Goal: Task Accomplishment & Management: Complete application form

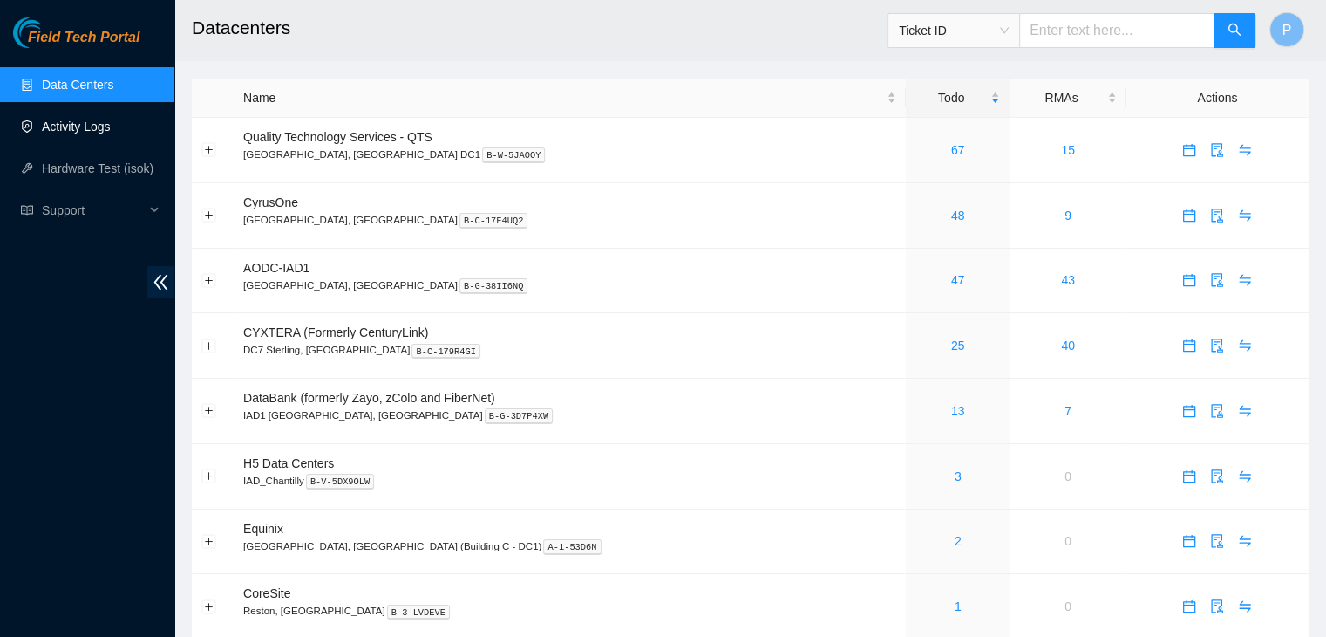
click at [109, 131] on link "Activity Logs" at bounding box center [76, 126] width 69 height 14
click at [955, 476] on link "3" at bounding box center [958, 476] width 7 height 14
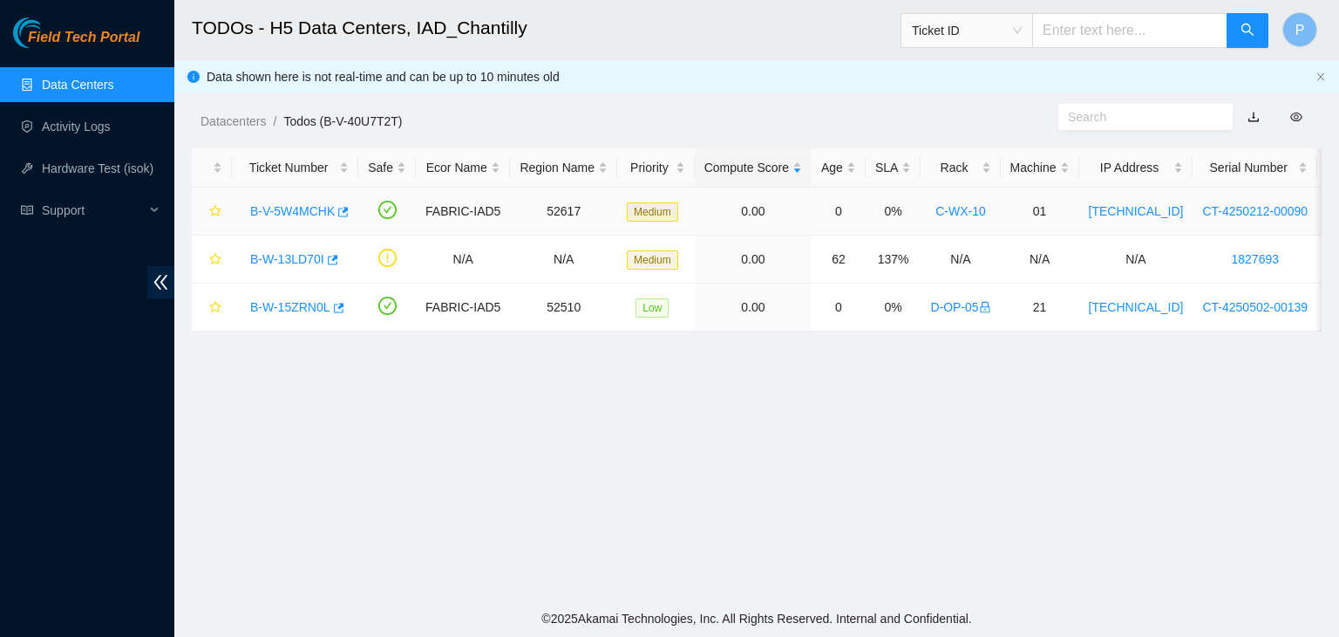
click at [276, 210] on link "B-V-5W4MCHK" at bounding box center [292, 211] width 85 height 14
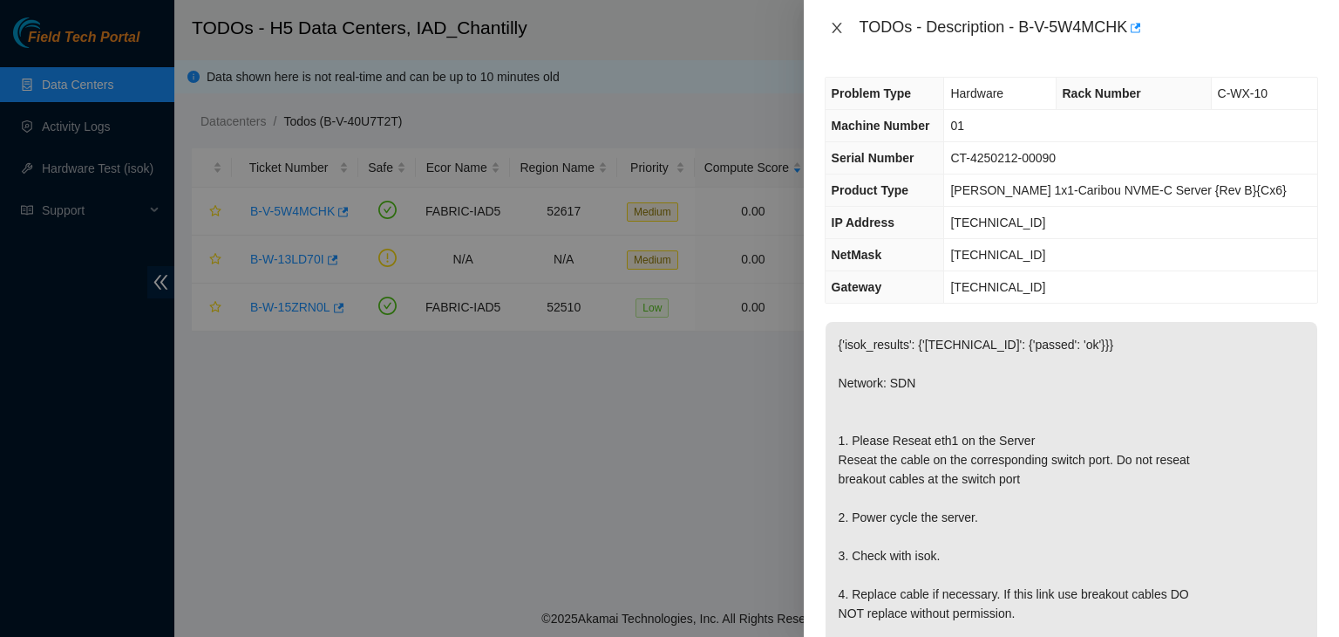
click at [837, 25] on icon "close" at bounding box center [837, 28] width 14 height 14
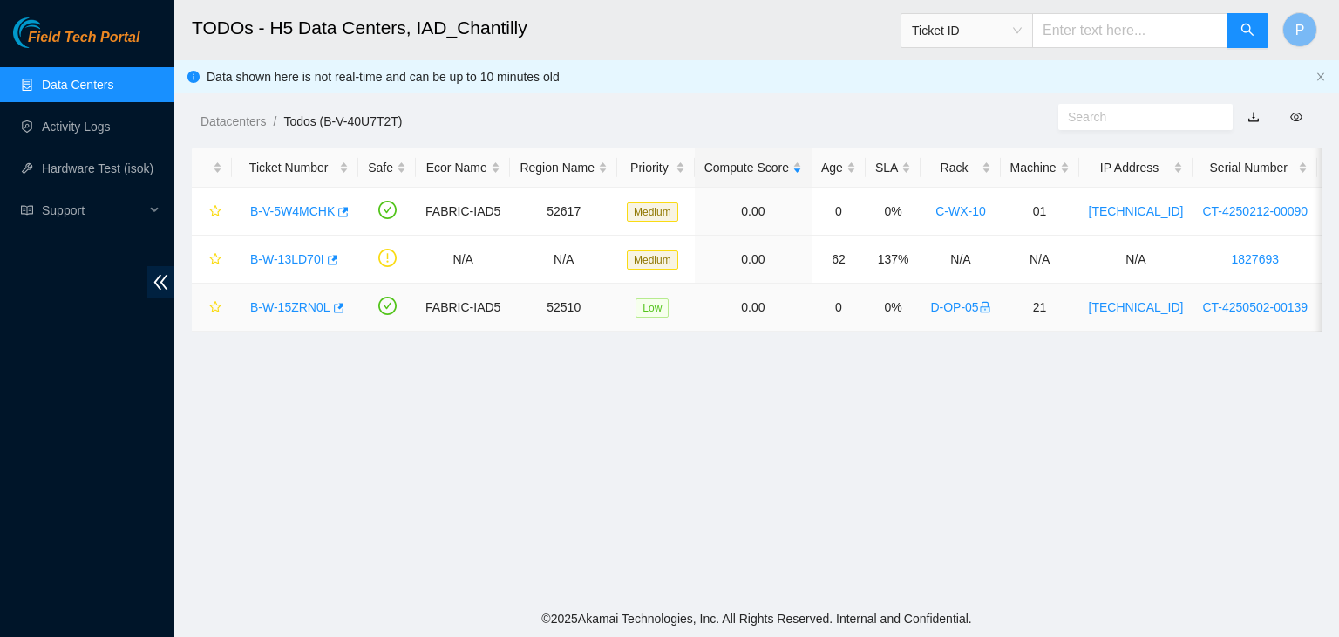
click at [297, 303] on link "B-W-15ZRN0L" at bounding box center [290, 307] width 80 height 14
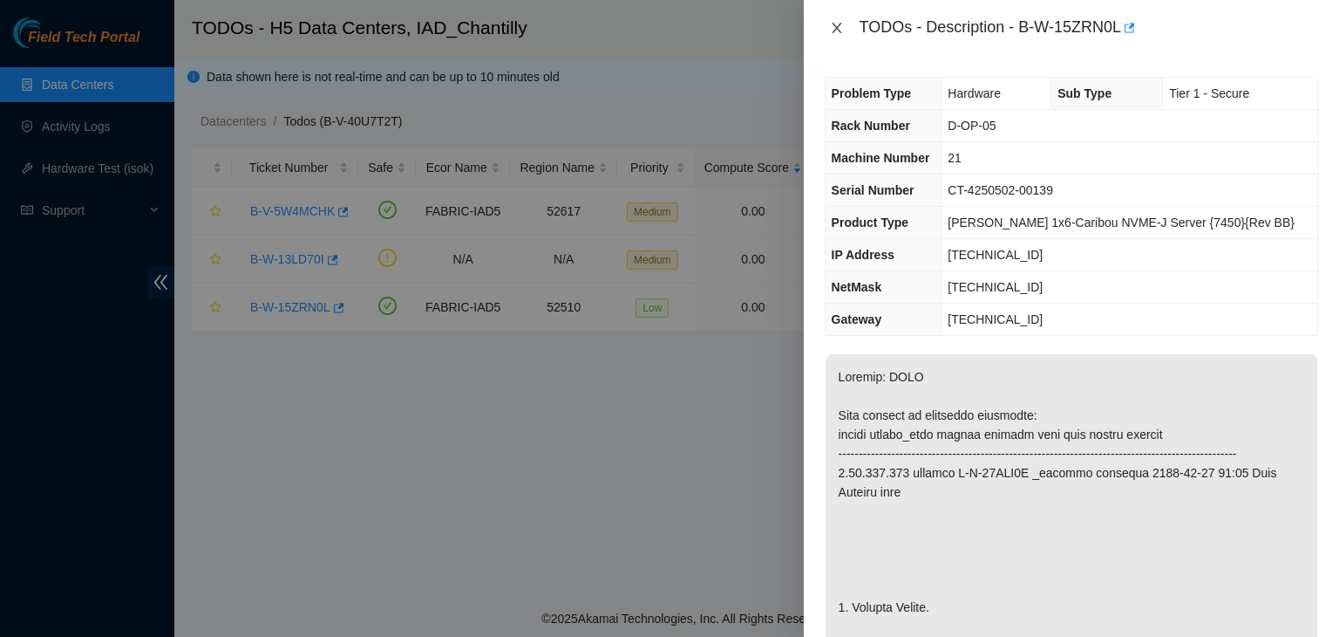
click at [828, 27] on button "Close" at bounding box center [837, 28] width 24 height 17
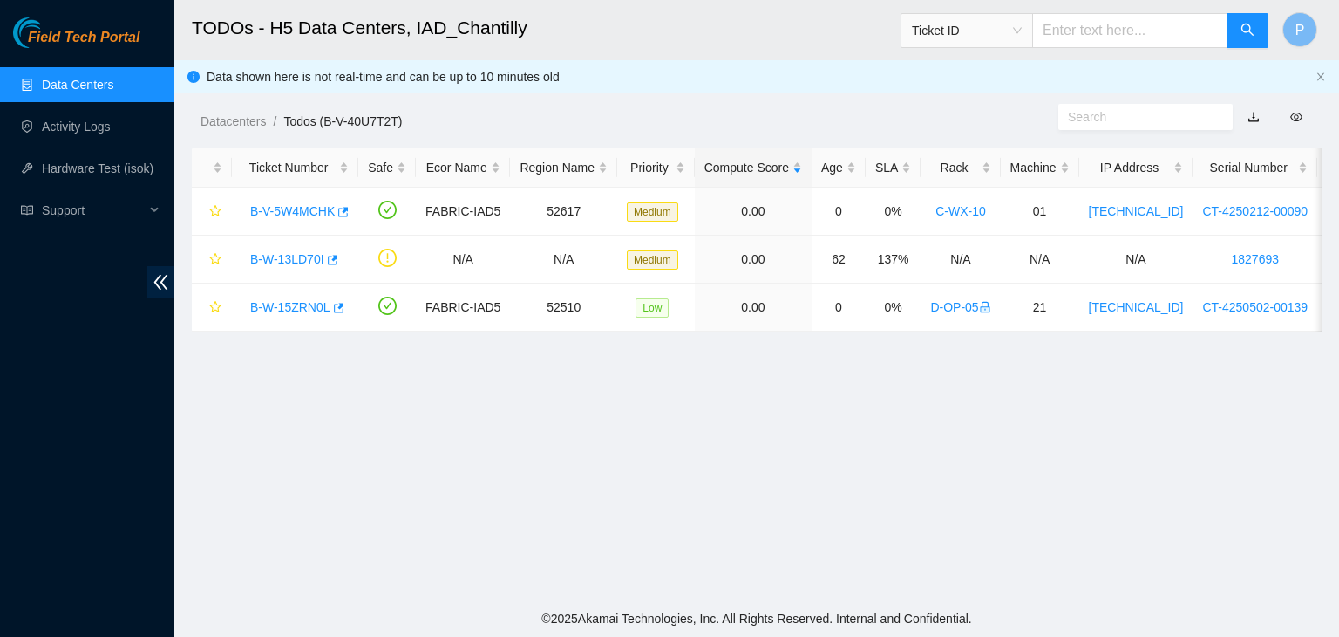
click at [99, 92] on link "Data Centers" at bounding box center [78, 85] width 72 height 14
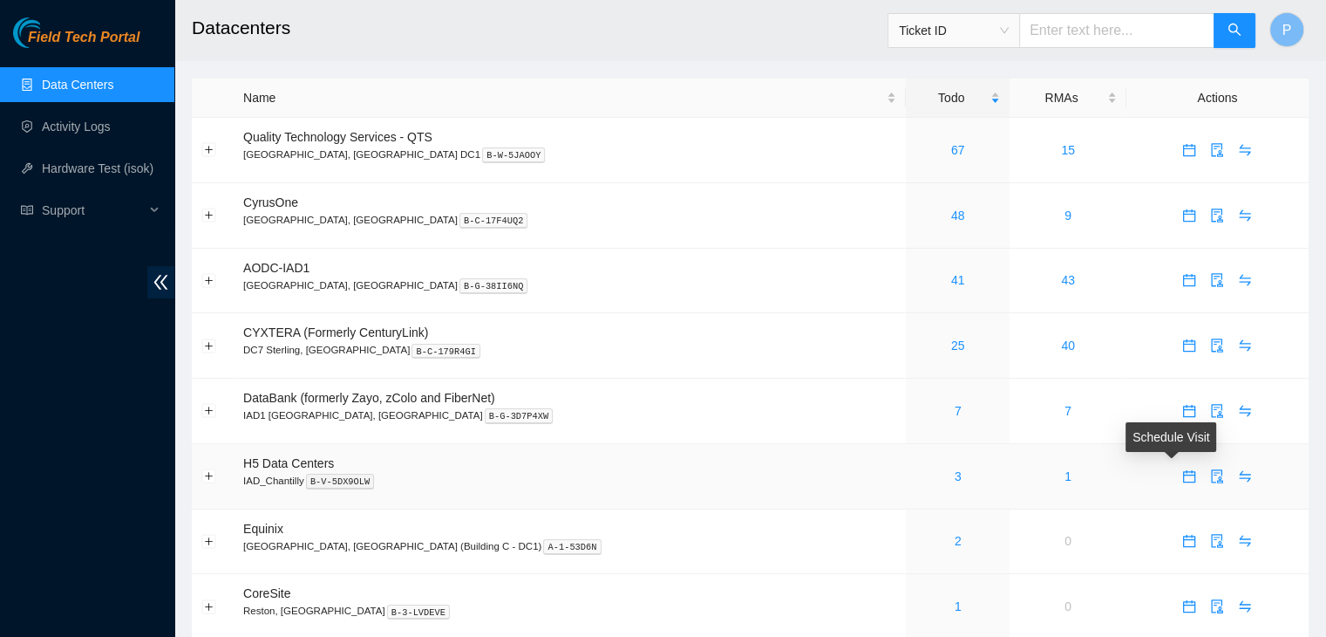
click at [1183, 481] on icon "calendar" at bounding box center [1189, 475] width 12 height 12
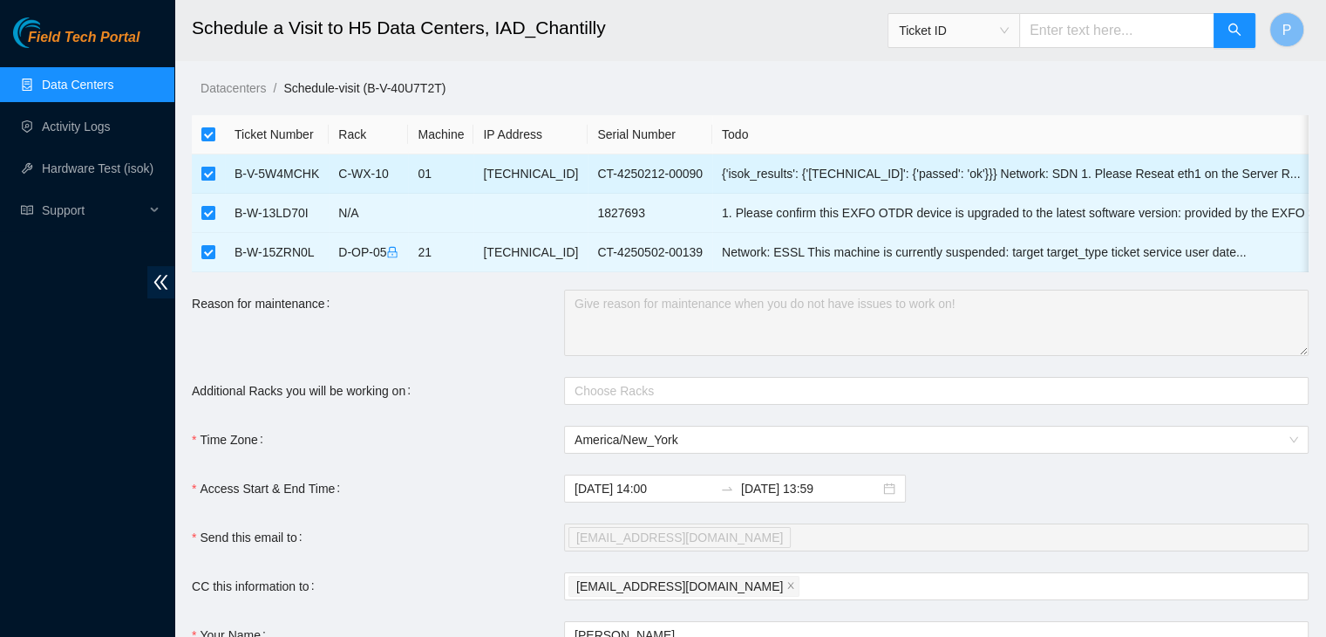
click at [210, 165] on label at bounding box center [208, 173] width 14 height 19
click at [210, 167] on input "checkbox" at bounding box center [208, 174] width 14 height 14
checkbox input "false"
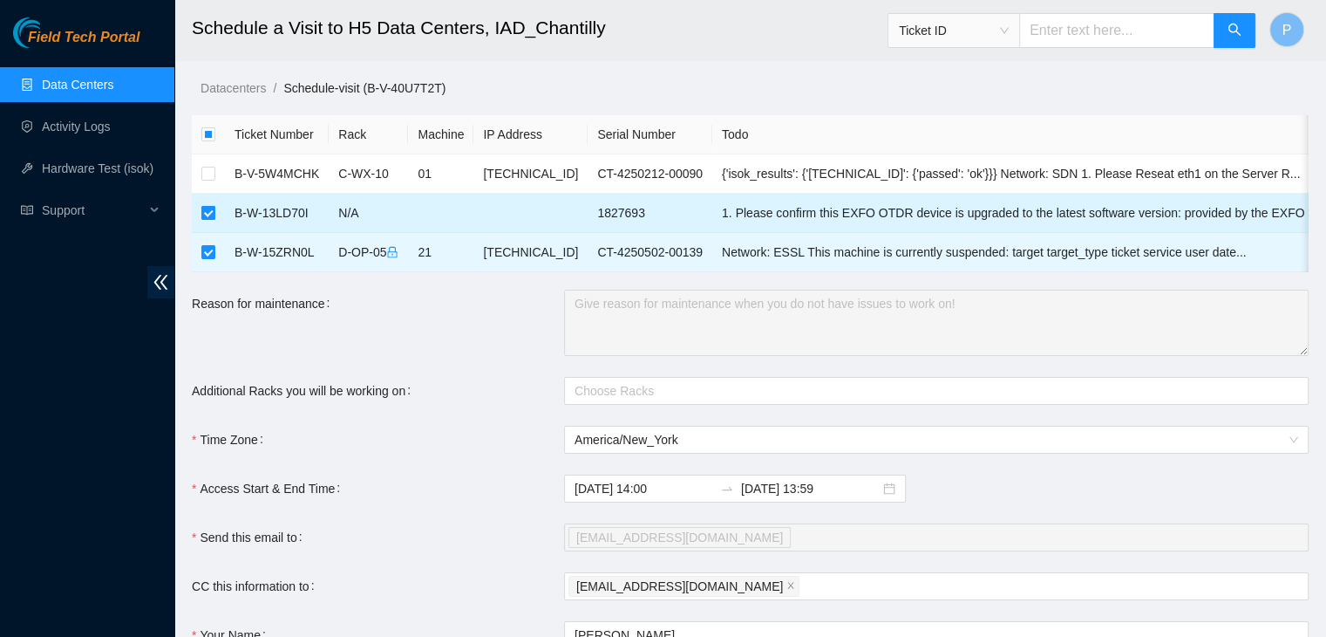
click at [208, 209] on input "checkbox" at bounding box center [208, 213] width 14 height 14
checkbox input "false"
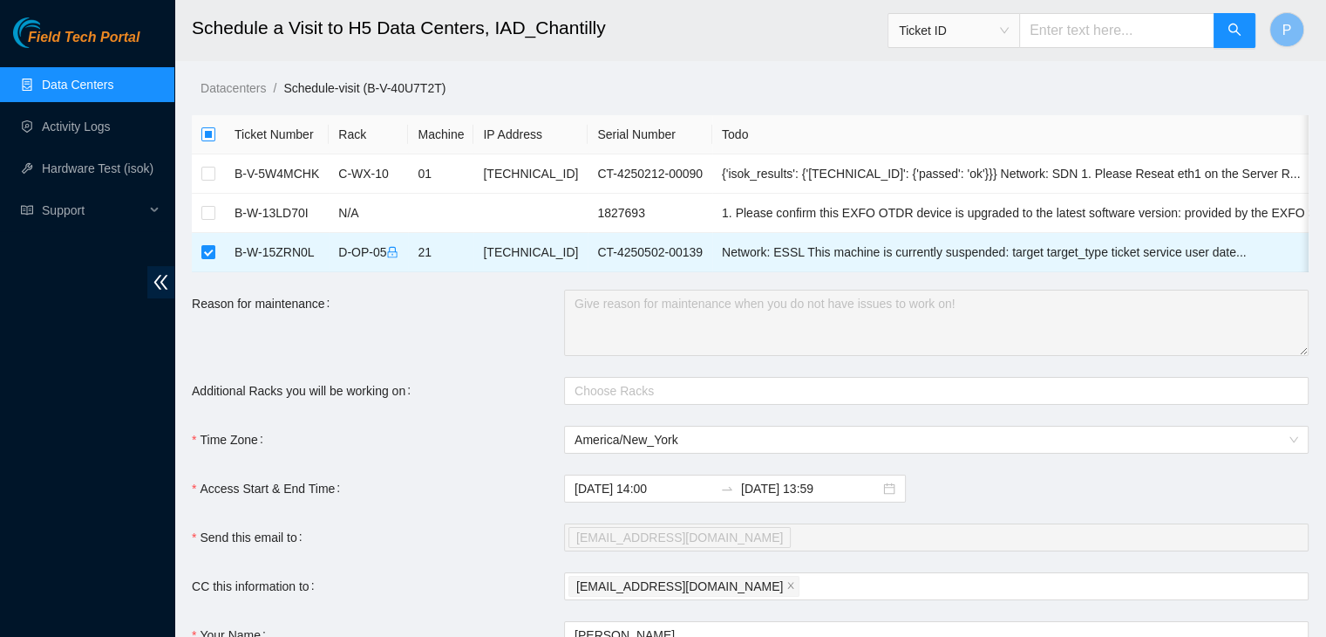
click at [208, 135] on input "checkbox" at bounding box center [208, 134] width 14 height 14
checkbox input "true"
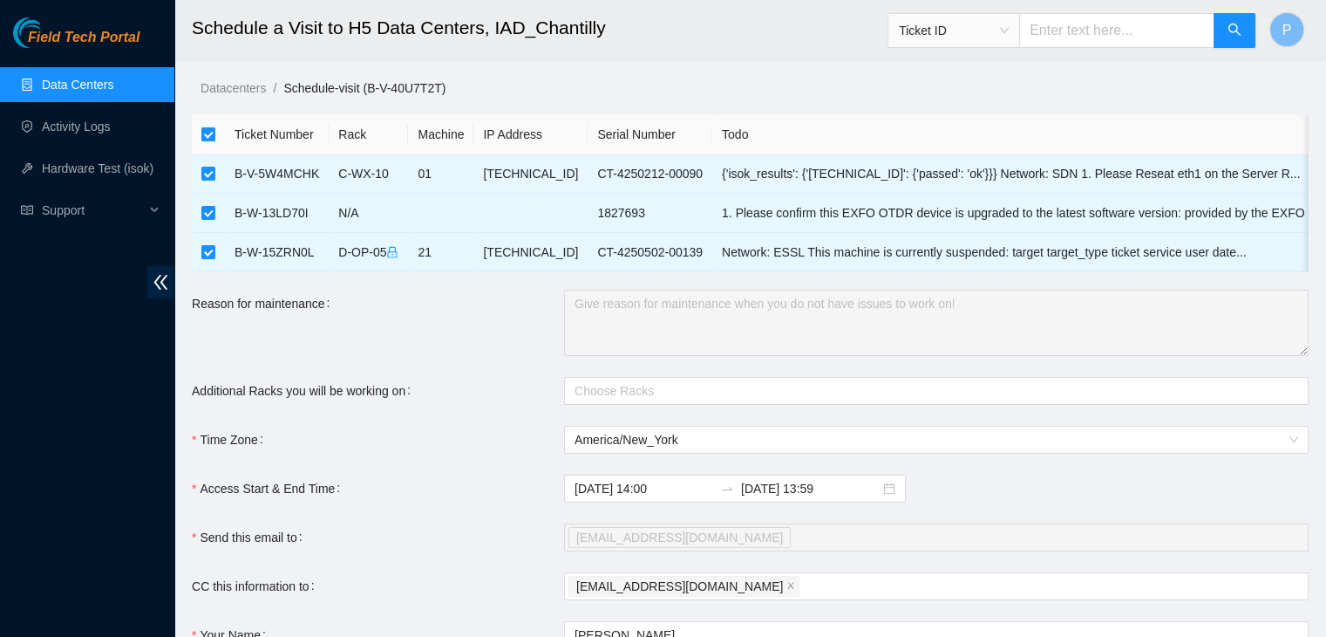
click at [213, 137] on input "checkbox" at bounding box center [208, 134] width 14 height 14
checkbox input "false"
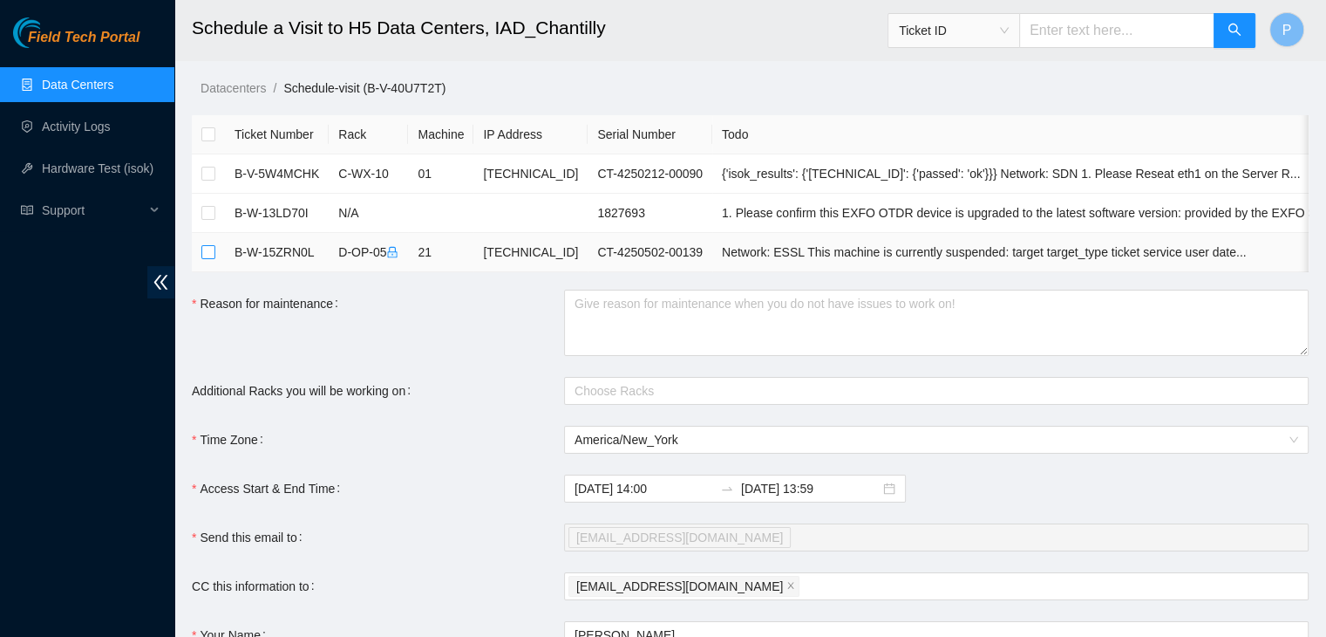
click at [208, 250] on input "checkbox" at bounding box center [208, 252] width 14 height 14
checkbox input "true"
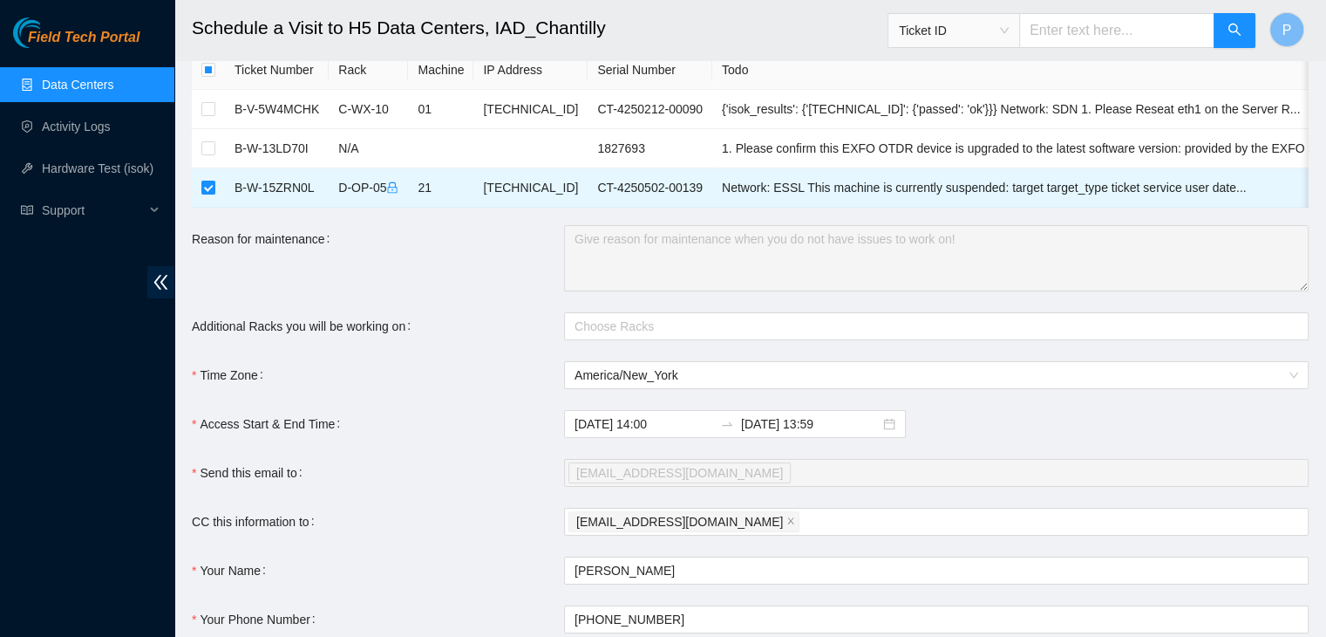
scroll to position [228, 0]
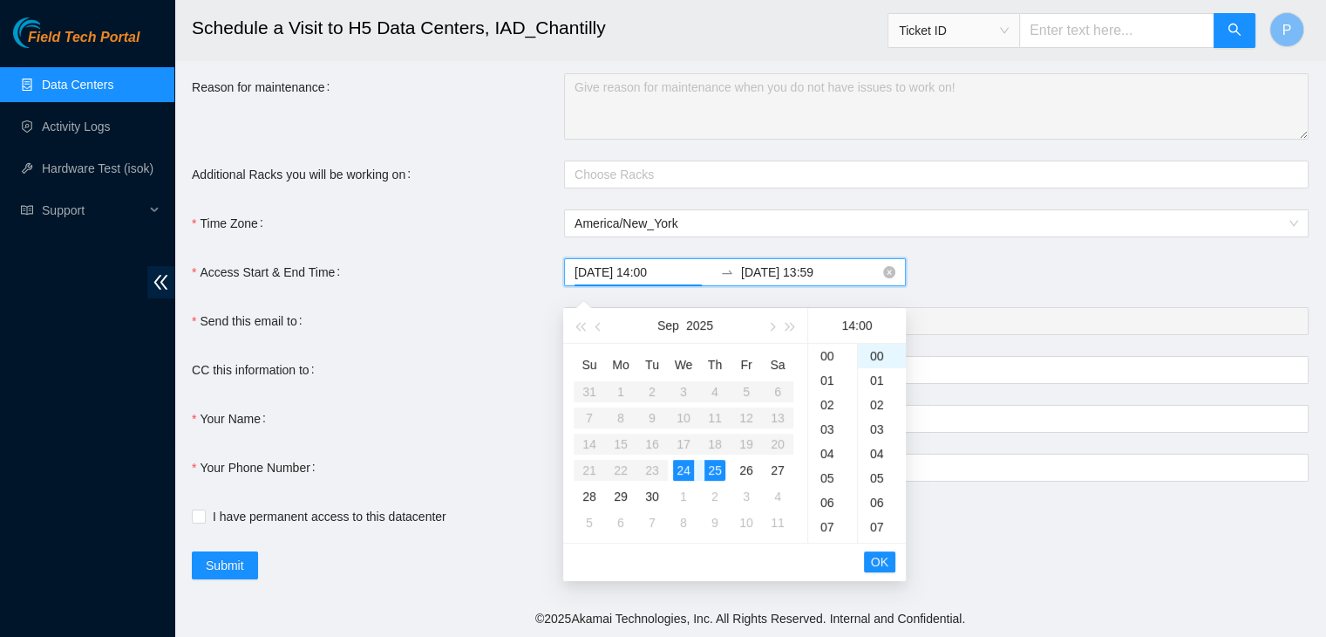
click at [671, 275] on input "2025-09-24 14:00" at bounding box center [644, 271] width 139 height 19
type input "2025-09-24 14:00"
click at [883, 552] on span "OK" at bounding box center [879, 560] width 17 height 19
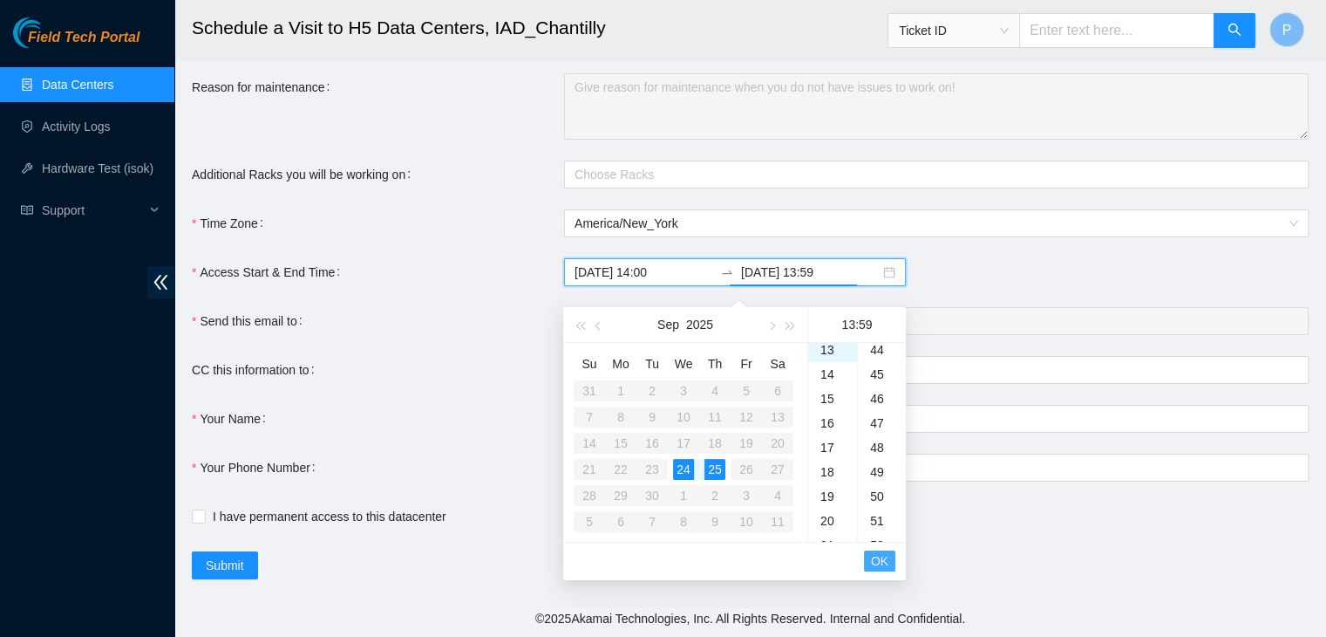
scroll to position [1439, 0]
click at [684, 459] on div "24" at bounding box center [683, 469] width 21 height 21
click at [830, 470] on div "18" at bounding box center [832, 477] width 49 height 24
click at [873, 344] on div "59" at bounding box center [882, 356] width 48 height 24
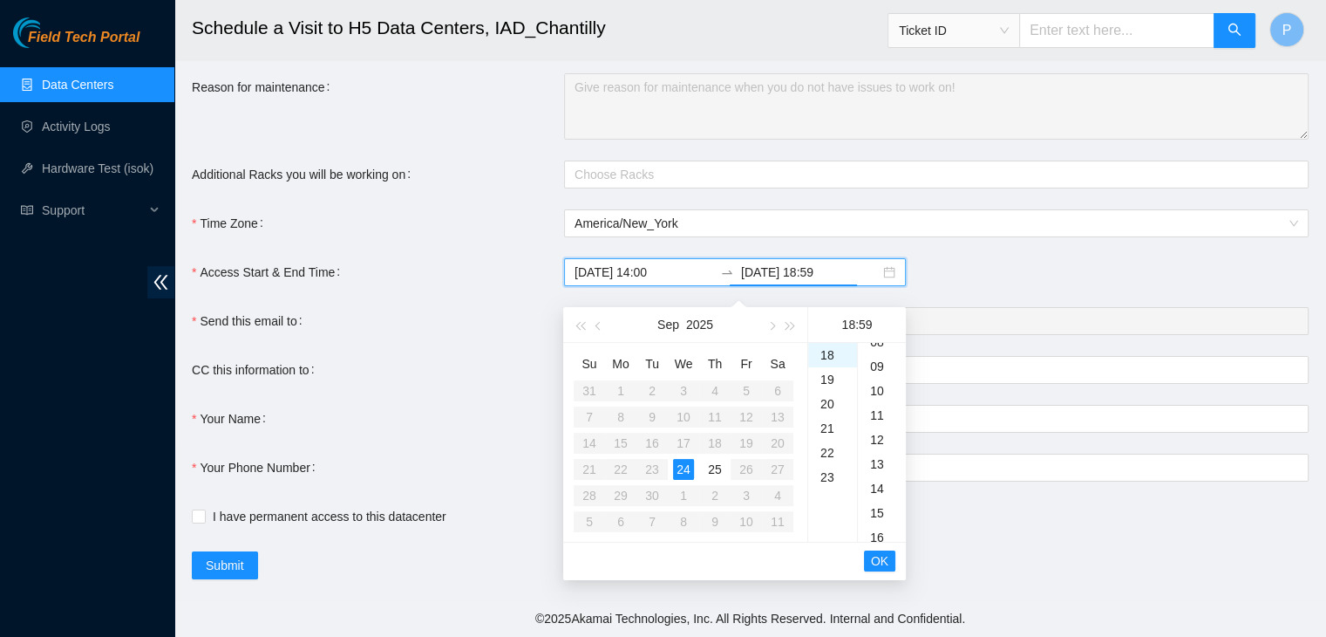
scroll to position [0, 0]
click at [873, 344] on div "00" at bounding box center [882, 355] width 48 height 24
type input "2025-09-24 18:00"
click at [890, 550] on button "OK" at bounding box center [879, 560] width 31 height 21
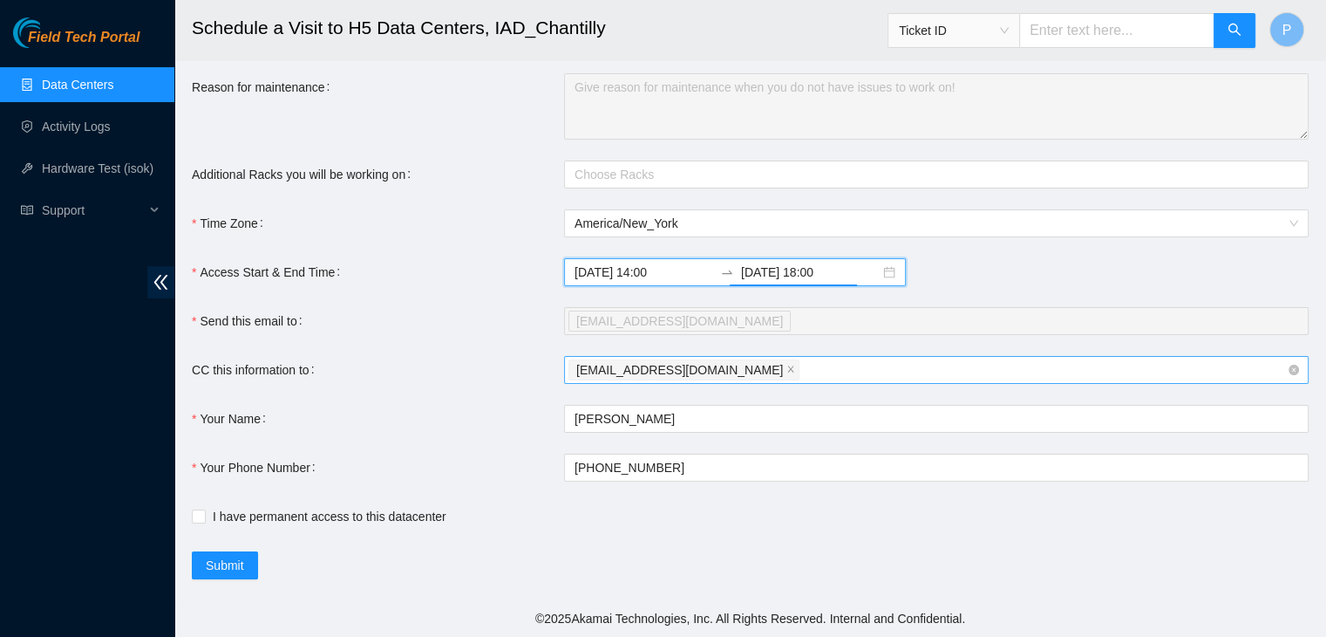
click at [793, 371] on div "phil.vasquez22@gmail.com" at bounding box center [928, 370] width 719 height 24
type input "N"
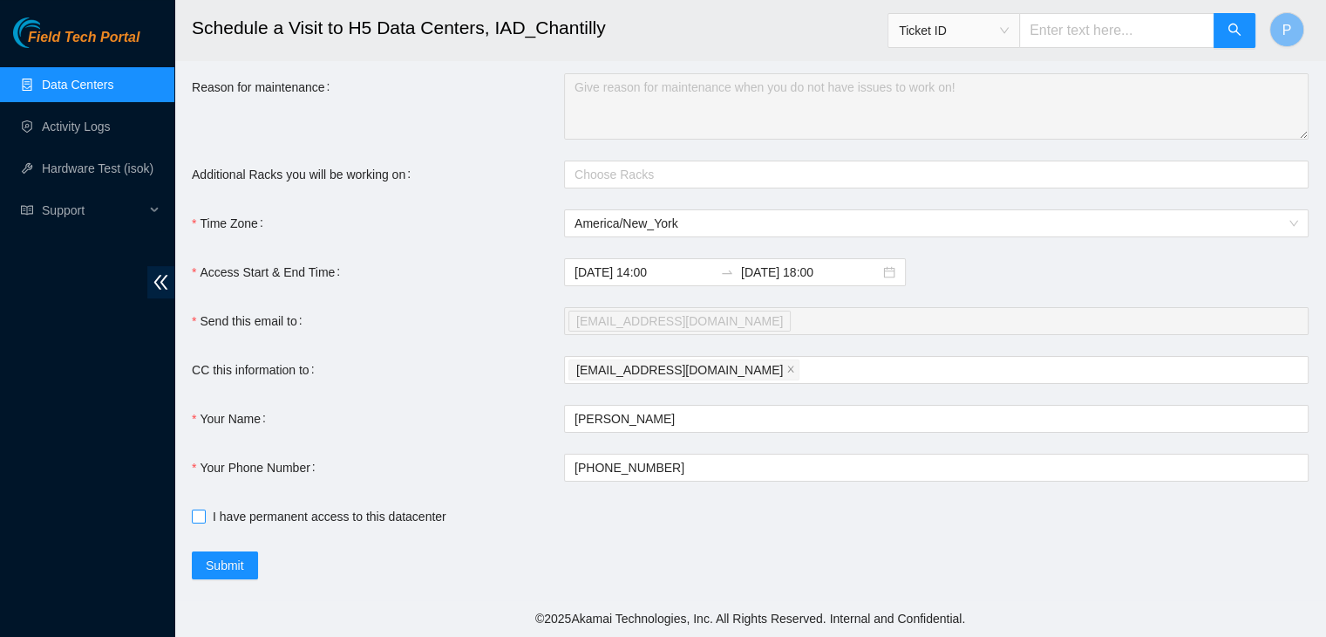
click at [198, 514] on input "I have permanent access to this datacenter" at bounding box center [198, 515] width 12 height 12
checkbox input "true"
click at [869, 371] on div "phil.vasquez22@gmail.com" at bounding box center [928, 370] width 719 height 24
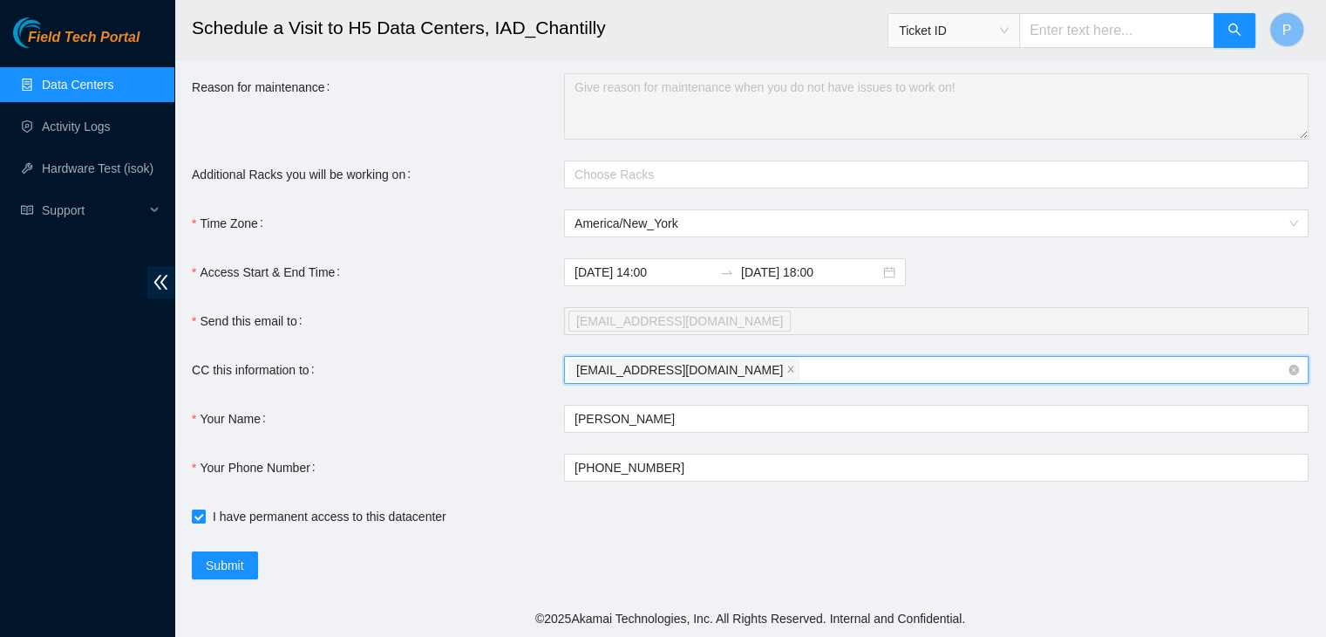
paste input "NIE-IAD@akamai.com"
type input "NIE-IAD@akamai.com"
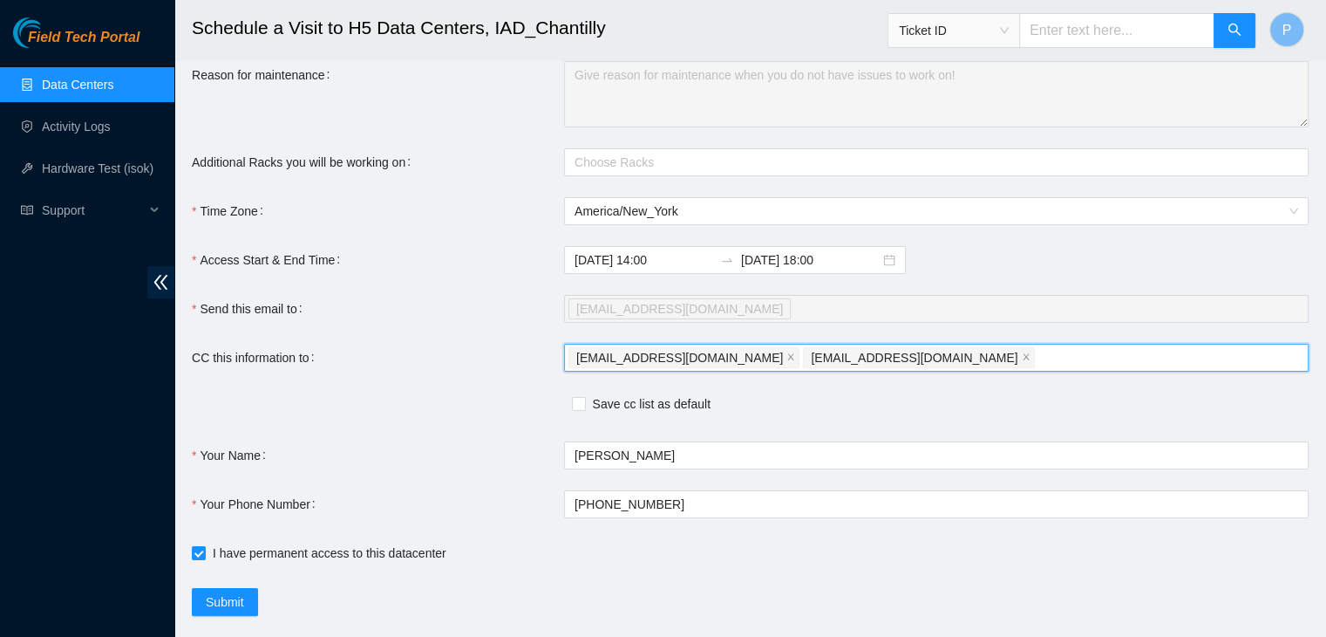
paste input "nie-field-iad@akamai.com"
type input "nie-field-iad@akamai.com"
click at [586, 413] on span "Save cc list as default" at bounding box center [652, 403] width 132 height 19
click at [584, 409] on input "Save cc list as default" at bounding box center [578, 403] width 12 height 12
checkbox input "true"
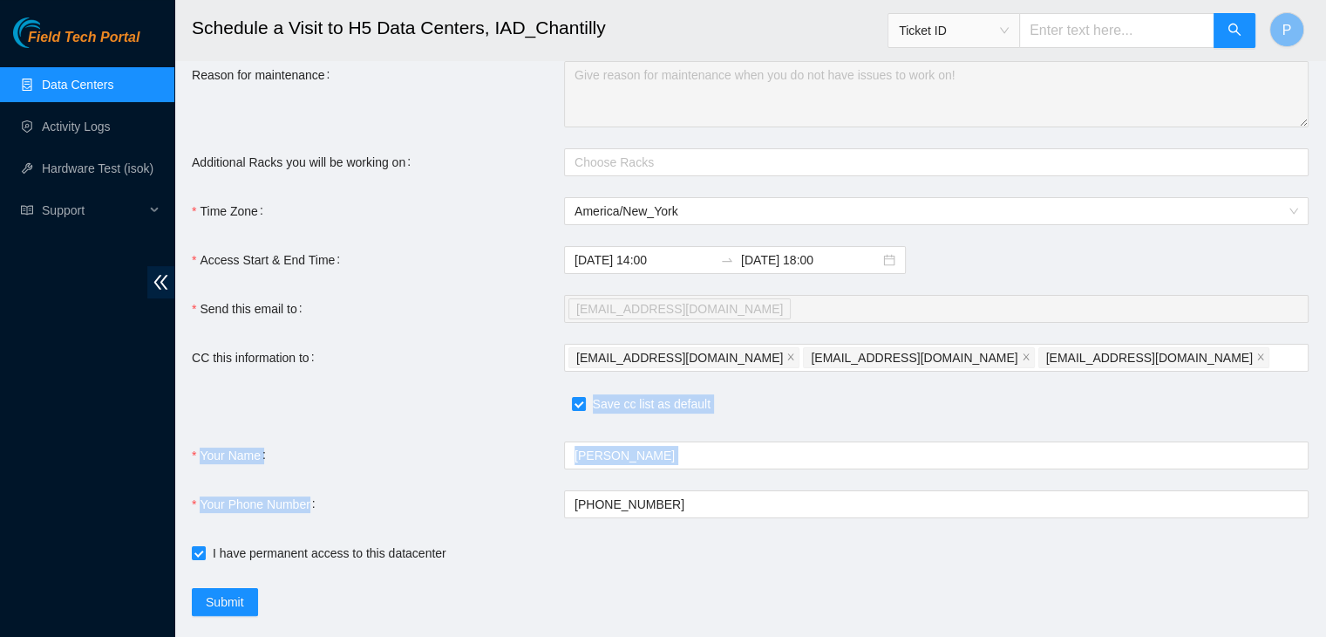
drag, startPoint x: 586, startPoint y: 419, endPoint x: 352, endPoint y: 526, distance: 256.8
click at [352, 526] on form "Ticket Number Rack Machine IP Address Serial Number Todo B-V-5W4MCHK C-WX-10 01…" at bounding box center [750, 251] width 1117 height 729
drag, startPoint x: 352, startPoint y: 526, endPoint x: 321, endPoint y: 548, distance: 38.2
click at [321, 548] on form "Ticket Number Rack Machine IP Address Serial Number Todo B-V-5W4MCHK C-WX-10 01…" at bounding box center [750, 251] width 1117 height 729
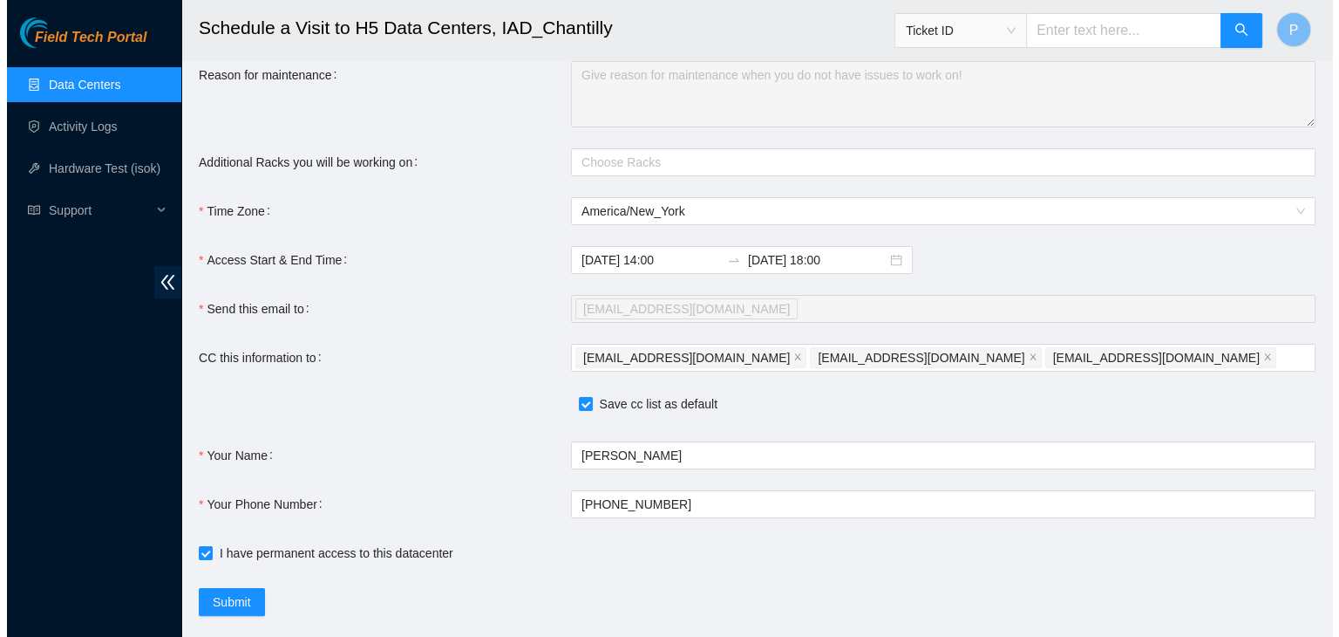
scroll to position [277, 0]
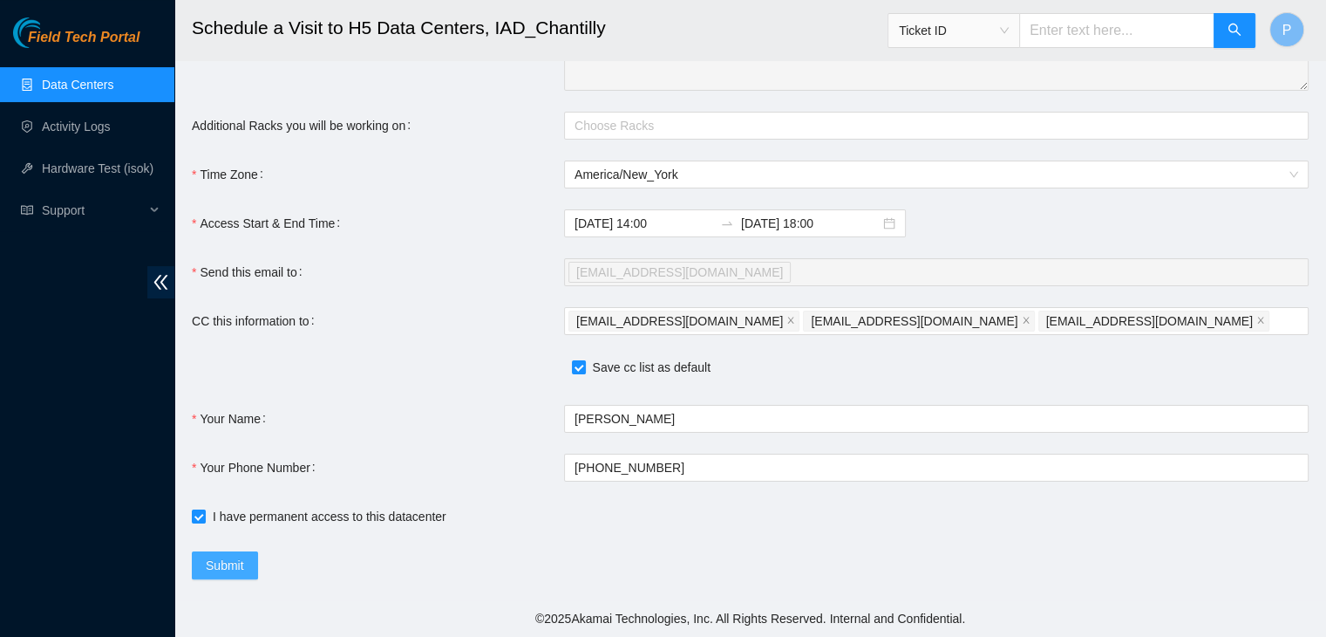
click at [216, 573] on span "Submit" at bounding box center [225, 565] width 38 height 19
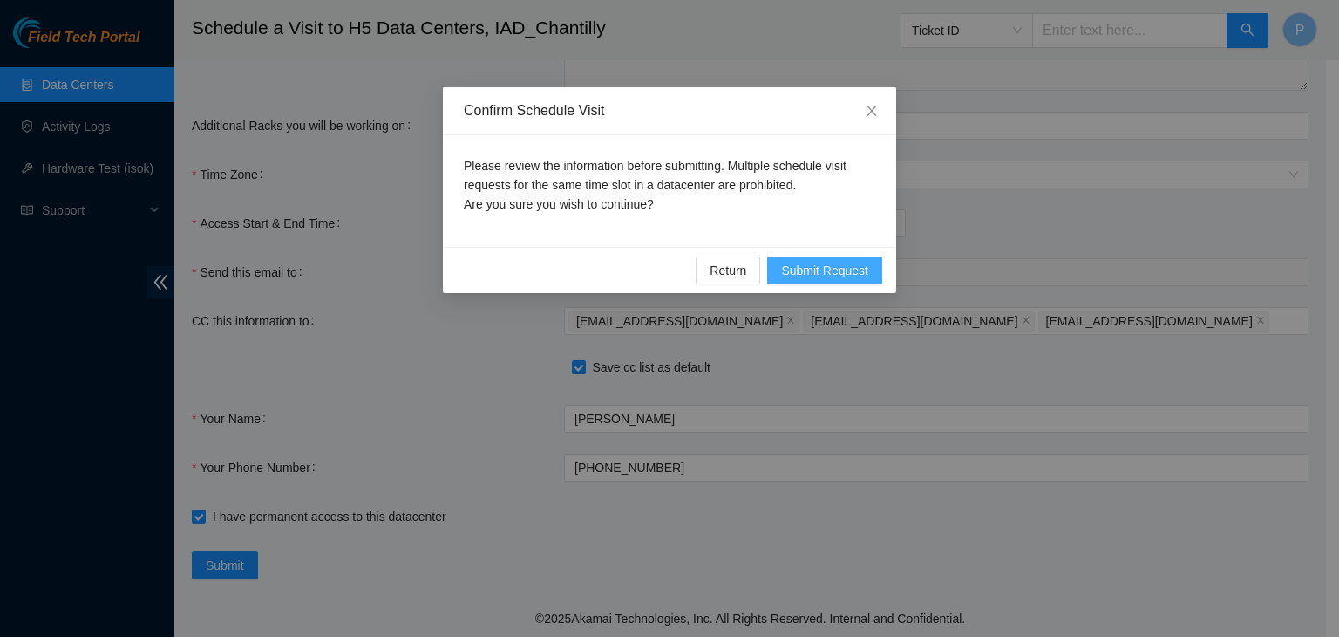
click at [820, 278] on span "Submit Request" at bounding box center [824, 270] width 87 height 19
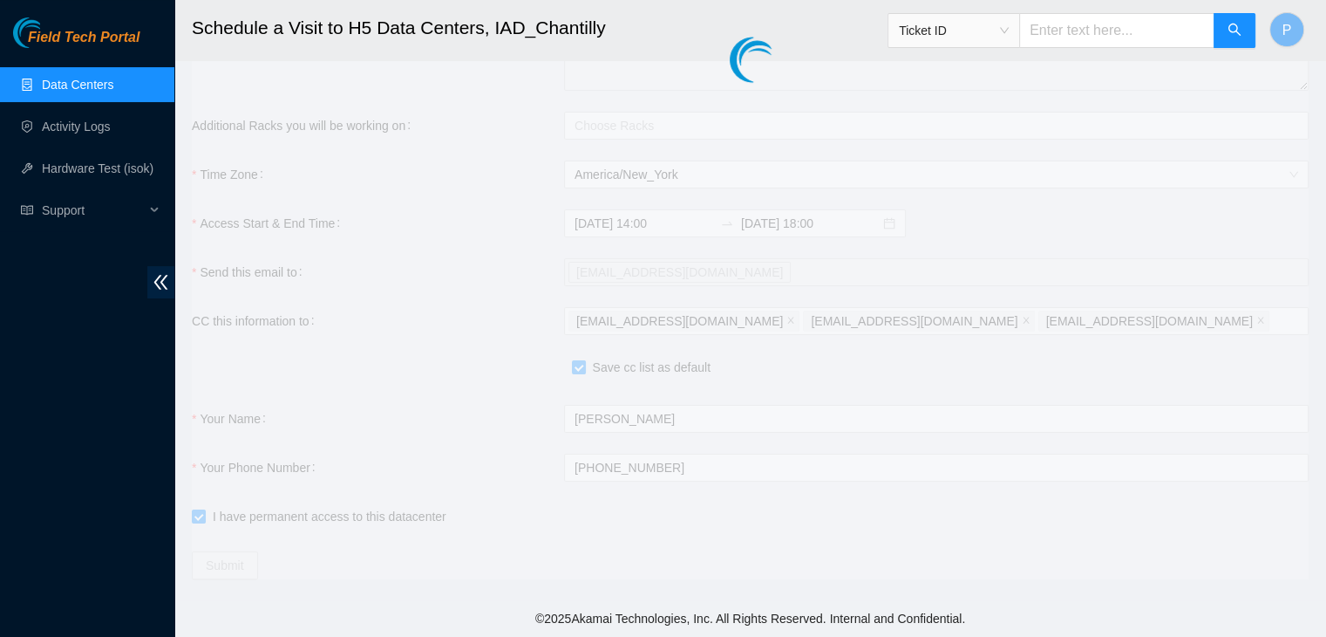
type input "2025-09-24 14:01"
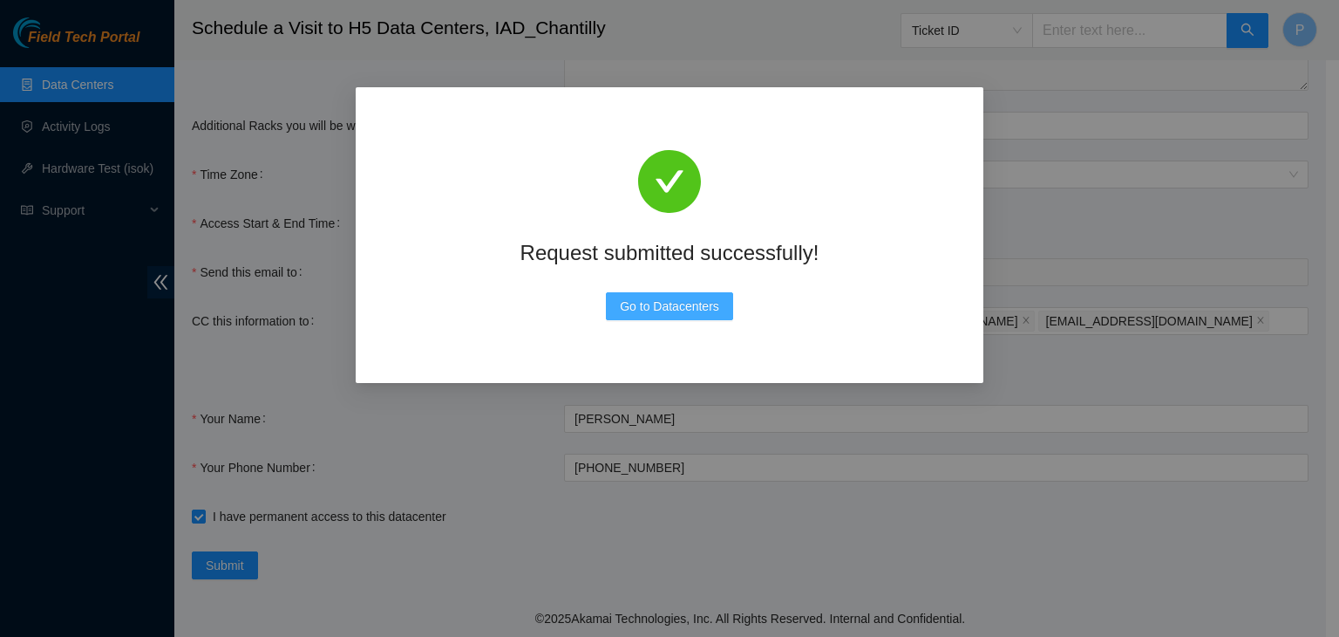
click at [691, 301] on span "Go to Datacenters" at bounding box center [669, 306] width 99 height 19
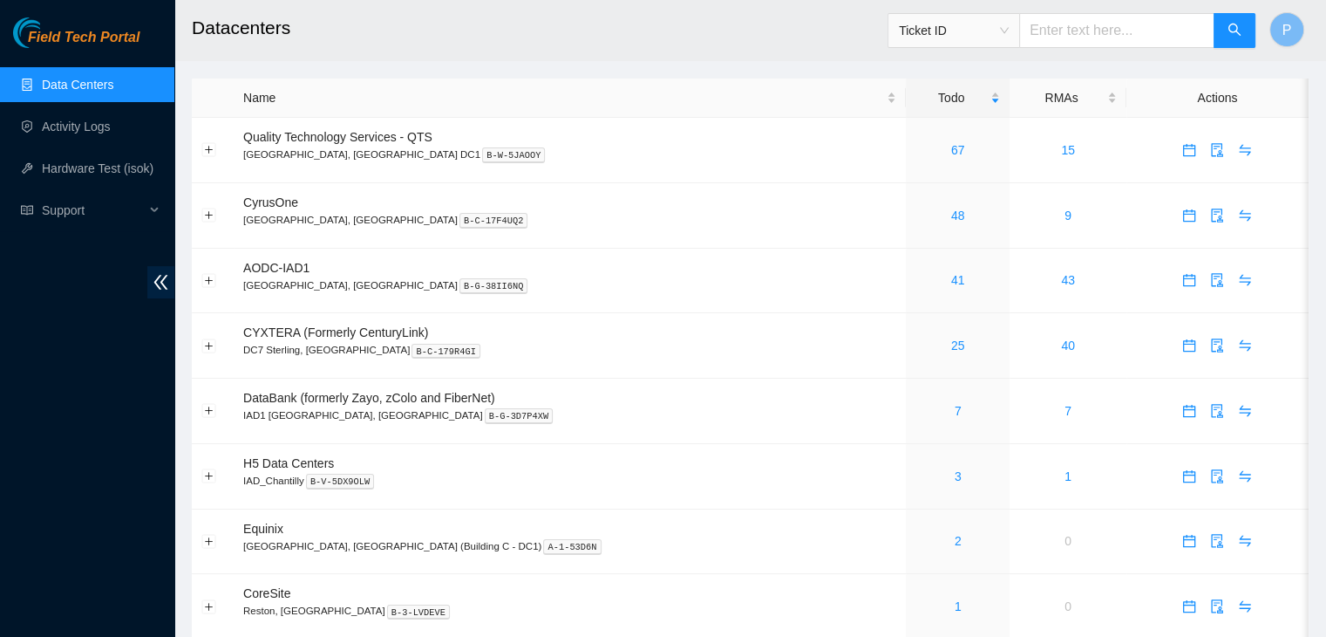
click at [178, 421] on main "Datacenters Ticket ID P Name Todo RMAs Actions Quality Technology Services - QT…" at bounding box center [750, 426] width 1152 height 852
click at [955, 473] on link "3" at bounding box center [958, 476] width 7 height 14
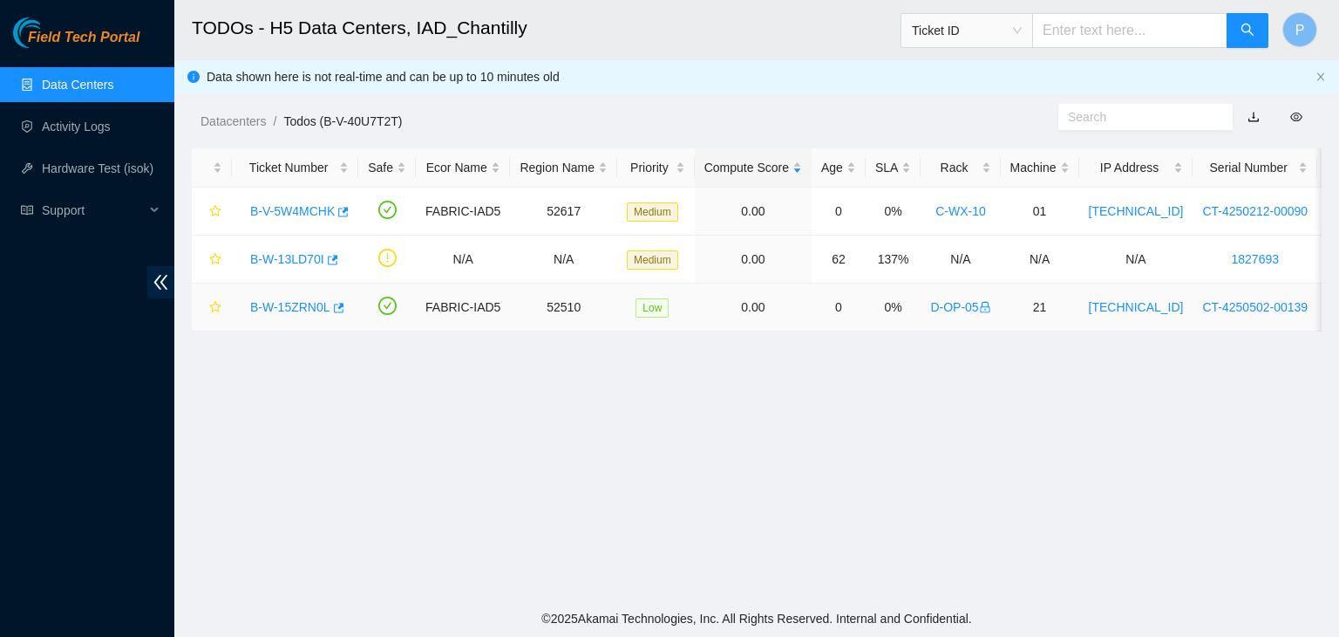
click at [296, 307] on link "B-W-15ZRN0L" at bounding box center [290, 307] width 80 height 14
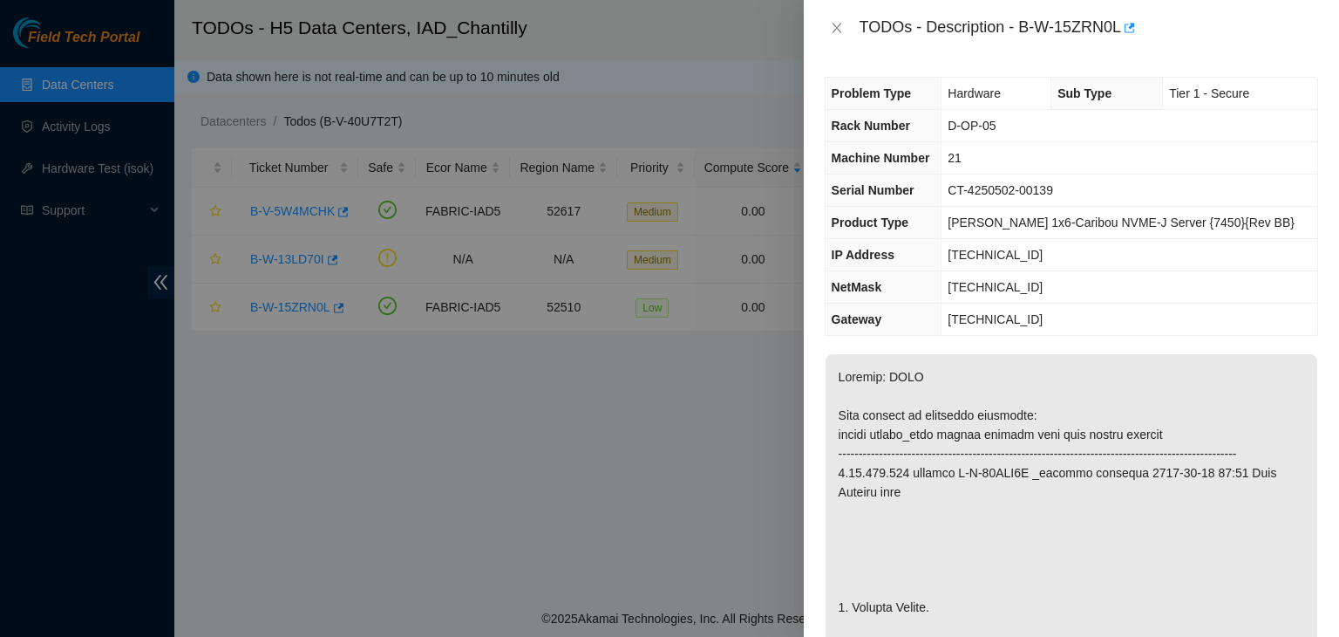
click at [837, 15] on div "TODOs - Description - B-W-15ZRN0L" at bounding box center [1072, 28] width 494 height 28
click at [837, 18] on div "TODOs - Description - B-W-15ZRN0L" at bounding box center [1072, 28] width 494 height 28
click at [837, 22] on icon "close" at bounding box center [837, 28] width 14 height 14
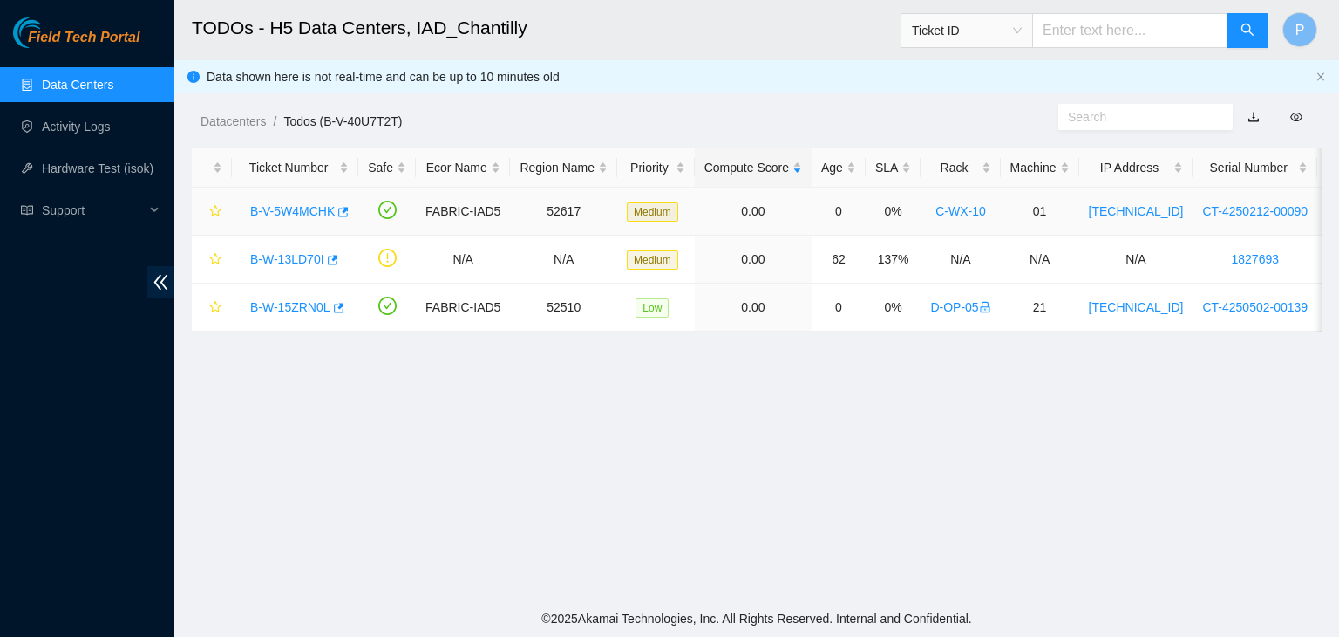
click at [280, 217] on link "B-V-5W4MCHK" at bounding box center [292, 211] width 85 height 14
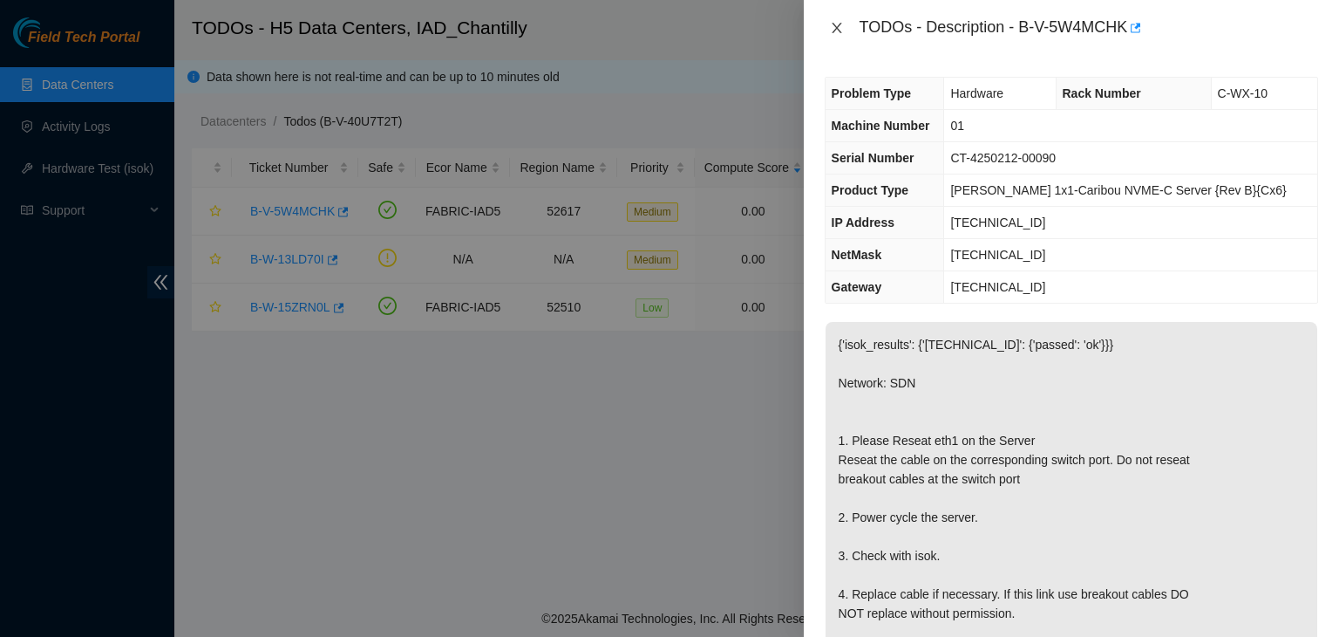
click at [833, 29] on icon "close" at bounding box center [837, 28] width 14 height 14
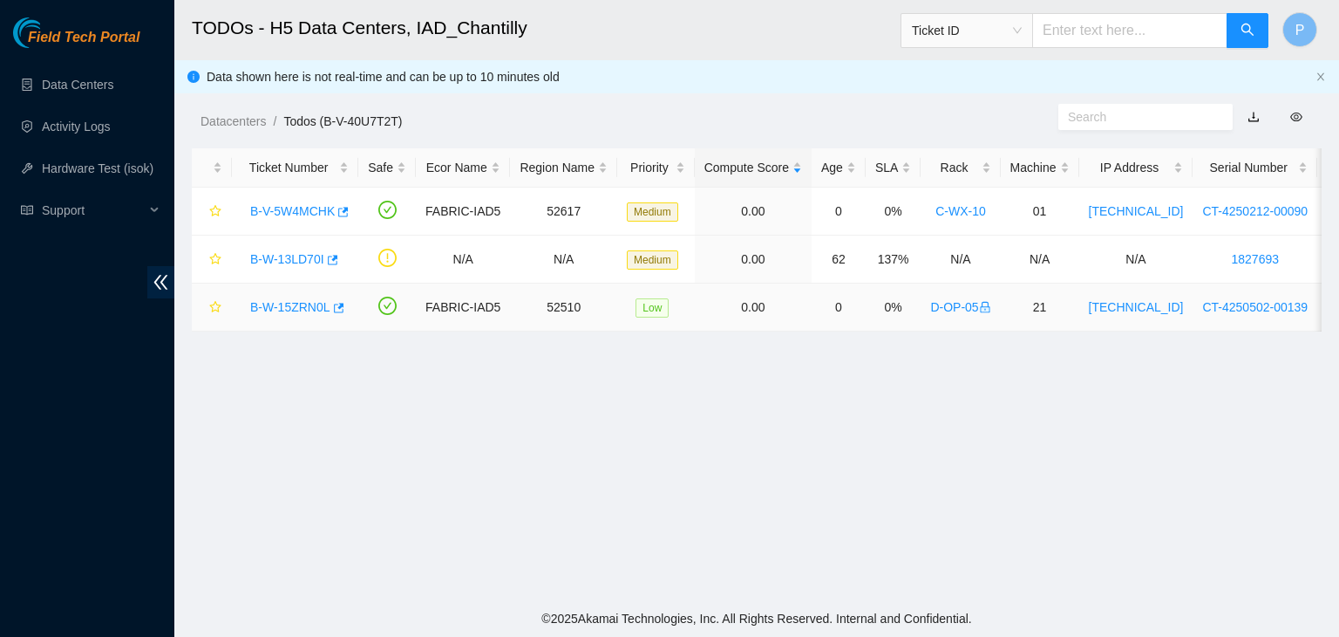
click at [300, 305] on link "B-W-15ZRN0L" at bounding box center [290, 307] width 80 height 14
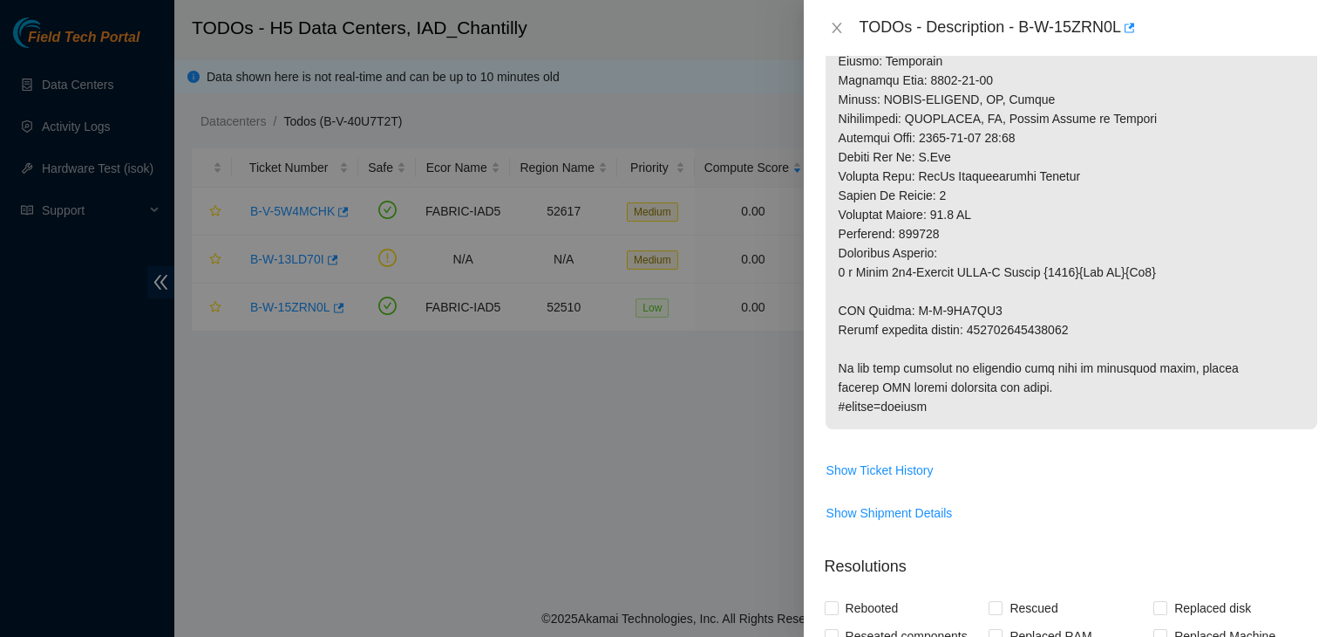
scroll to position [952, 0]
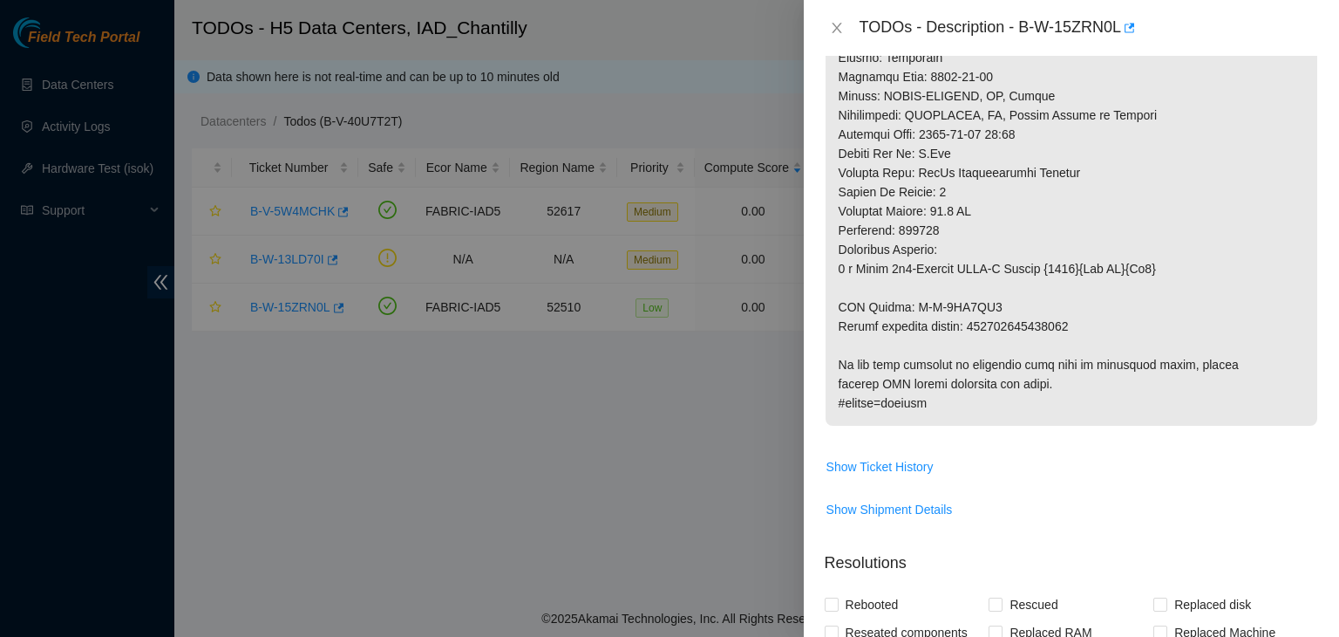
drag, startPoint x: 971, startPoint y: 344, endPoint x: 1080, endPoint y: 350, distance: 110.0
copy p "093642900230073"
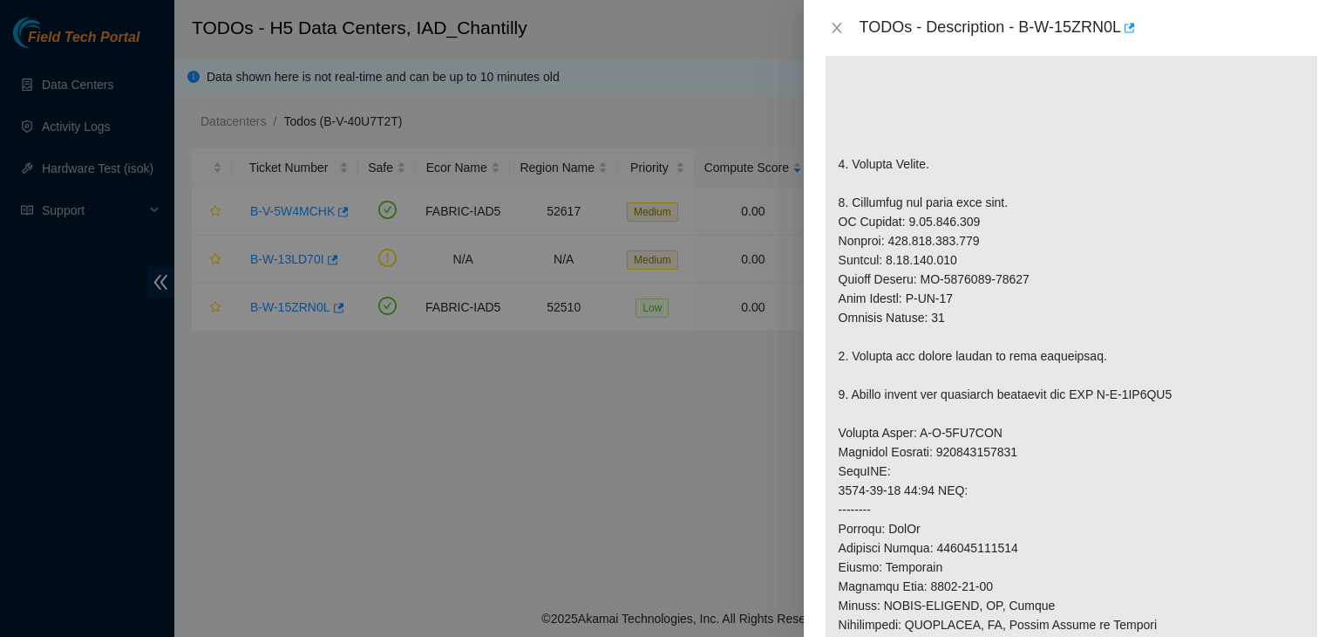
scroll to position [426, 0]
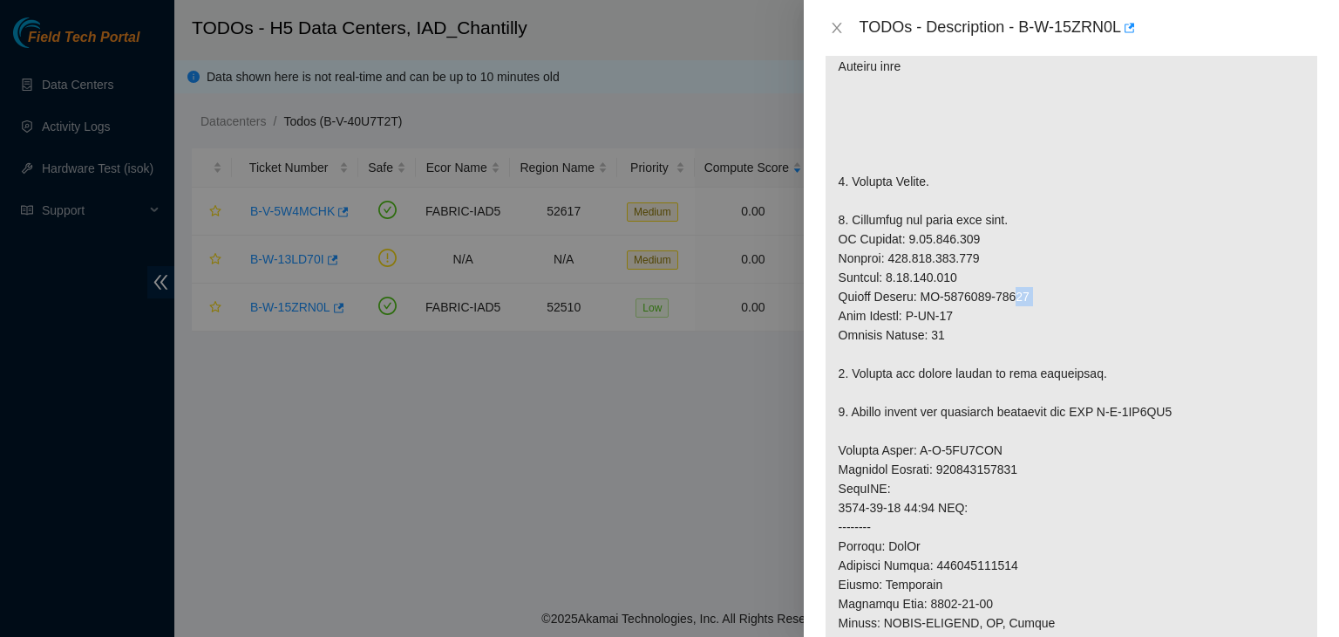
drag, startPoint x: 1033, startPoint y: 322, endPoint x: 1058, endPoint y: 297, distance: 35.8
click at [1058, 297] on p at bounding box center [1072, 440] width 492 height 1024
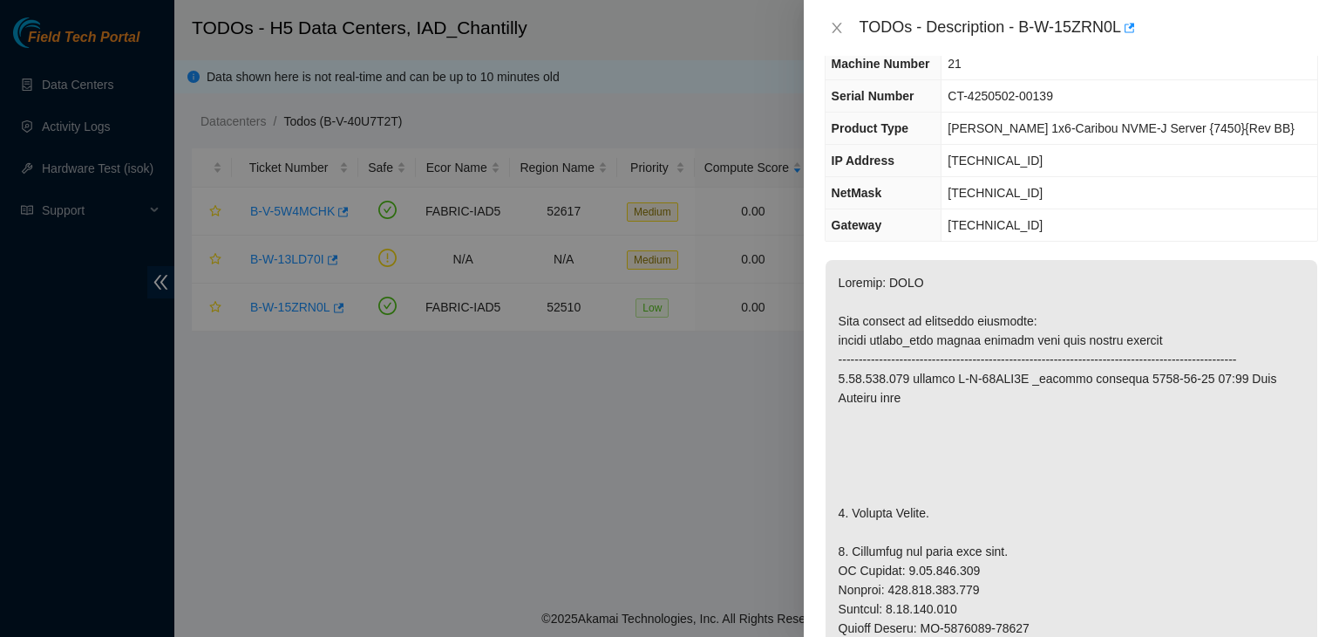
scroll to position [89, 0]
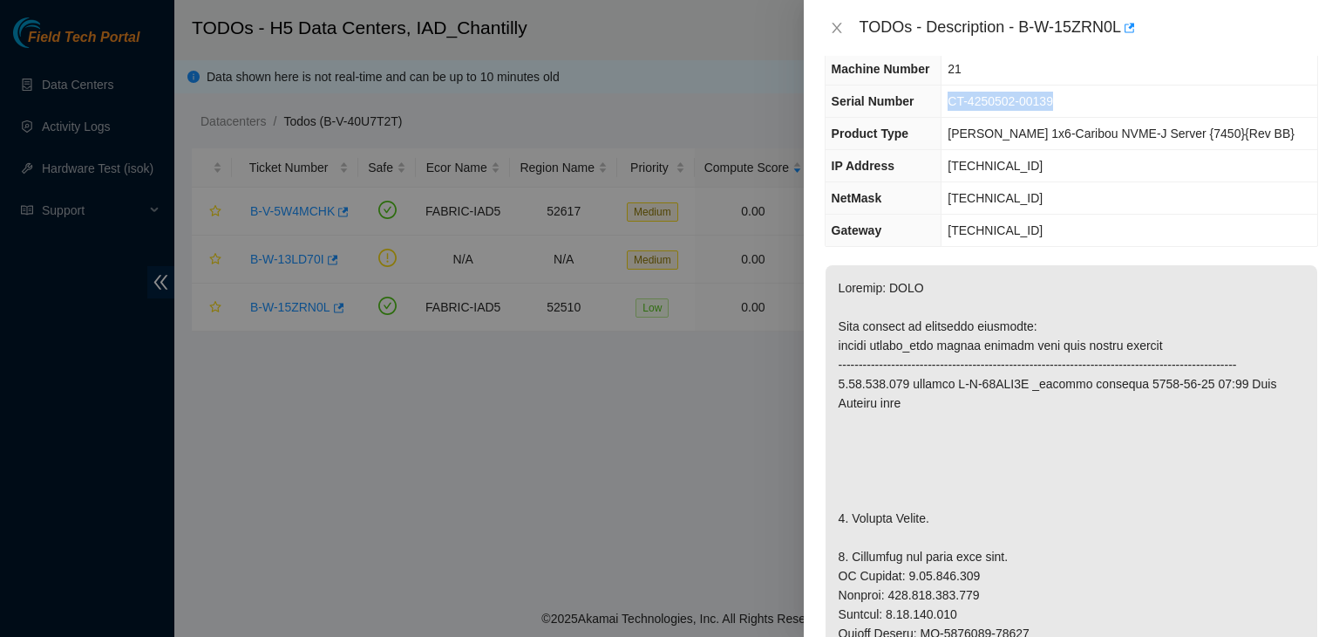
drag, startPoint x: 1071, startPoint y: 102, endPoint x: 964, endPoint y: 114, distance: 108.0
click at [964, 114] on td "CT-4250502-00139" at bounding box center [1130, 101] width 376 height 32
copy span "CT-4250502-00139"
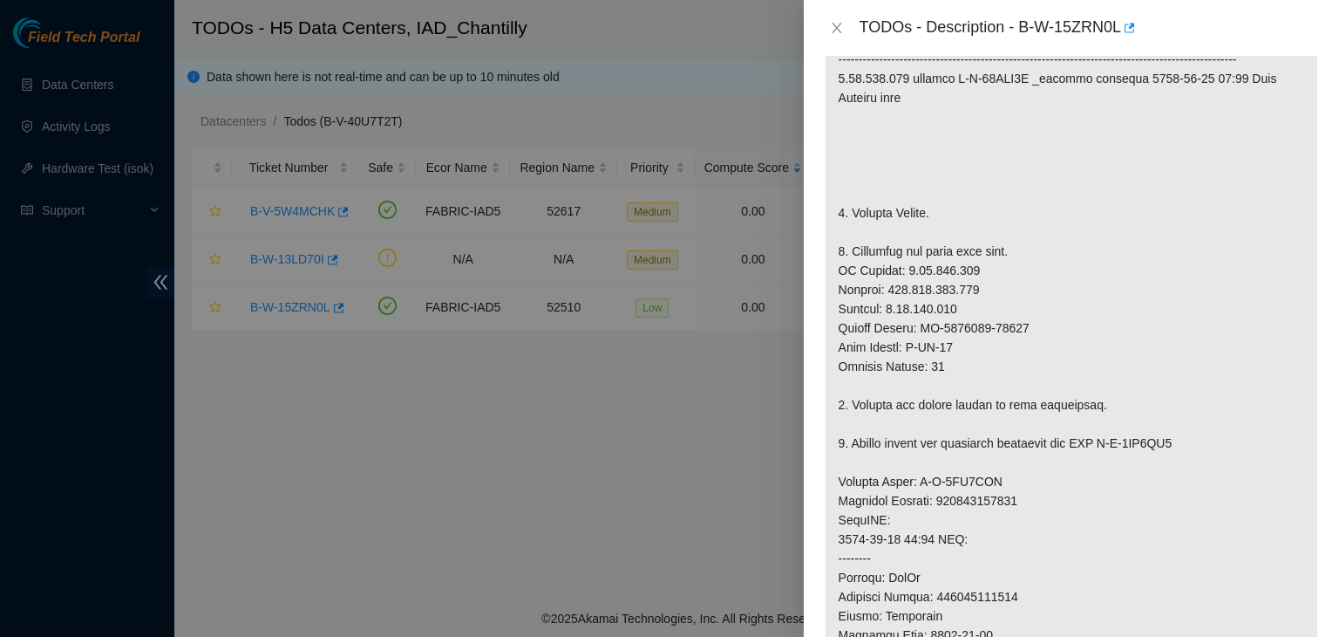
scroll to position [417, 0]
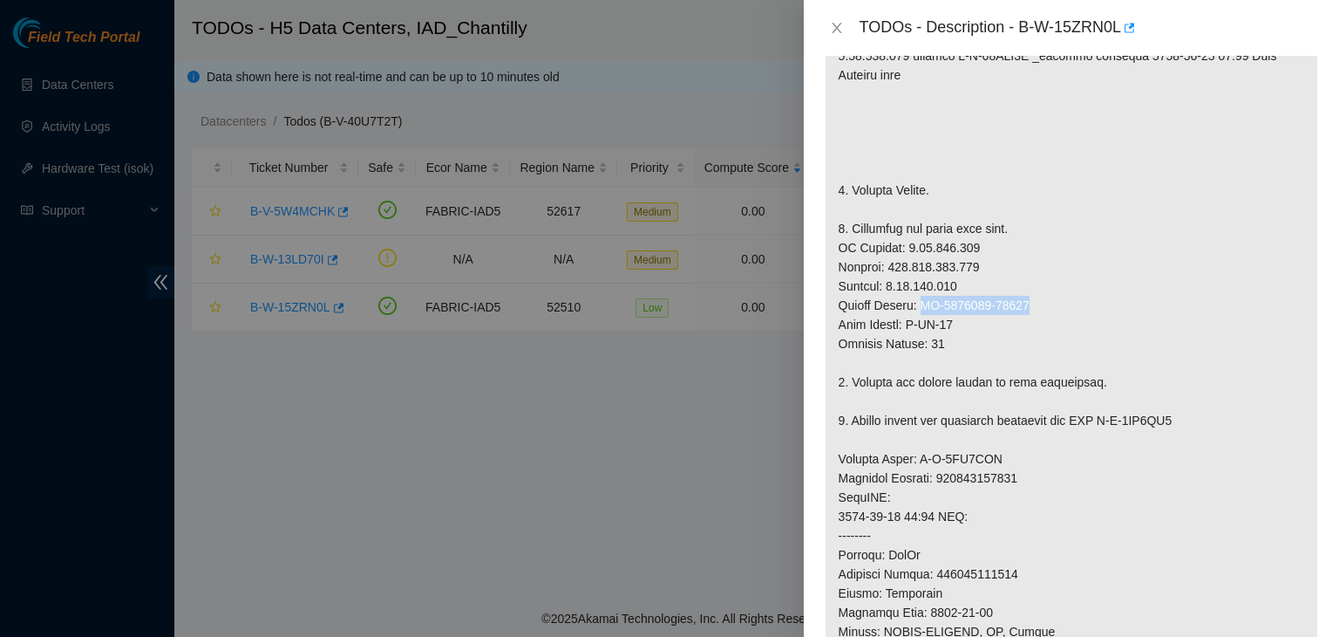
drag, startPoint x: 1024, startPoint y: 320, endPoint x: 924, endPoint y: 329, distance: 99.8
click at [924, 329] on p at bounding box center [1072, 449] width 492 height 1024
copy p "CT-4250314-00096"
click at [1078, 355] on p at bounding box center [1072, 449] width 492 height 1024
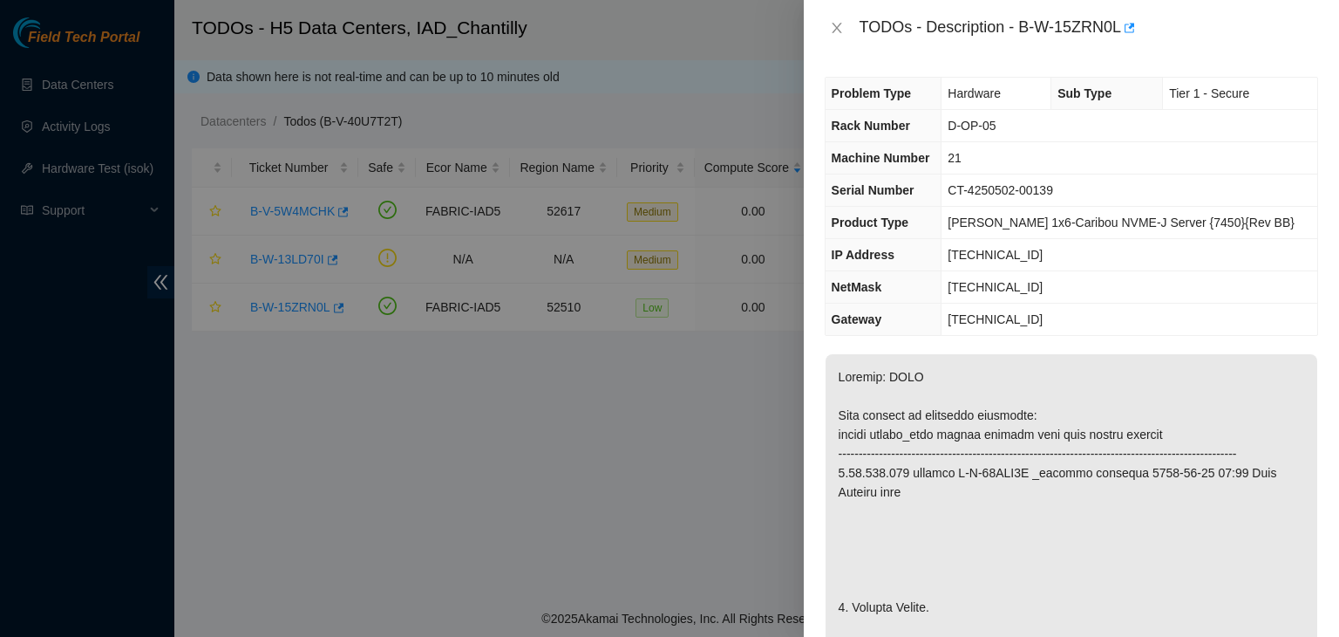
scroll to position [0, 0]
drag, startPoint x: 1022, startPoint y: 30, endPoint x: 1122, endPoint y: 29, distance: 100.3
click at [1122, 29] on div "TODOs - Description - B-W-15ZRN0L" at bounding box center [1089, 28] width 459 height 28
copy div "B-W-15ZRN0L"
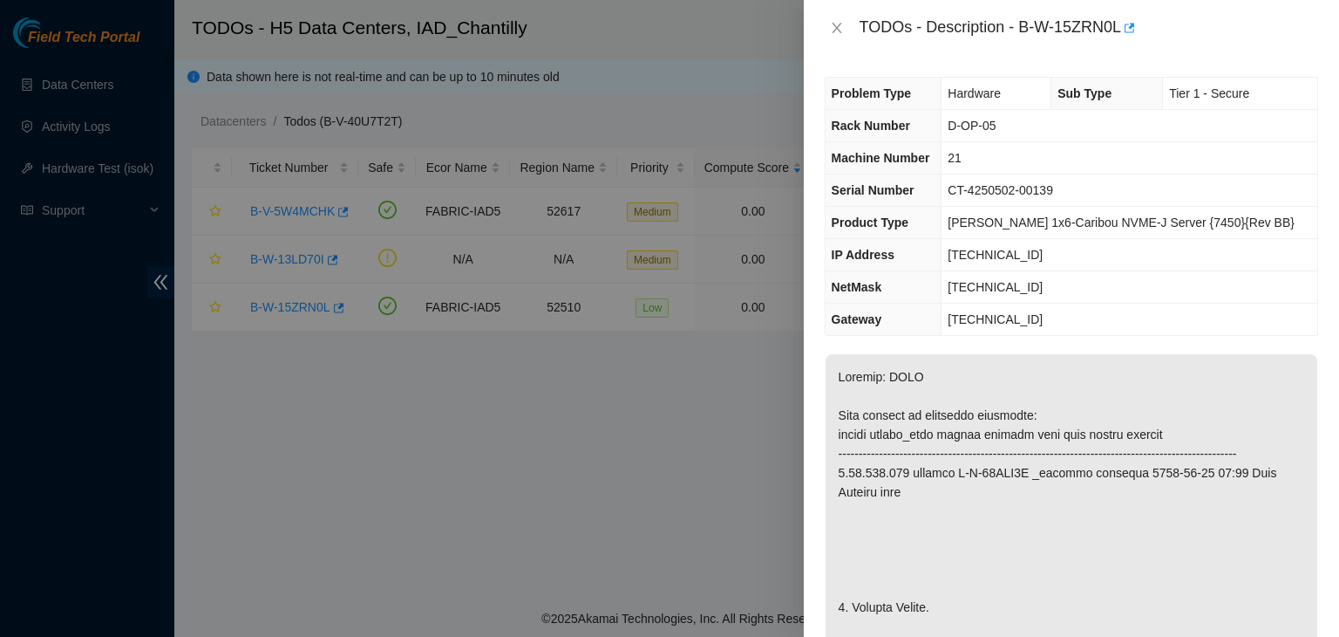
click at [276, 611] on div at bounding box center [669, 318] width 1339 height 637
click at [250, 480] on div at bounding box center [669, 318] width 1339 height 637
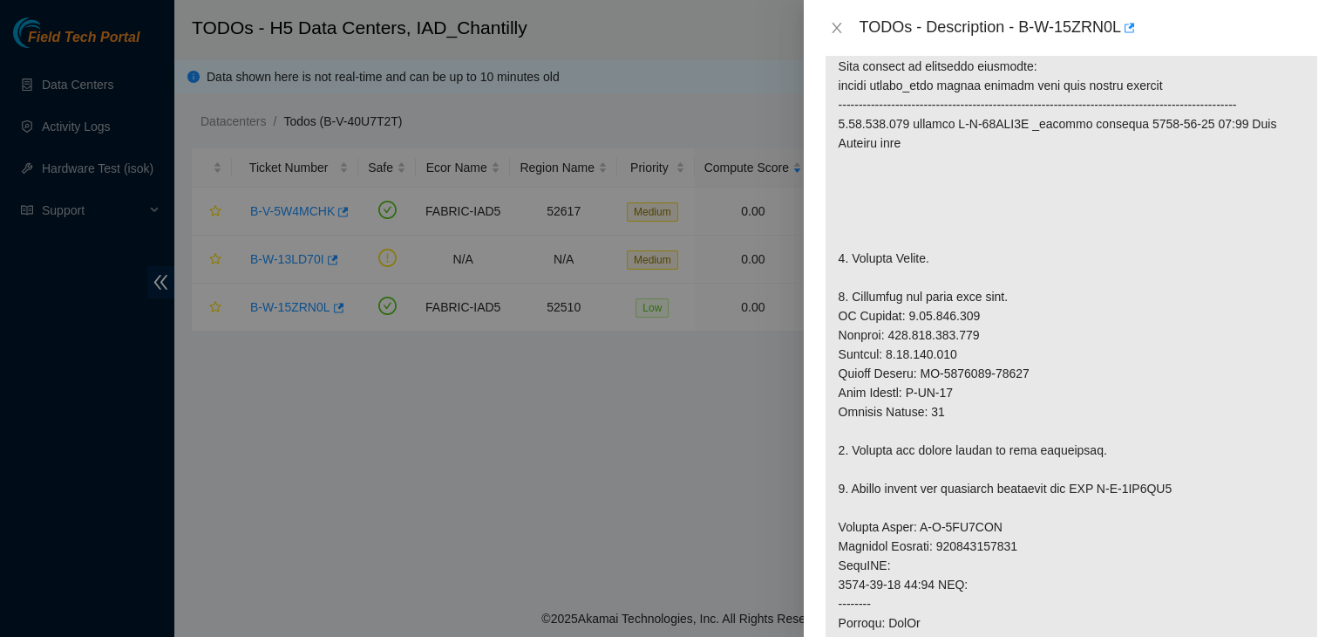
scroll to position [349, 0]
click at [276, 510] on div at bounding box center [669, 318] width 1339 height 637
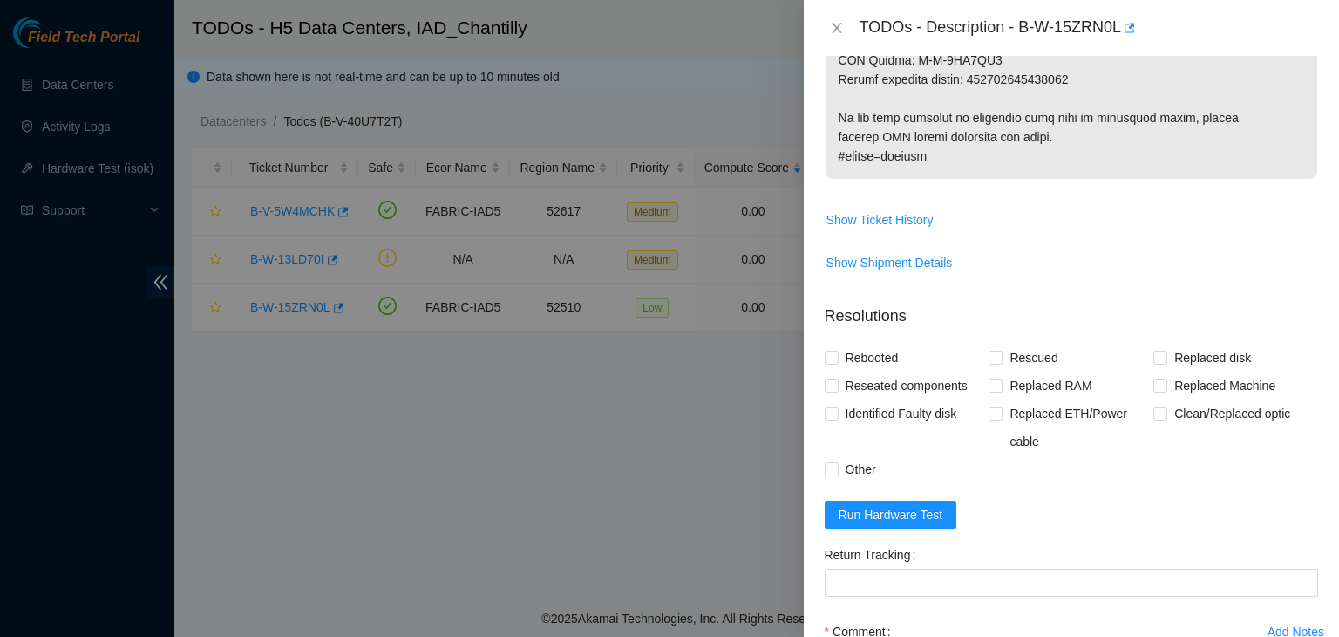
scroll to position [1289, 0]
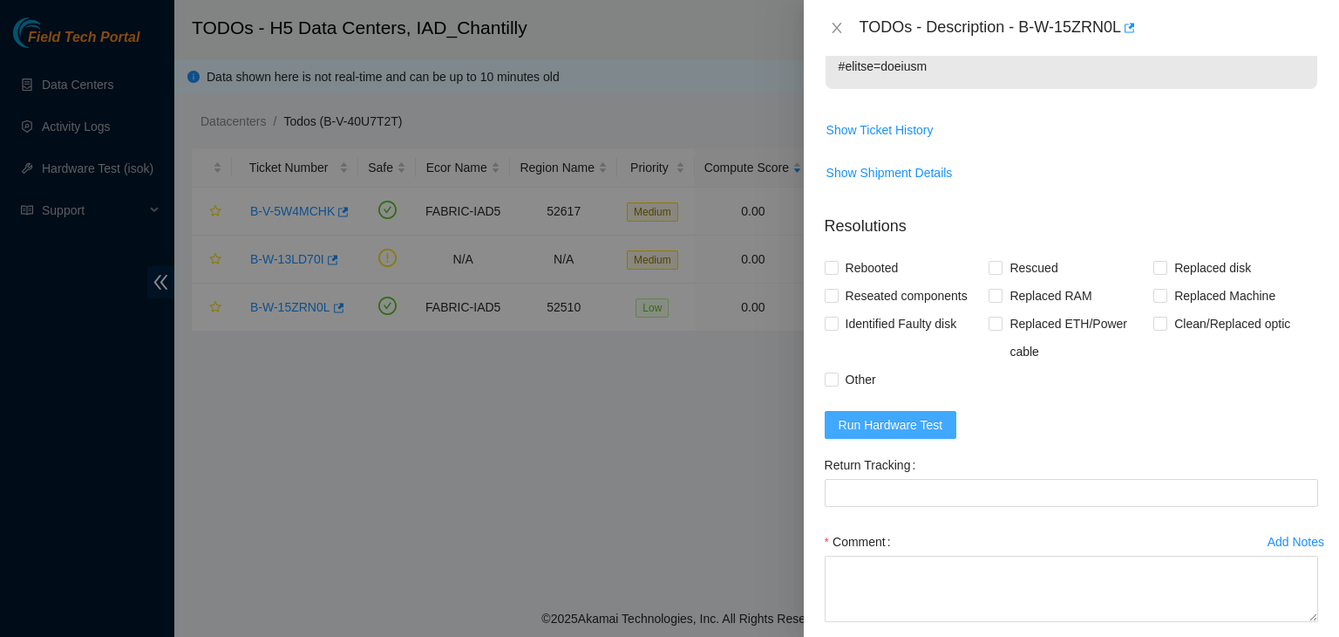
click at [916, 434] on span "Run Hardware Test" at bounding box center [891, 424] width 105 height 19
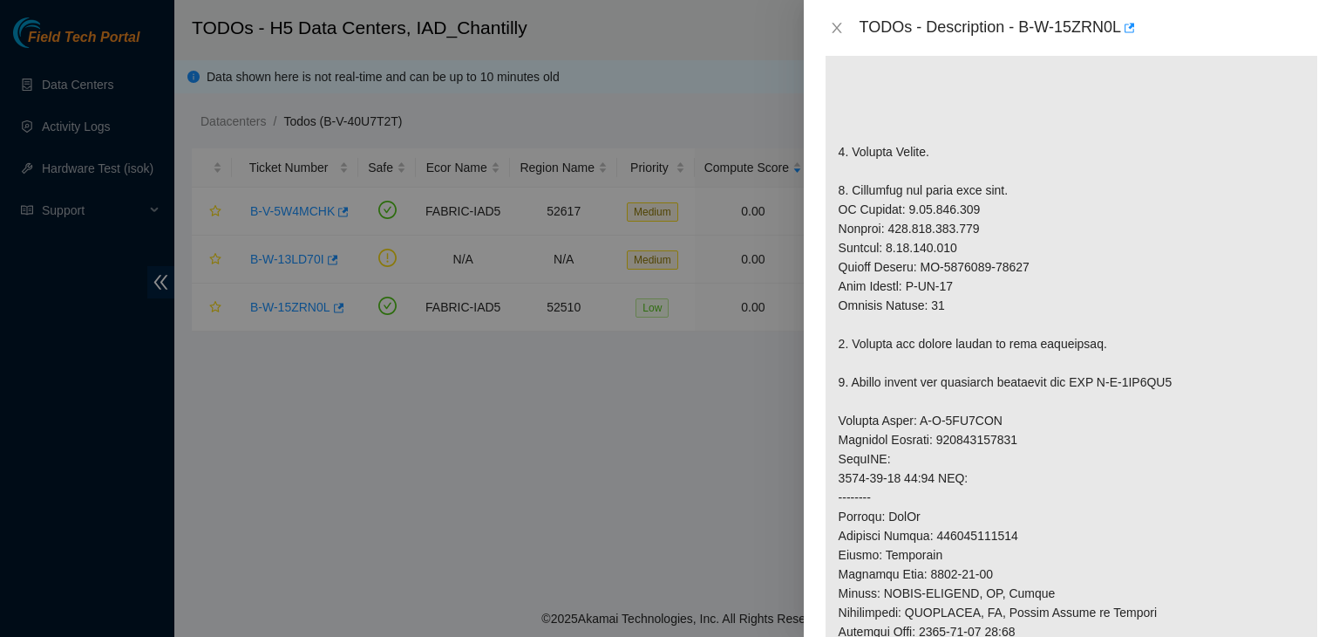
scroll to position [439, 0]
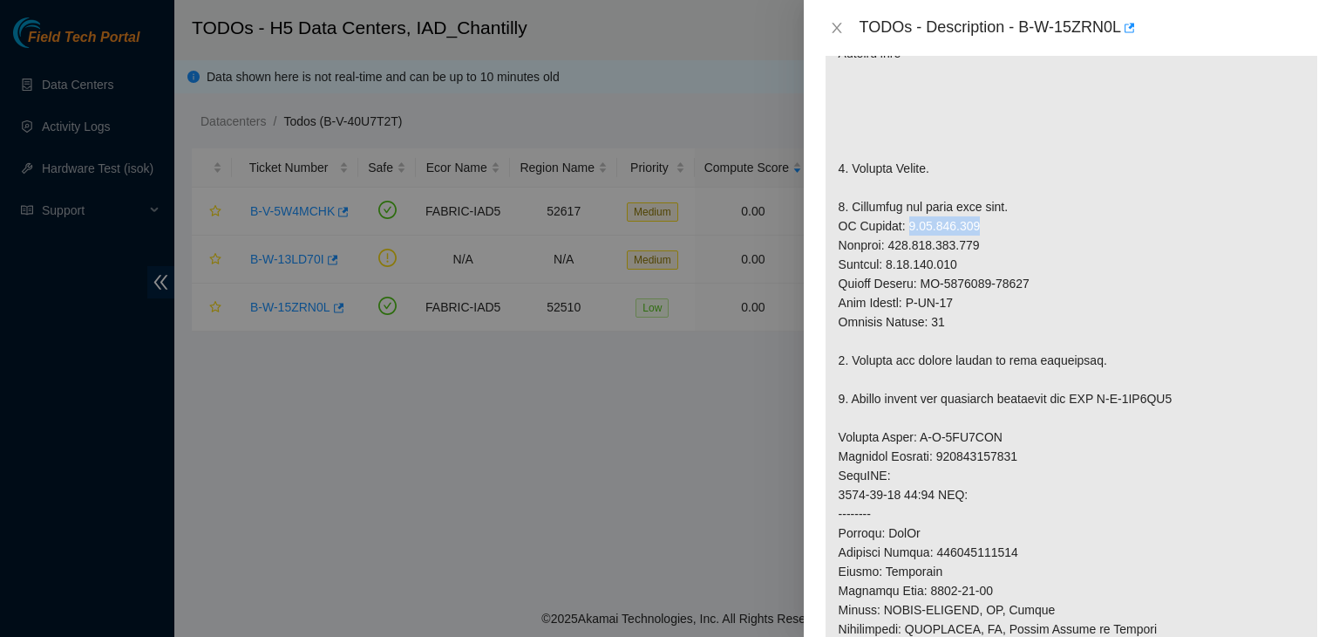
drag, startPoint x: 902, startPoint y: 244, endPoint x: 970, endPoint y: 249, distance: 68.2
click at [970, 249] on p at bounding box center [1072, 427] width 492 height 1024
copy p "[TECHNICAL_ID]"
click at [1180, 373] on p at bounding box center [1072, 427] width 492 height 1024
click at [276, 470] on div at bounding box center [669, 318] width 1339 height 637
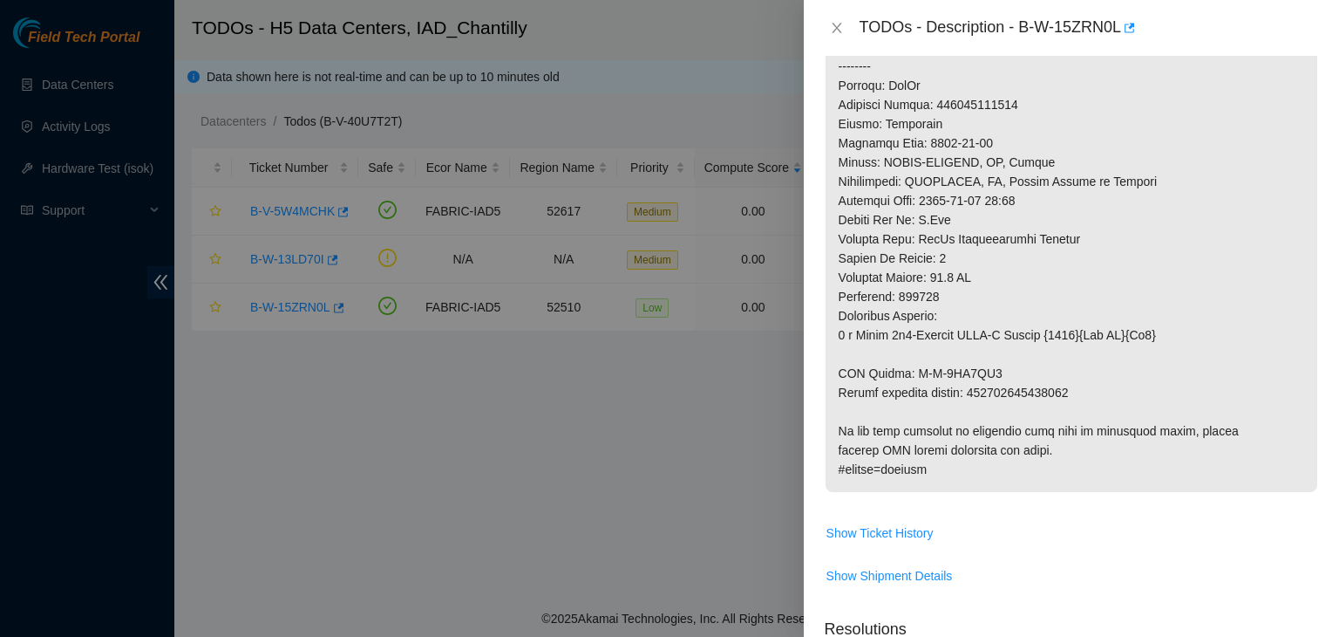
scroll to position [1467, 0]
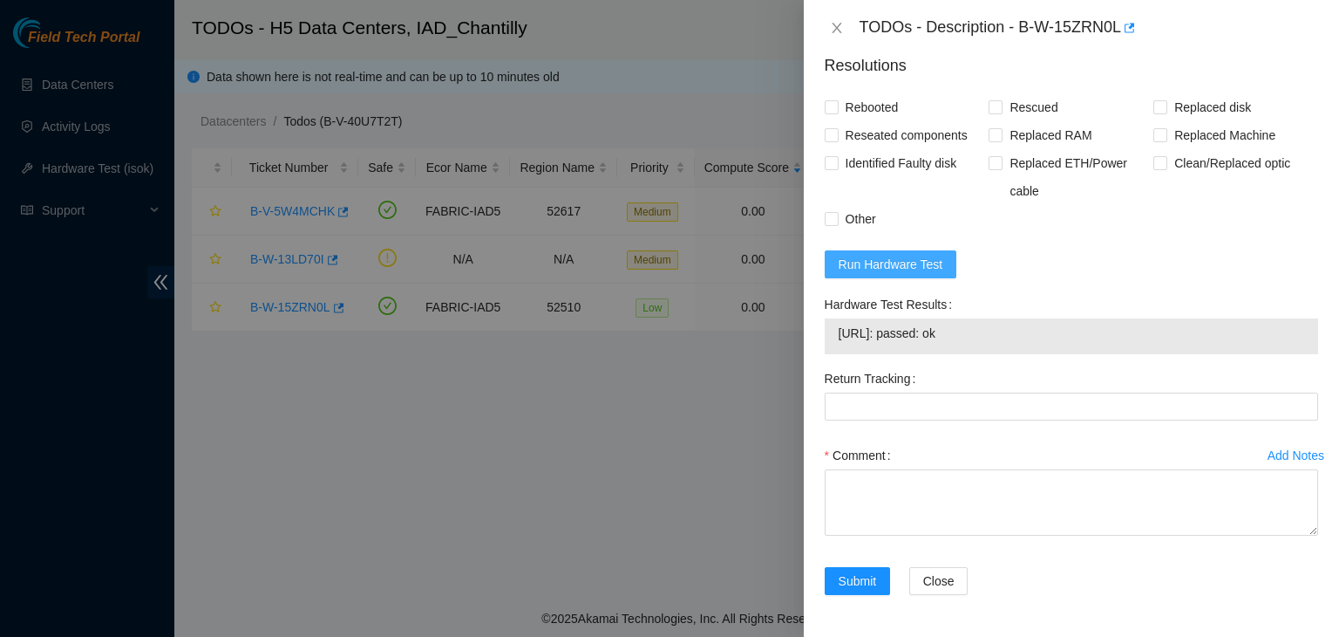
click at [928, 264] on span "Run Hardware Test" at bounding box center [891, 264] width 105 height 19
click at [874, 626] on div "Problem Type Hardware Sub Type Tier 1 - Secure Rack Number D-OP-05 Machine Numb…" at bounding box center [1071, 346] width 535 height 581
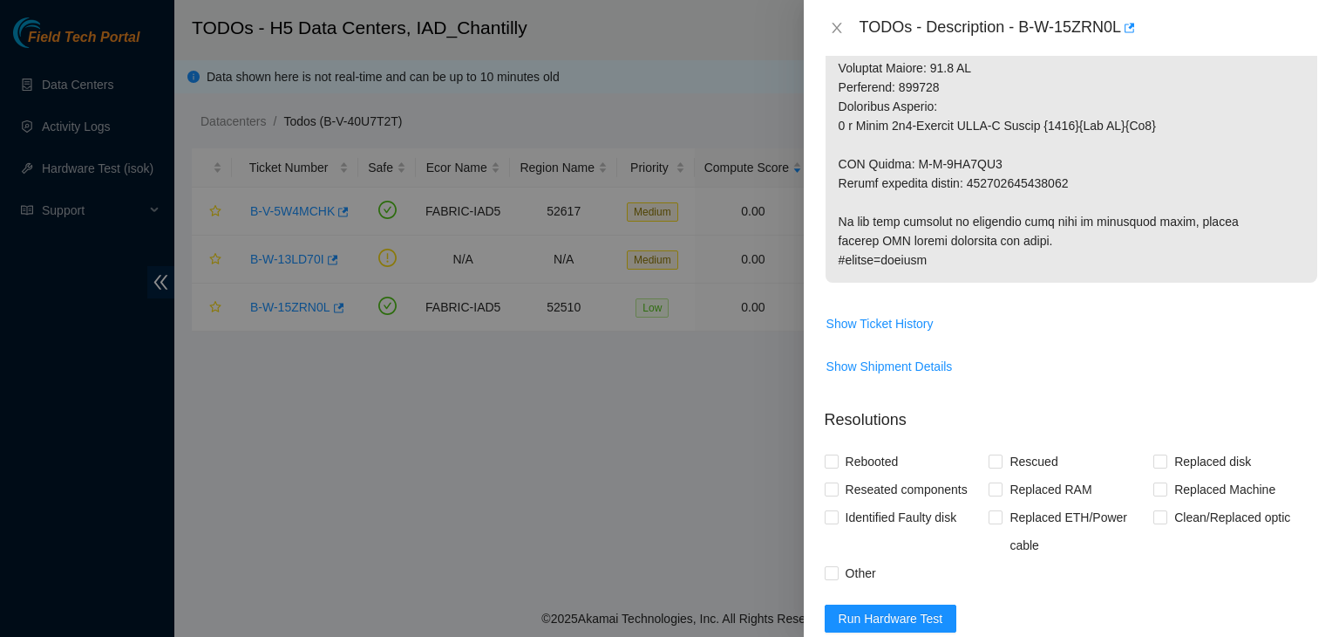
scroll to position [1094, 0]
click at [231, 404] on div at bounding box center [669, 318] width 1339 height 637
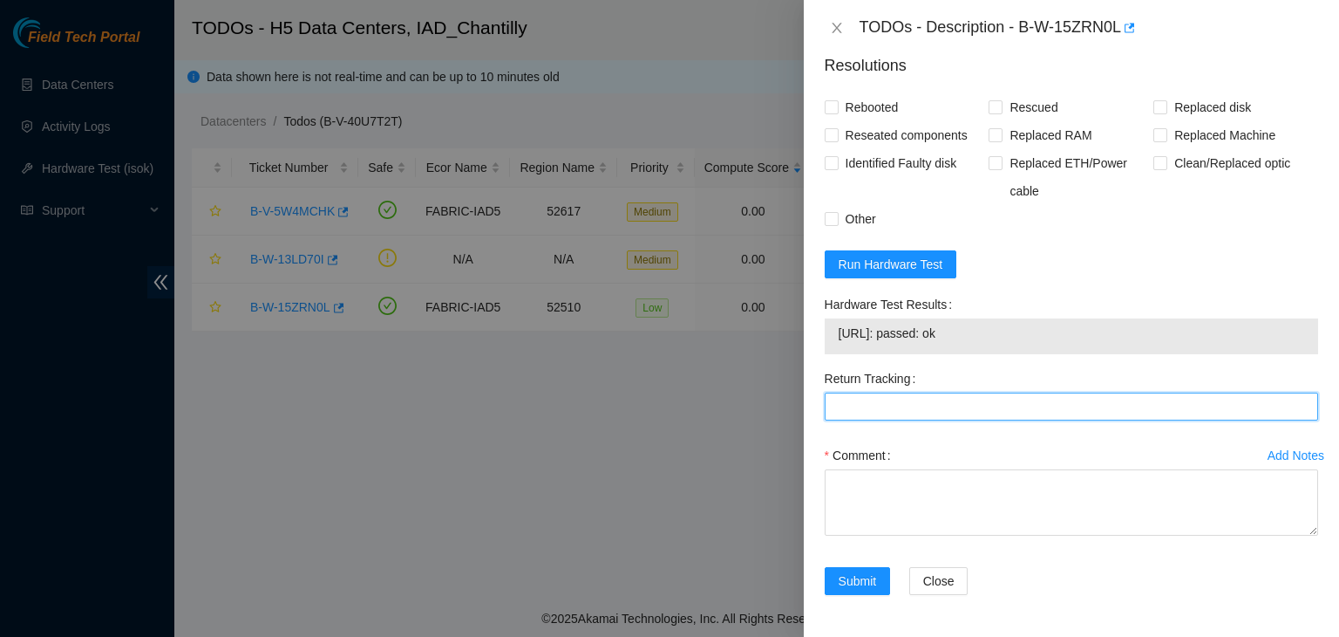
click at [876, 406] on Tracking "Return Tracking" at bounding box center [1072, 406] width 494 height 28
paste Tracking "093642900230073"
type Tracking "093642900230073"
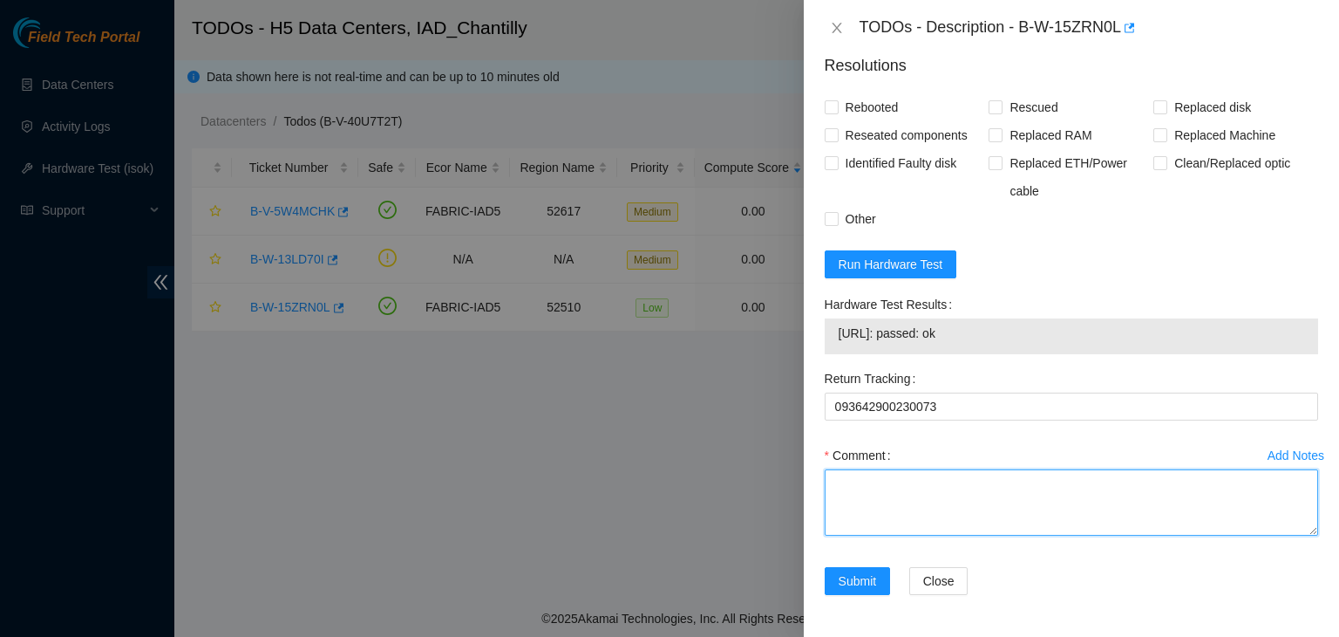
click at [883, 505] on textarea "Comment" at bounding box center [1072, 502] width 494 height 66
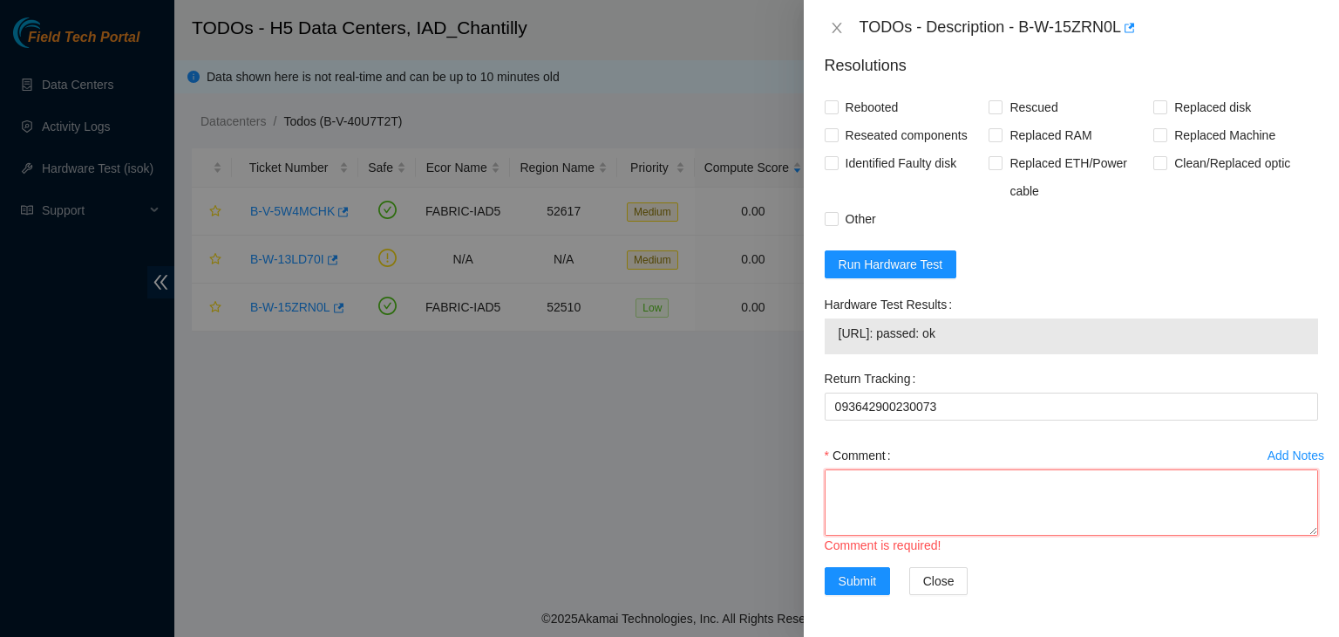
scroll to position [14, 0]
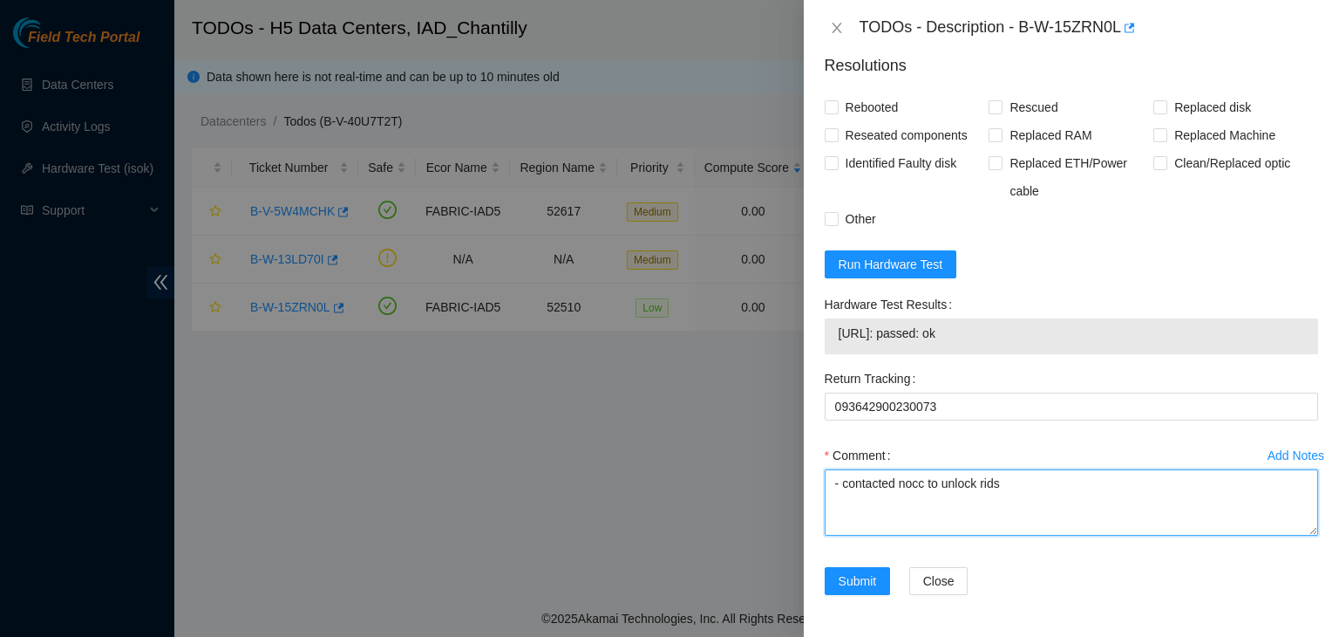
click at [883, 505] on textarea "- contacted nocc to unlock rids" at bounding box center [1072, 502] width 494 height 66
paste textarea "B-V-5WAG31T"
paste textarea "atg has completed your request (B-V-5WAG31T) Message from atg: B-V-5WAG31T:Rids…"
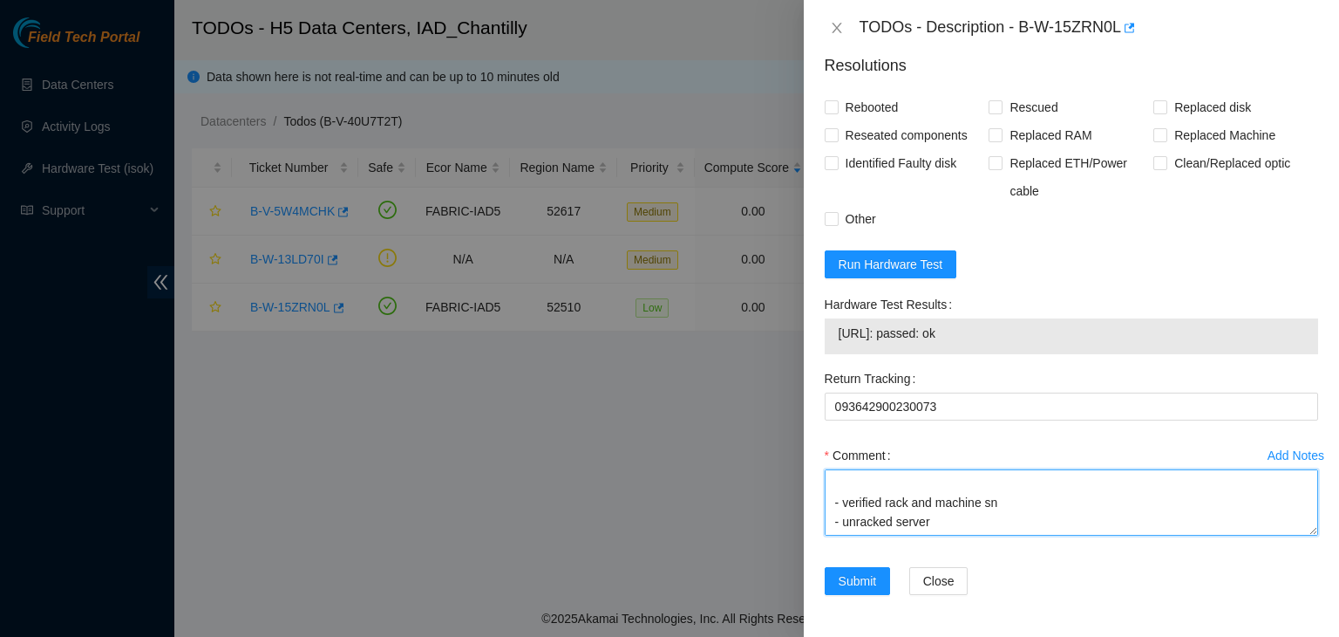
click at [872, 522] on textarea "- gained secure rack access: B-V-5WAG31T - contacted nocc to unlock rids atg ha…" at bounding box center [1072, 502] width 494 height 66
paste textarea "old CT-4250502-00139"
paste textarea "new CT-4250314-00096"
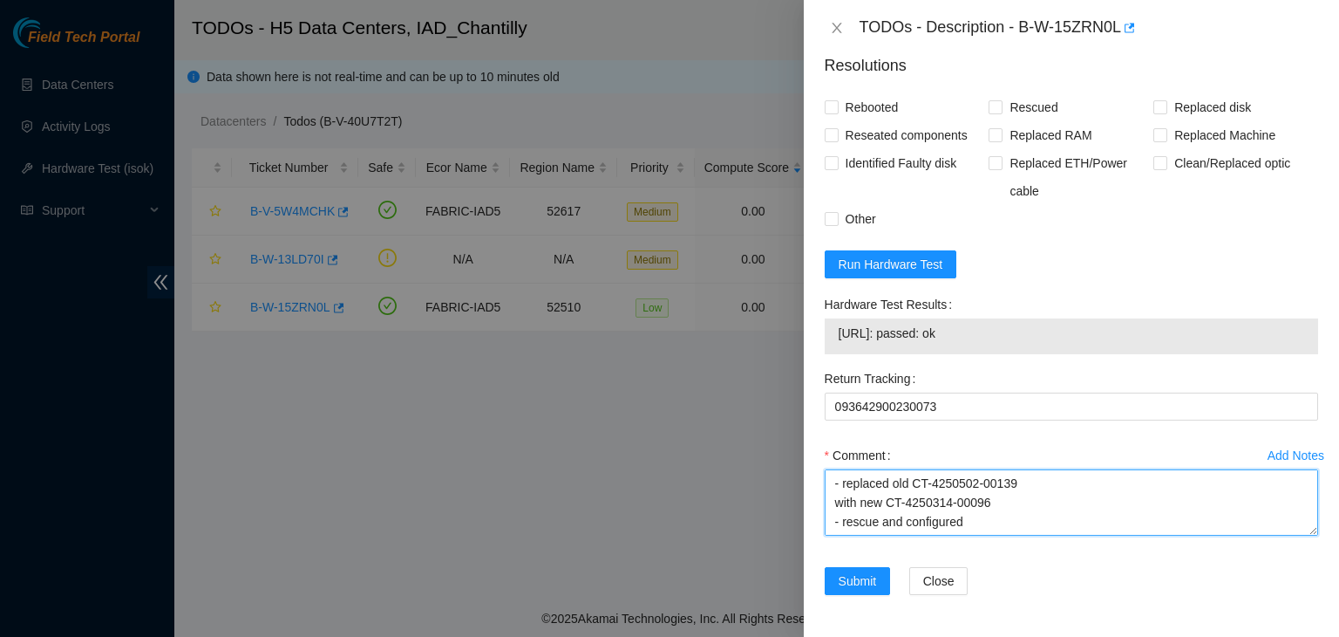
click at [878, 527] on textarea "- gained secure rack access: B-V-5WAG31T - contacted nocc to unlock rids atg ha…" at bounding box center [1072, 502] width 494 height 66
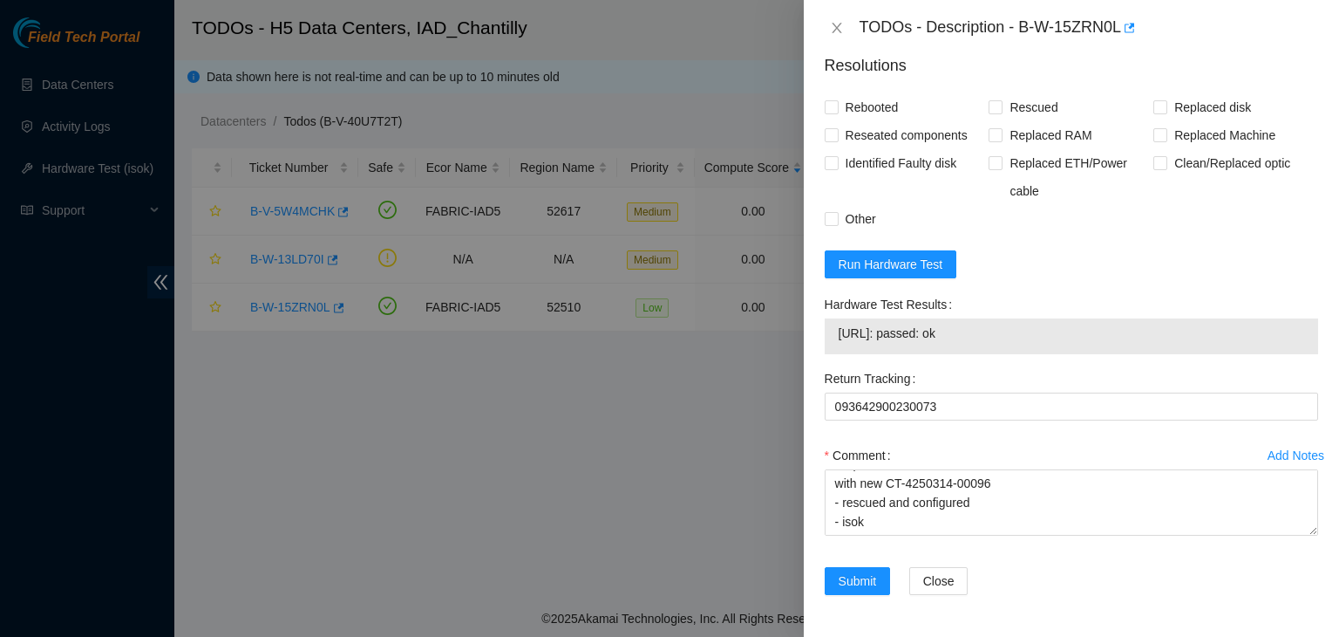
drag, startPoint x: 983, startPoint y: 318, endPoint x: 984, endPoint y: 337, distance: 19.2
click at [984, 337] on div "2.17.114.150: passed: ok" at bounding box center [1072, 336] width 494 height 36
copy tbody "2.17.114.150: passed: ok"
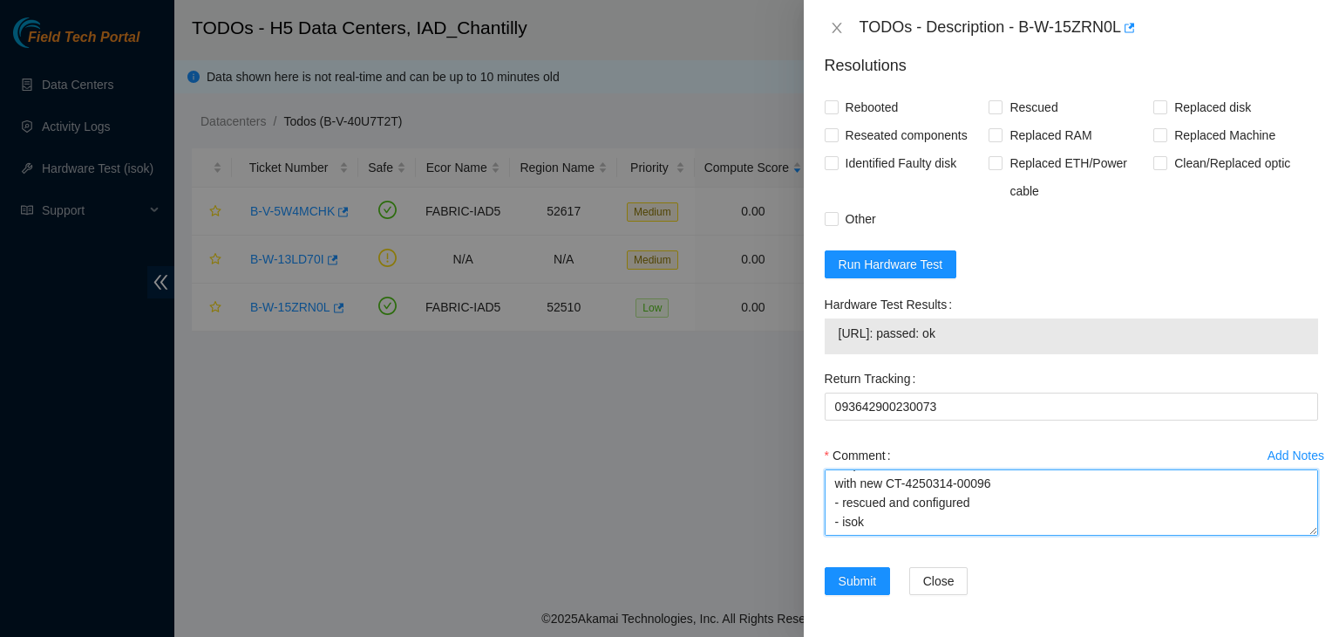
click at [904, 531] on textarea "- gained secure rack access: B-V-5WAG31T - contacted nocc to unlock rids atg ha…" at bounding box center [1072, 502] width 494 height 66
paste textarea "2.17.114.150: passed: ok"
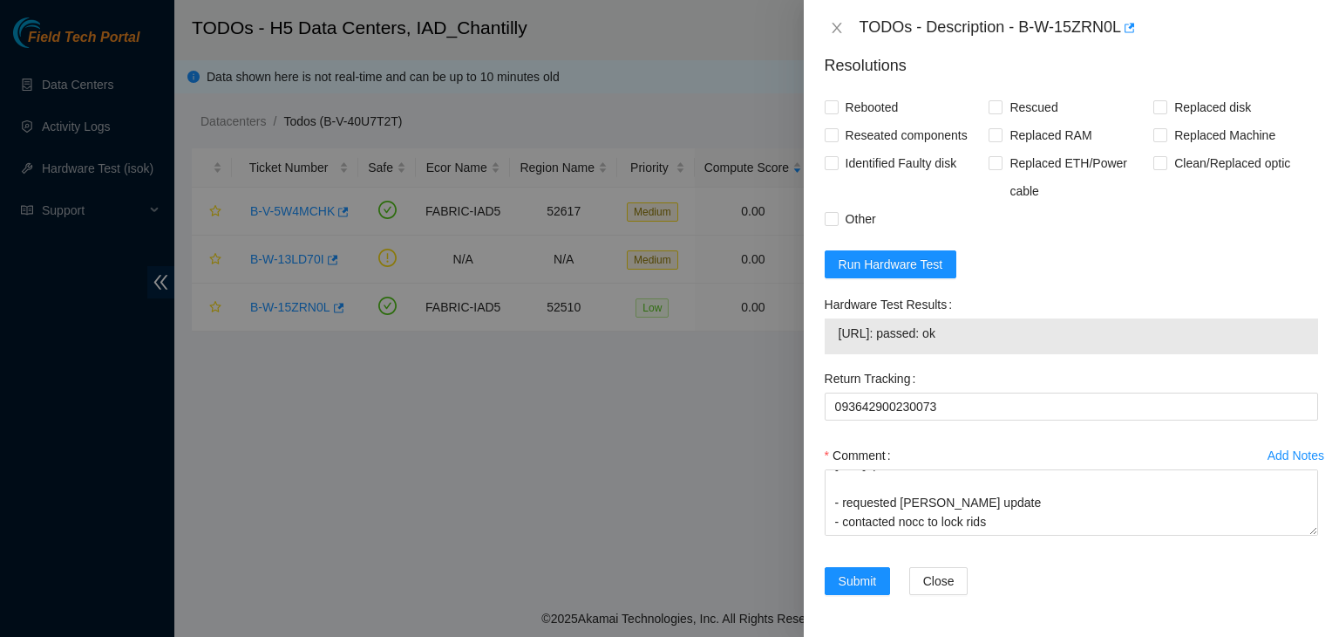
click at [66, 551] on div at bounding box center [669, 318] width 1339 height 637
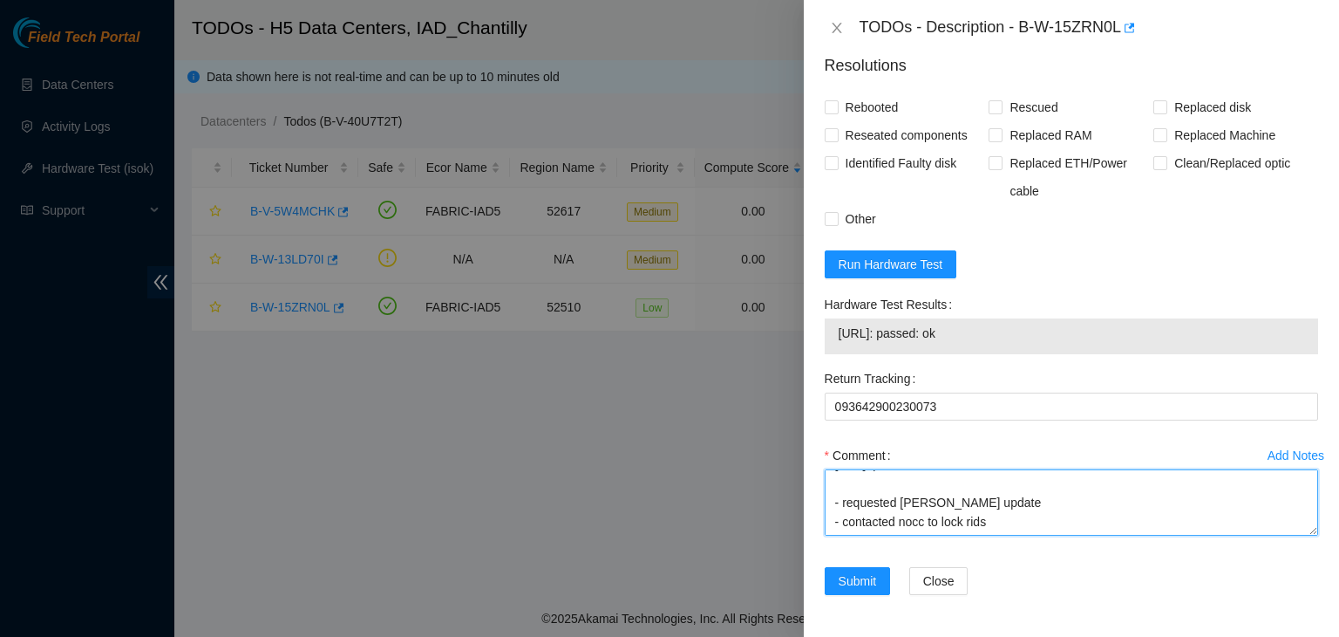
click at [845, 519] on textarea "- gained secure rack access: B-V-5WAG31T - contacted nocc to unlock rids atg ha…" at bounding box center [1072, 502] width 494 height 66
paste textarea "atg has completed your request (B-V-5WAG31T) Message from atg: B-V-5WAG31T:Cams…"
drag, startPoint x: 848, startPoint y: 522, endPoint x: 824, endPoint y: 440, distance: 85.3
click at [825, 441] on div "Comment - gained secure rack access: B-V-5WAG31T - contacted nocc to unlock rid…" at bounding box center [1072, 493] width 494 height 105
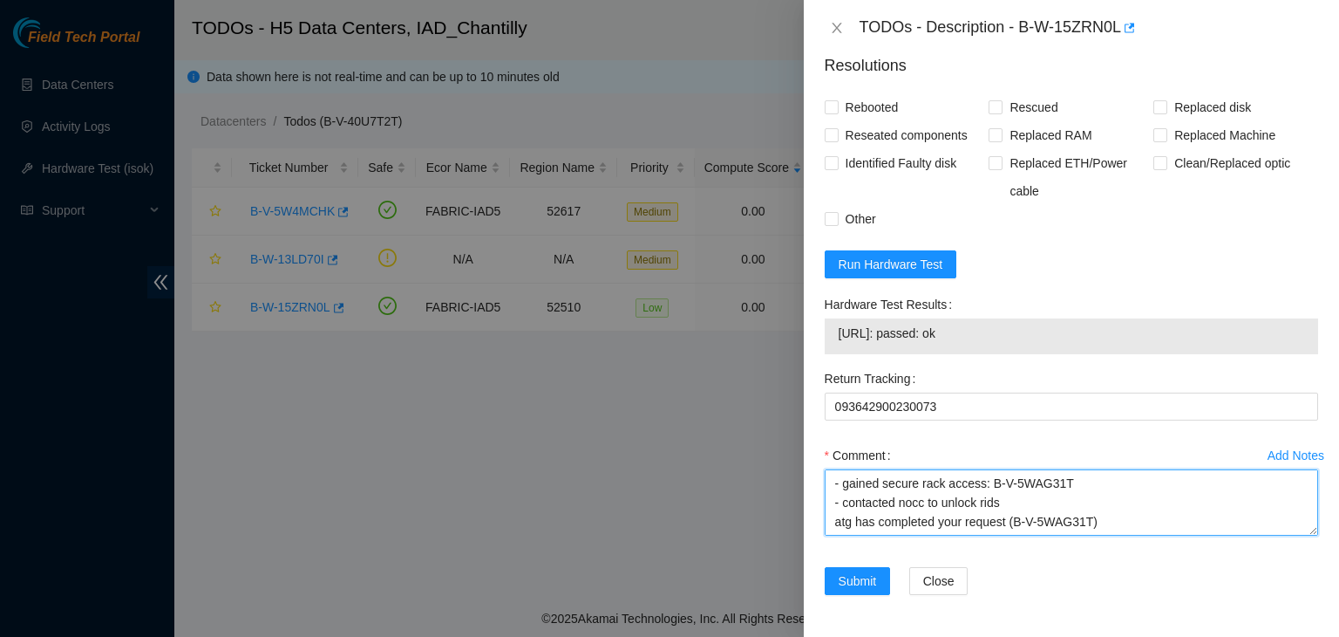
click at [873, 507] on textarea "- gained secure rack access: B-V-5WAG31T - contacted nocc to unlock rids atg ha…" at bounding box center [1072, 502] width 494 height 66
click at [864, 522] on textarea "- gained secure rack access: B-V-5WAG31T - contacted nocc to unlock rids atg ha…" at bounding box center [1072, 502] width 494 height 66
drag, startPoint x: 864, startPoint y: 522, endPoint x: 815, endPoint y: 535, distance: 51.2
click at [815, 535] on div "Problem Type Hardware Sub Type Tier 1 - Secure Rack Number D-OP-05 Machine Numb…" at bounding box center [1071, 346] width 535 height 581
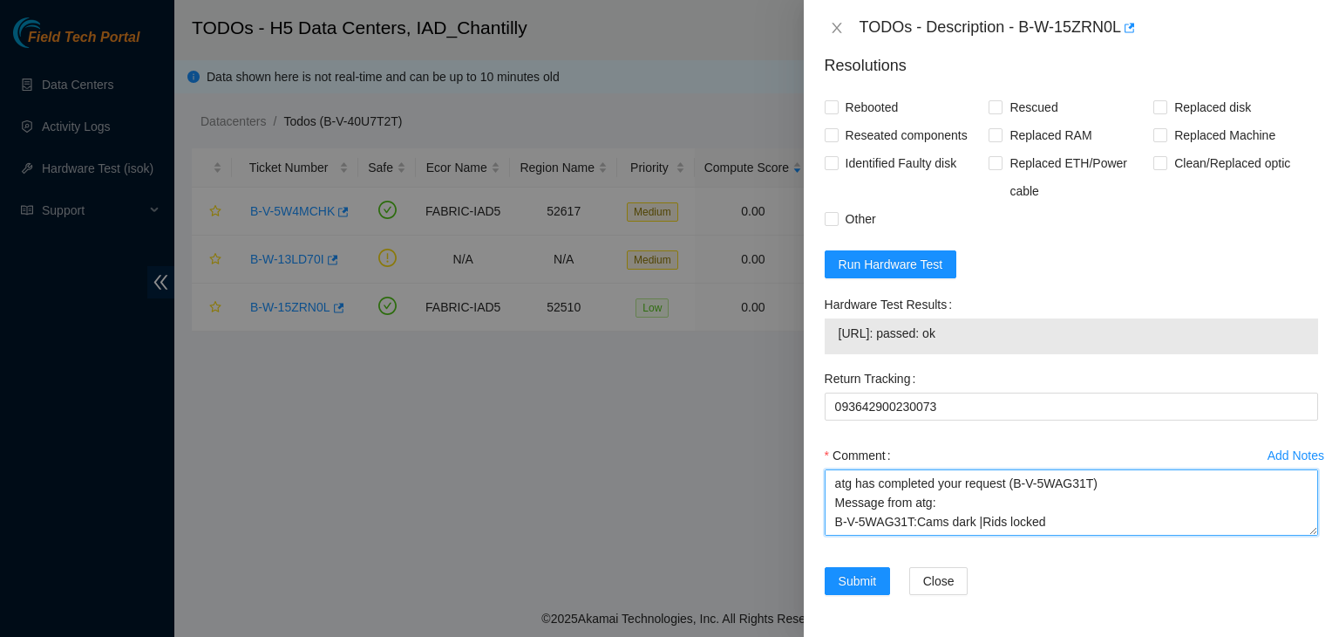
click at [851, 519] on textarea "- gained secure rack access: B-V-5WAG31T - contacted nocc to unlock rids atg ha…" at bounding box center [1072, 502] width 494 height 66
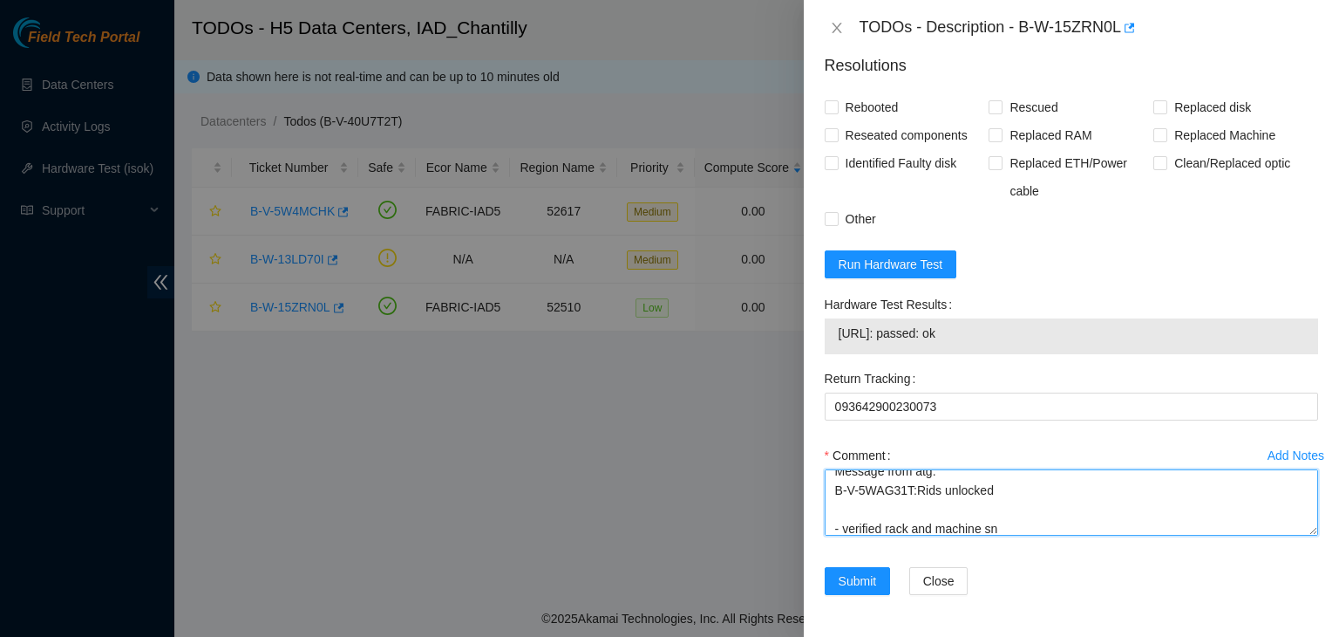
scroll to position [0, 0]
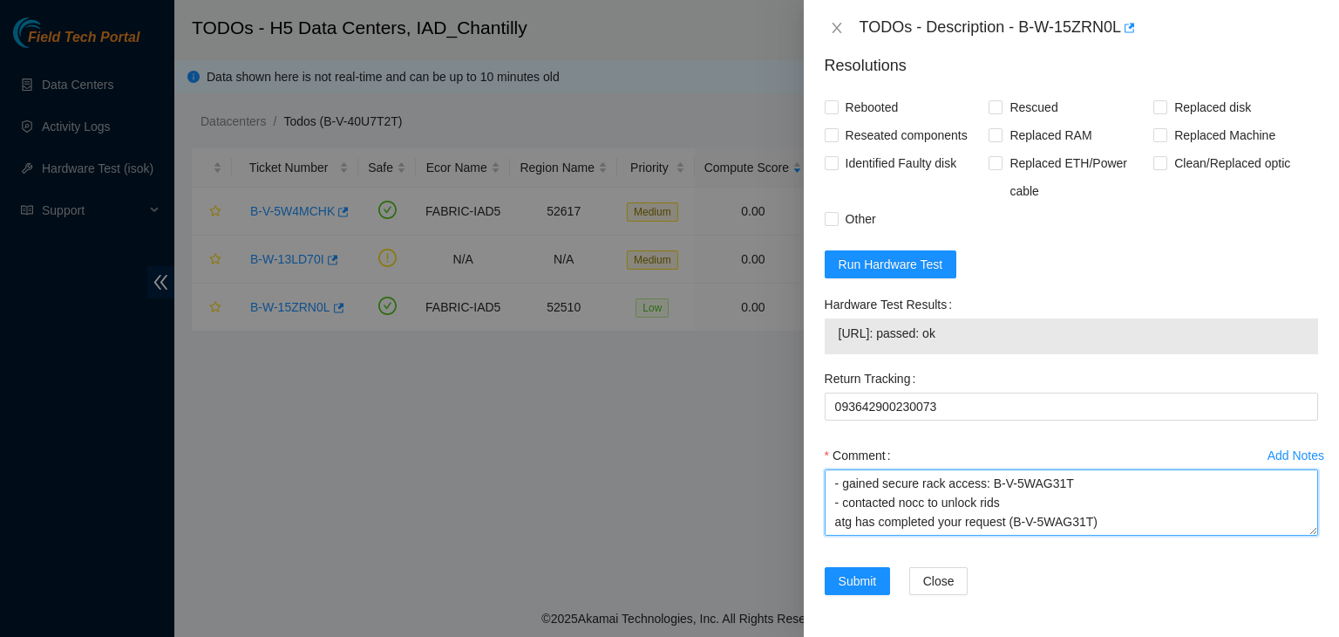
drag, startPoint x: 830, startPoint y: 525, endPoint x: 816, endPoint y: 449, distance: 77.1
click at [816, 449] on div "Problem Type Hardware Sub Type Tier 1 - Secure Rack Number D-OP-05 Machine Numb…" at bounding box center [1071, 346] width 535 height 581
type textarea "- gained secure rack access: B-V-5WAG31T - contacted nocc to unlock rids atg ha…"
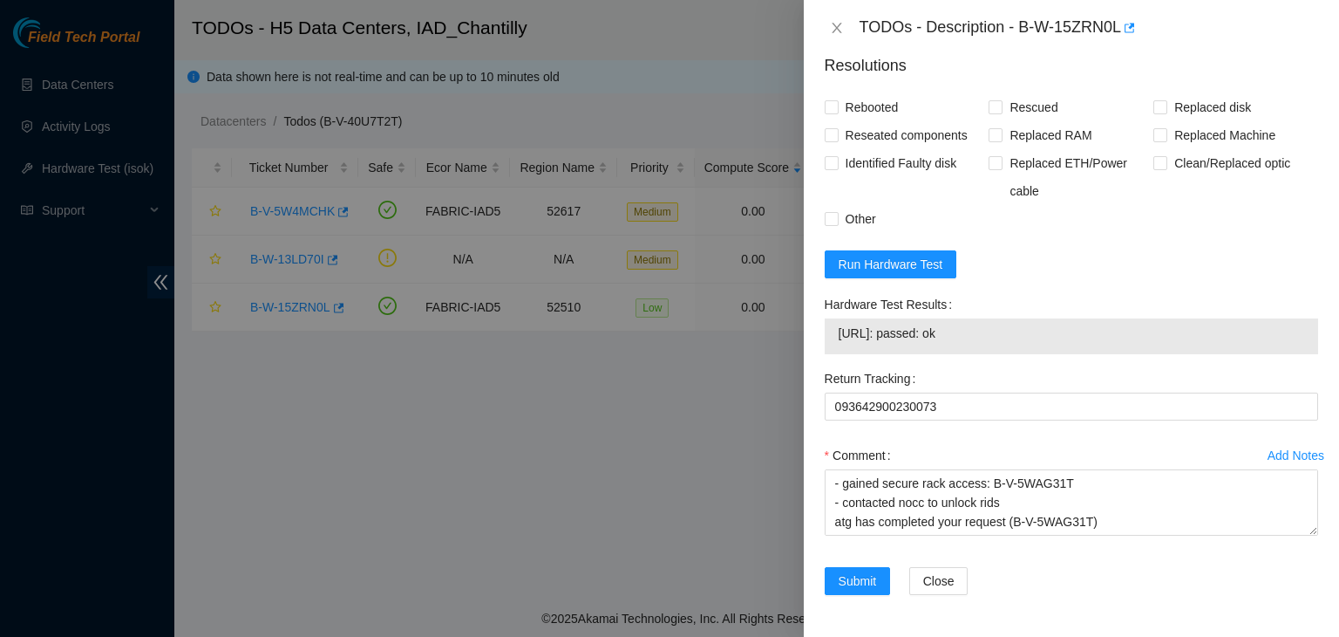
click at [1088, 430] on div "Return Tracking 093642900230073" at bounding box center [1072, 403] width 508 height 77
click at [832, 106] on input "Rebooted" at bounding box center [831, 106] width 12 height 12
checkbox input "true"
click at [989, 105] on input "Rescued" at bounding box center [995, 106] width 12 height 12
checkbox input "true"
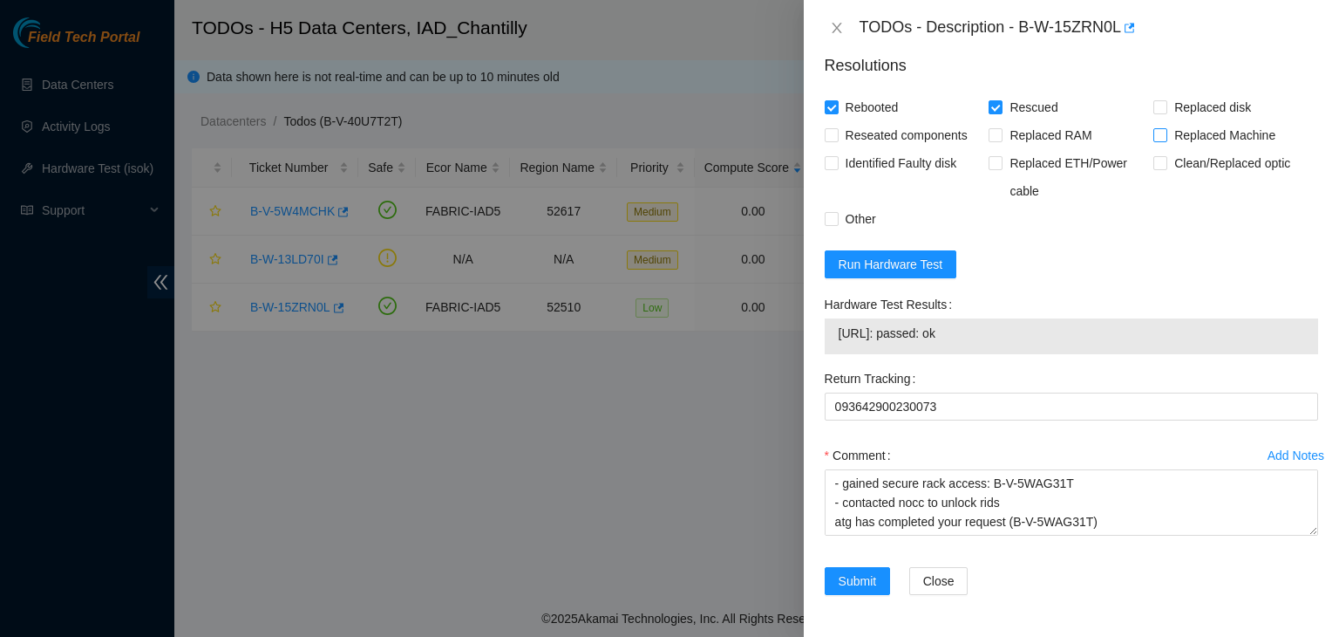
click at [1154, 133] on input "Replaced Machine" at bounding box center [1160, 134] width 12 height 12
checkbox input "true"
click at [874, 587] on span "Submit" at bounding box center [858, 580] width 38 height 19
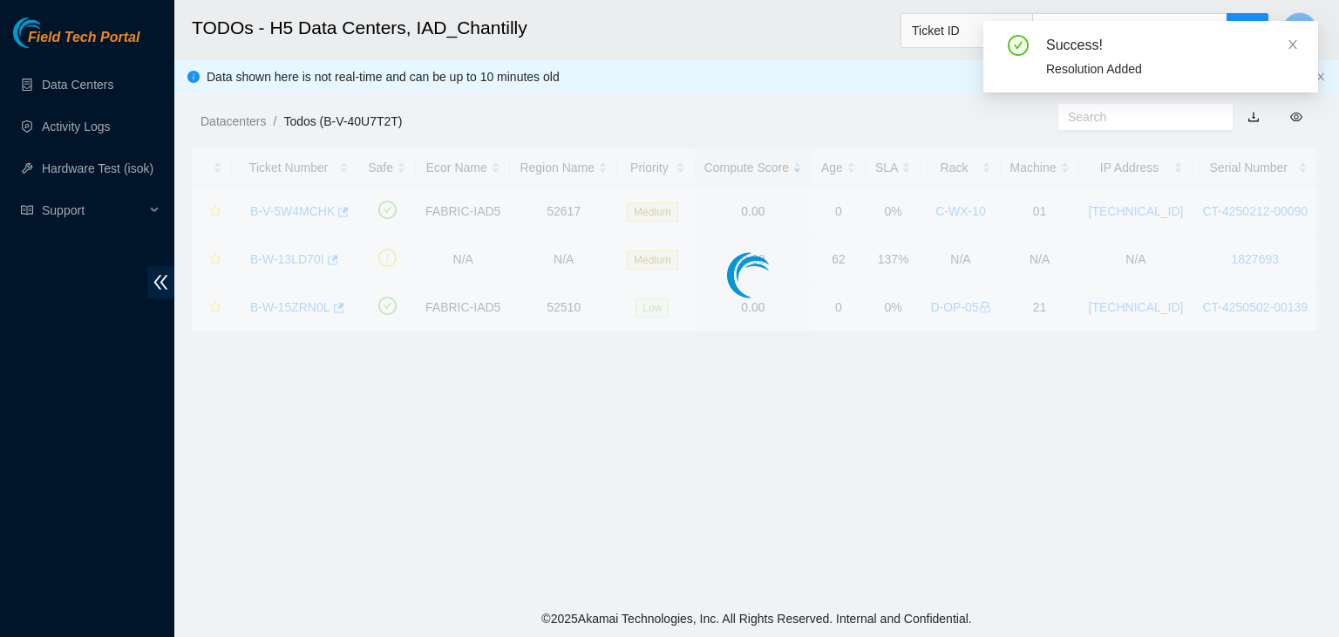
scroll to position [475, 0]
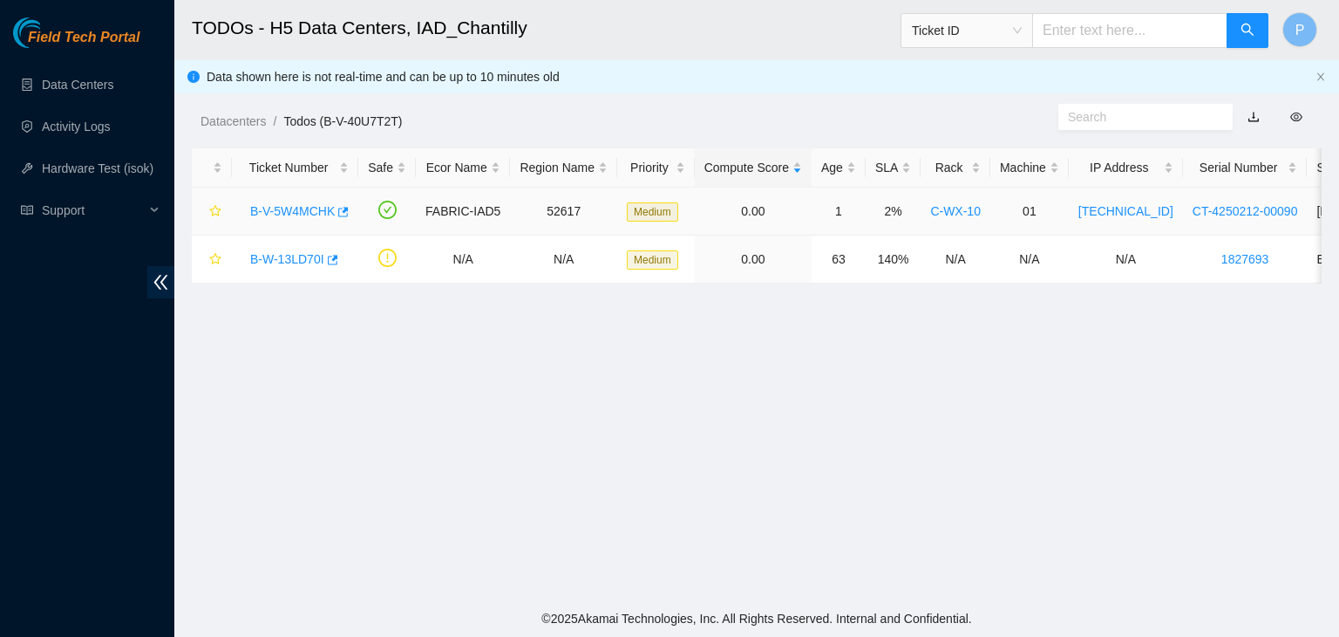
click at [313, 211] on link "B-V-5W4MCHK" at bounding box center [292, 211] width 85 height 14
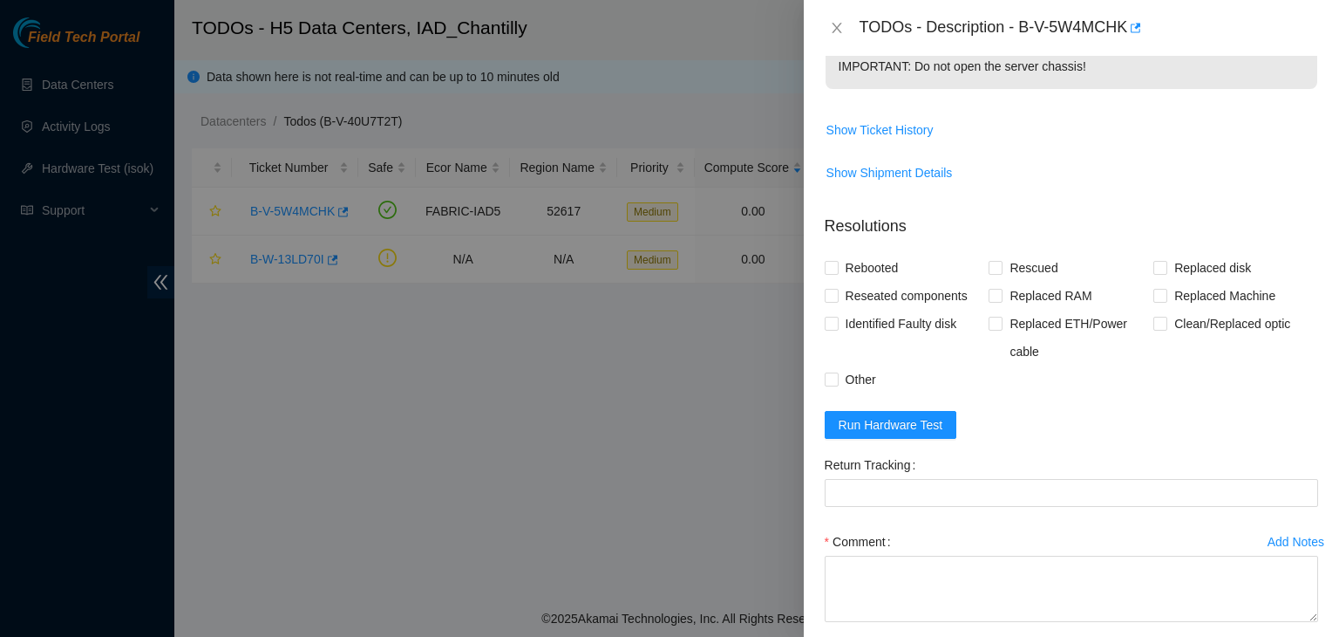
scroll to position [881, 0]
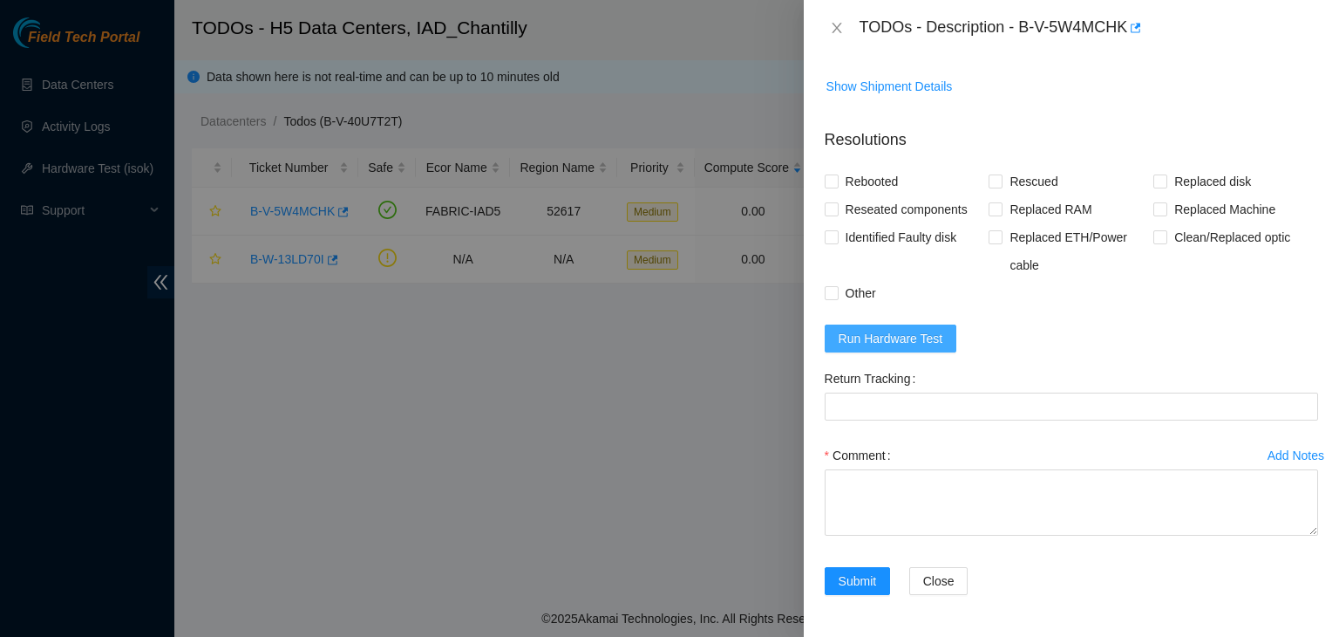
click at [897, 338] on span "Run Hardware Test" at bounding box center [891, 338] width 105 height 19
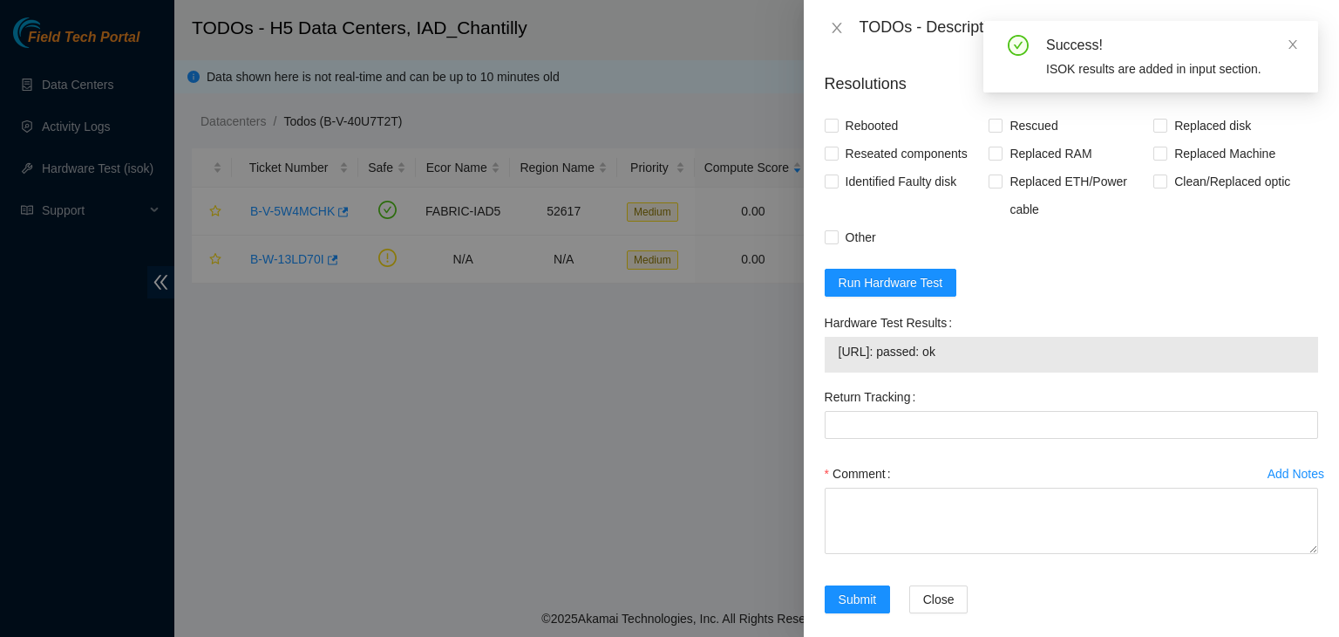
scroll to position [822, 0]
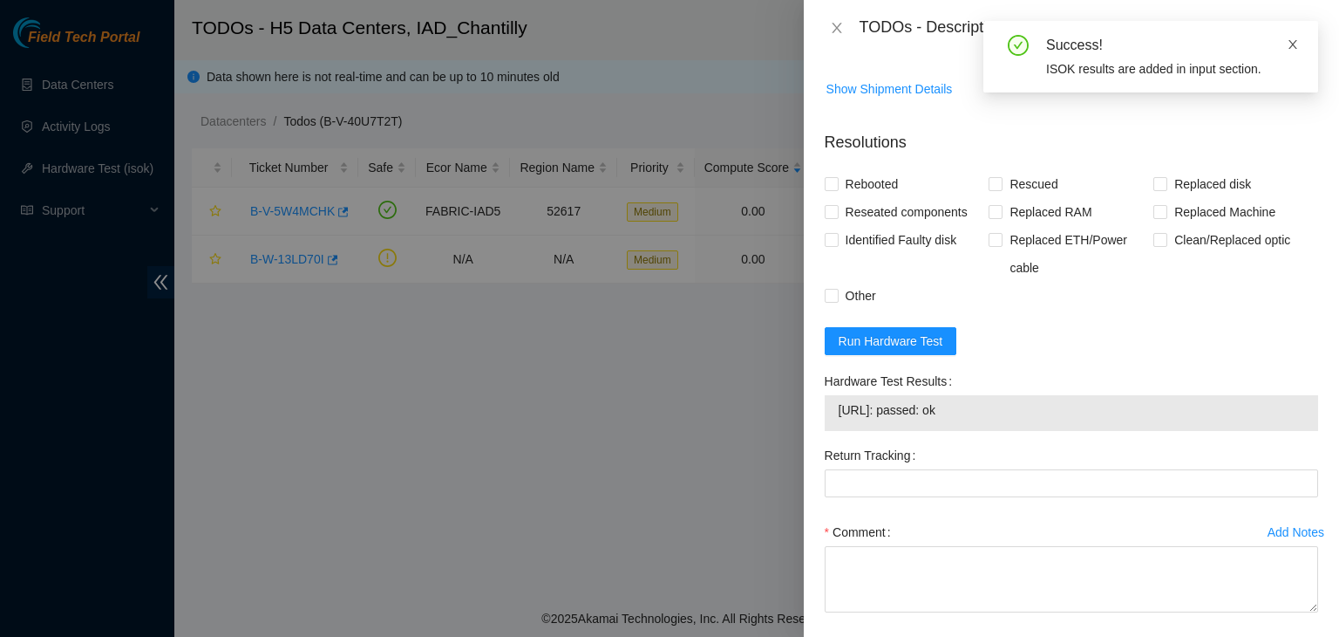
click at [1294, 37] on span at bounding box center [1293, 44] width 12 height 14
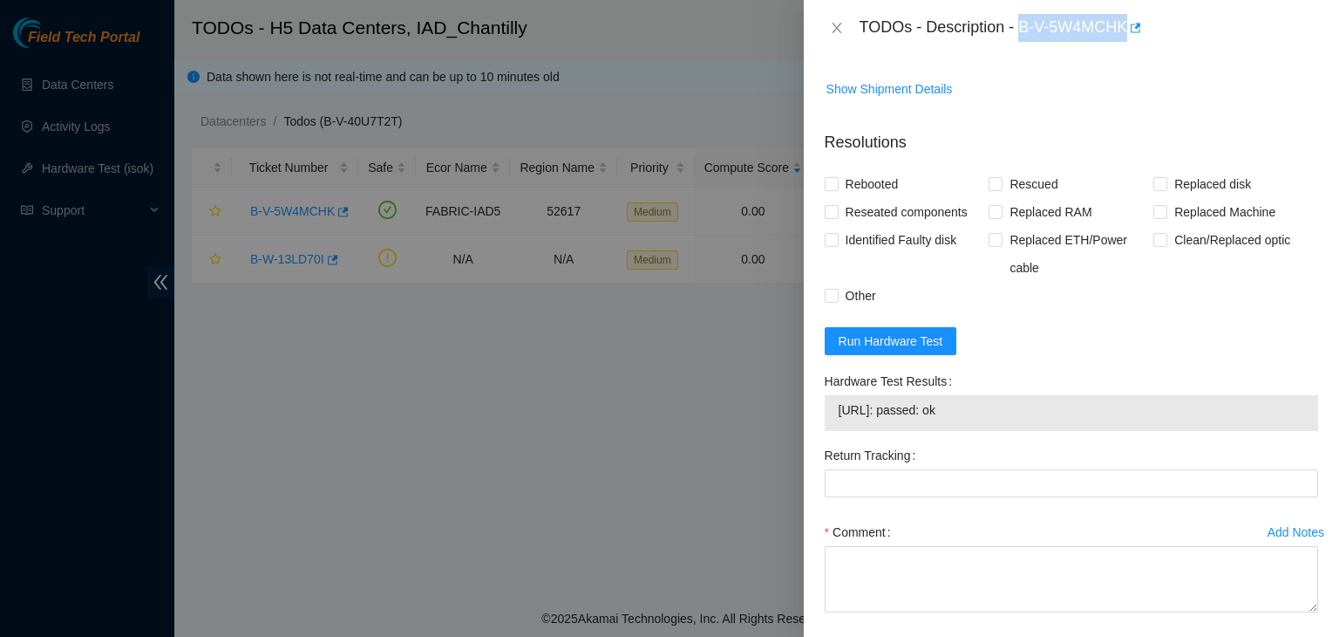
drag, startPoint x: 1022, startPoint y: 29, endPoint x: 1127, endPoint y: 33, distance: 104.7
click at [1127, 33] on div "TODOs - Description - B-V-5W4MCHK" at bounding box center [1089, 28] width 459 height 28
copy div "B-V-5W4MCHK"
click at [1130, 282] on span "Replaced ETH/Power cable" at bounding box center [1078, 254] width 151 height 56
click at [1001, 245] on input "Replaced ETH/Power cable" at bounding box center [995, 239] width 12 height 12
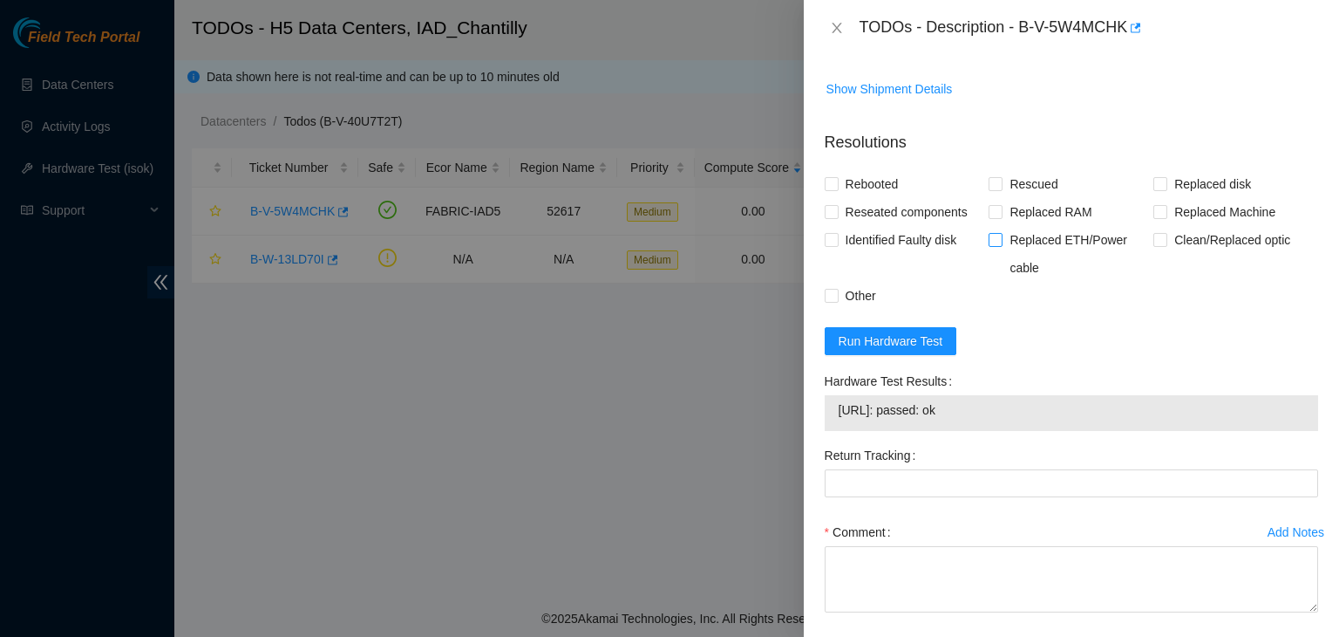
checkbox input "true"
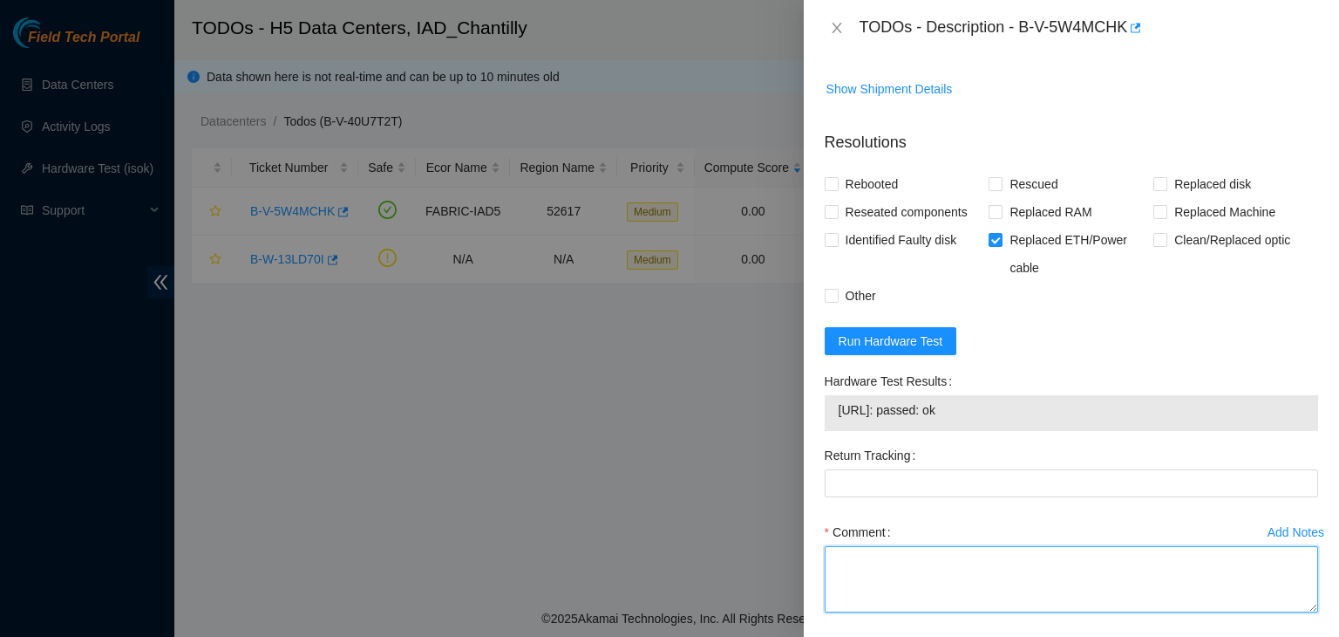
click at [857, 612] on textarea "Comment" at bounding box center [1072, 579] width 494 height 66
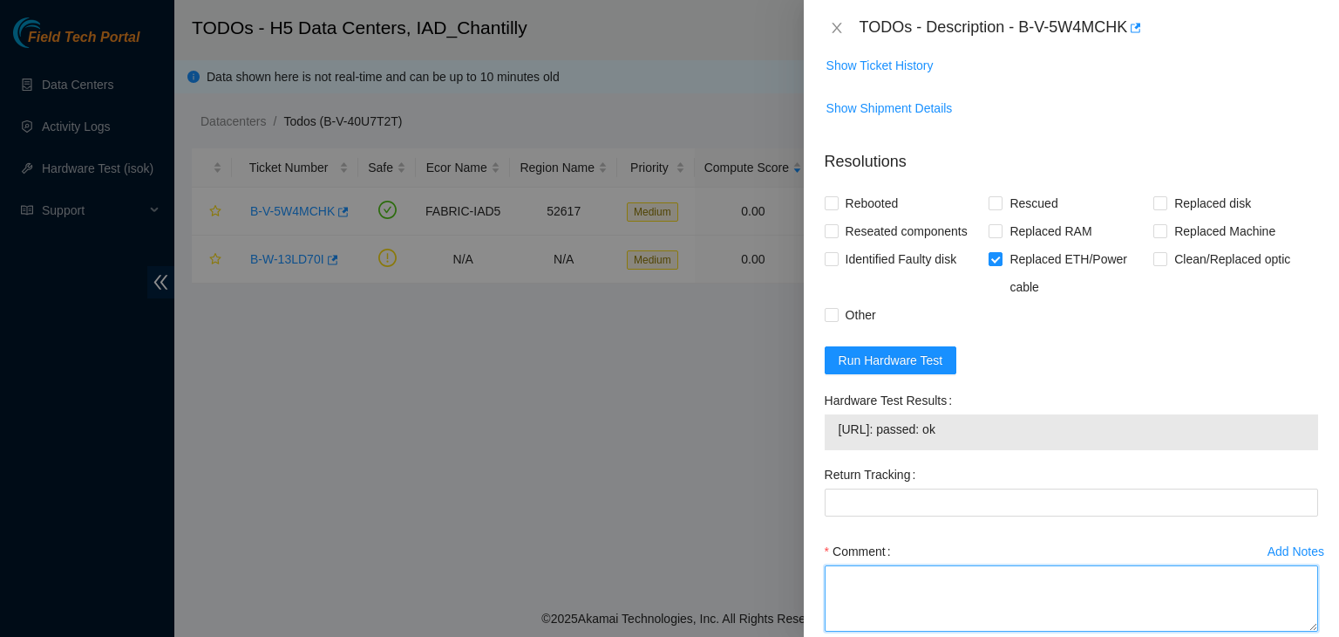
scroll to position [956, 0]
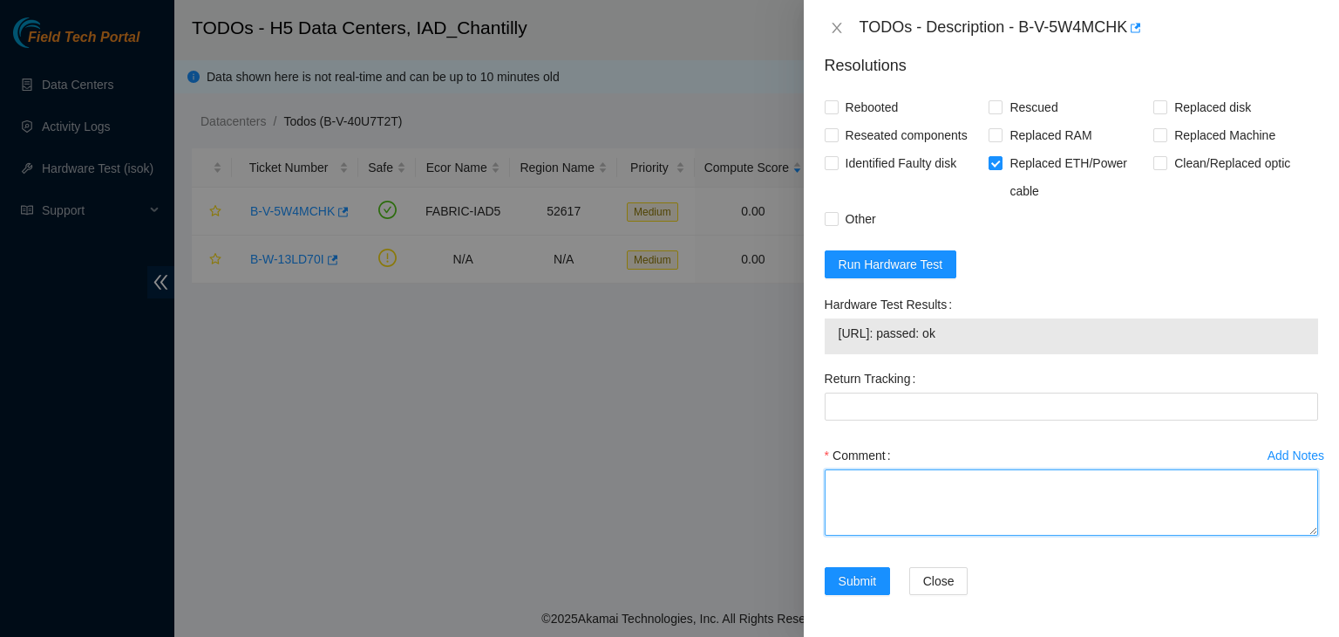
click at [977, 494] on textarea "Comment" at bounding box center [1072, 502] width 494 height 66
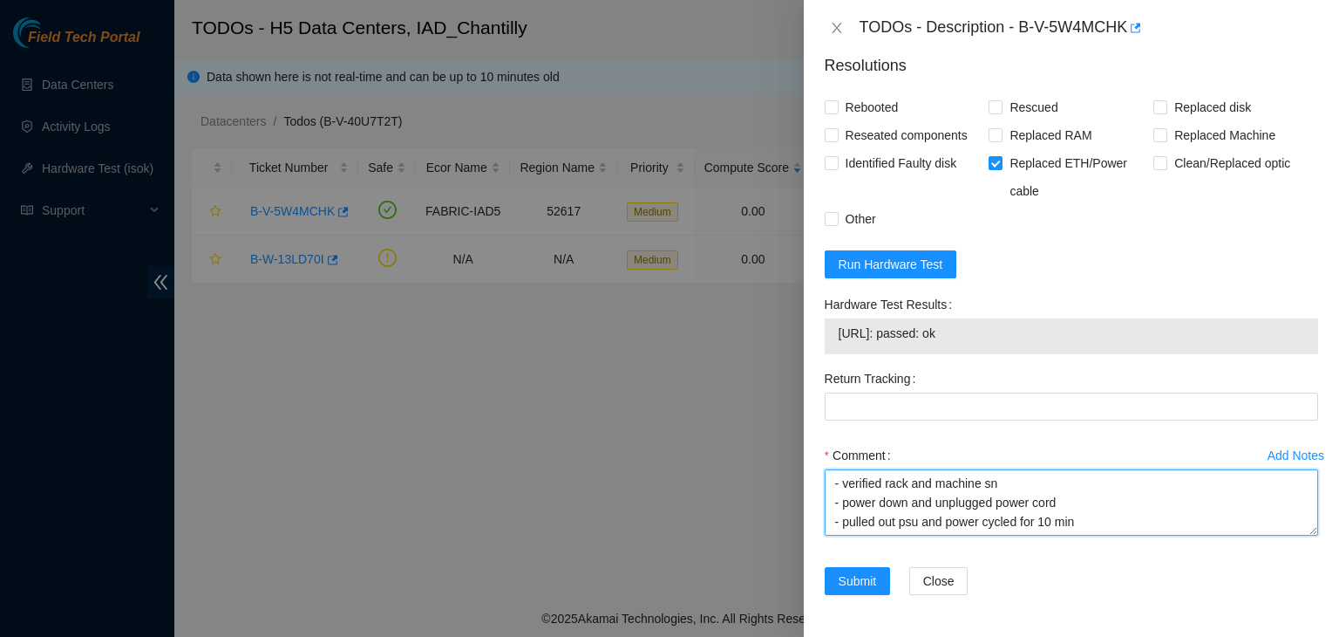
scroll to position [72, 0]
click at [1082, 508] on textarea "- verified rack and machine sn - power down and unplugged power cord - pulled o…" at bounding box center [1072, 502] width 494 height 66
type textarea "- verified rack and machine sn - power down and unplugged power cord - pulled o…"
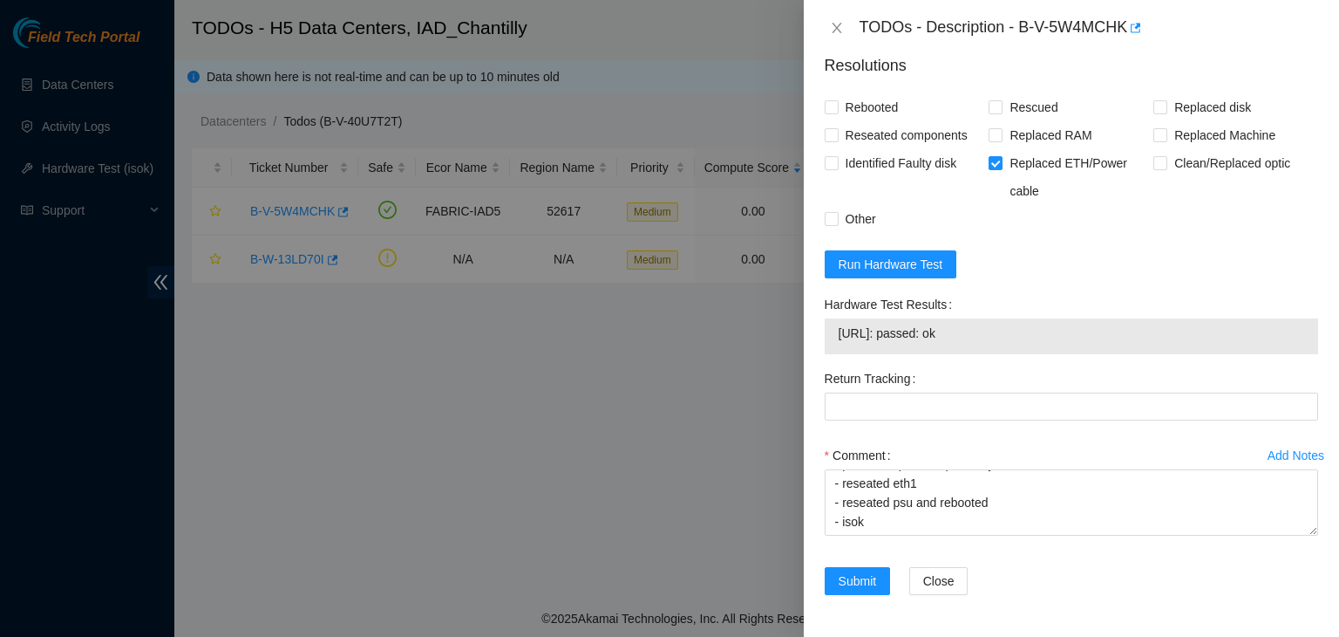
drag, startPoint x: 983, startPoint y: 336, endPoint x: 837, endPoint y: 336, distance: 145.6
click at [838, 336] on td "2.17.114.242: passed: ok" at bounding box center [1071, 336] width 467 height 27
copy span "2.17.114.242: passed: ok"
click at [839, 111] on span "Rebooted" at bounding box center [872, 107] width 67 height 28
click at [837, 111] on input "Rebooted" at bounding box center [831, 106] width 12 height 12
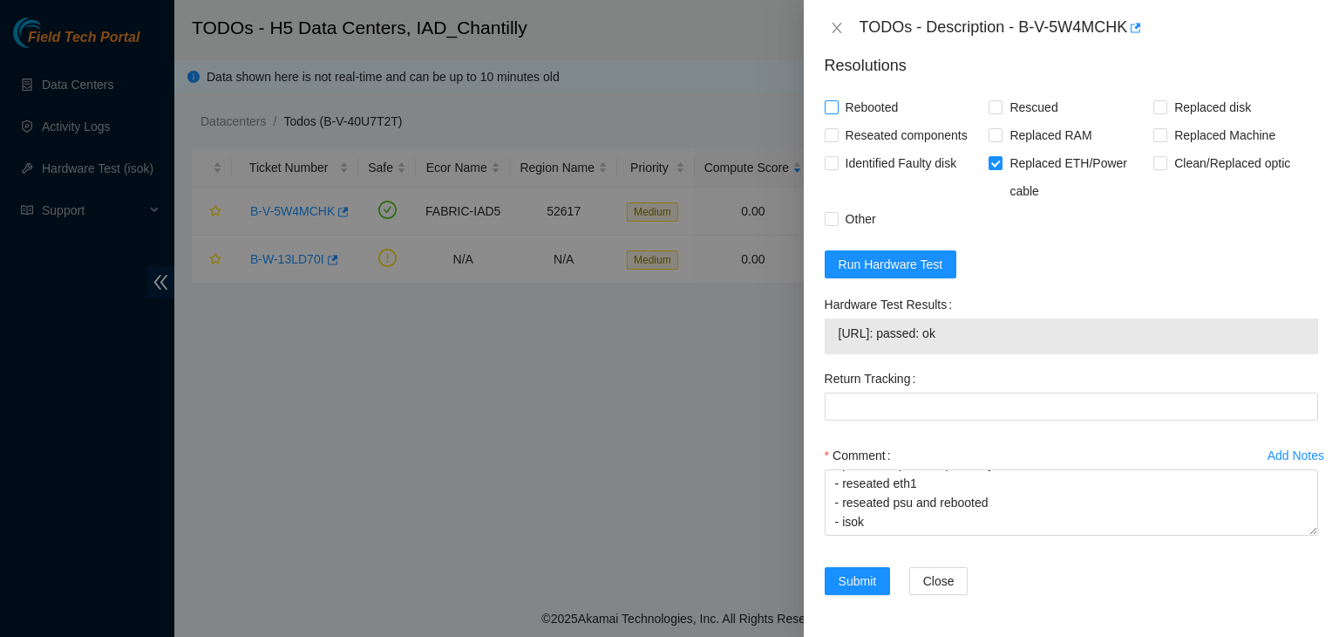
checkbox input "true"
click at [837, 136] on span at bounding box center [832, 135] width 14 height 14
click at [837, 136] on input "Reseated components" at bounding box center [831, 134] width 12 height 12
checkbox input "true"
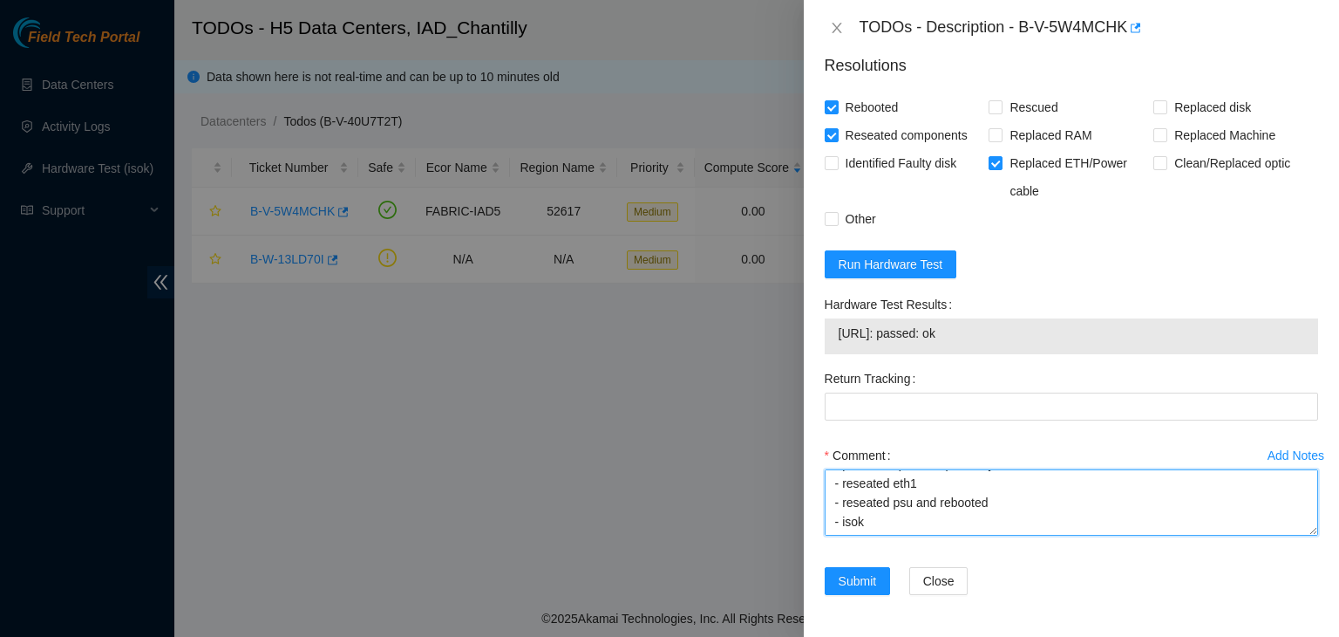
click at [841, 528] on textarea "- verified rack and machine sn - power down and unplugged power cord - pulled o…" at bounding box center [1072, 502] width 494 height 66
paste textarea "2.17.114.242: passed: ok"
type textarea "- verified rack and machine sn - power down and unplugged power cord - pulled o…"
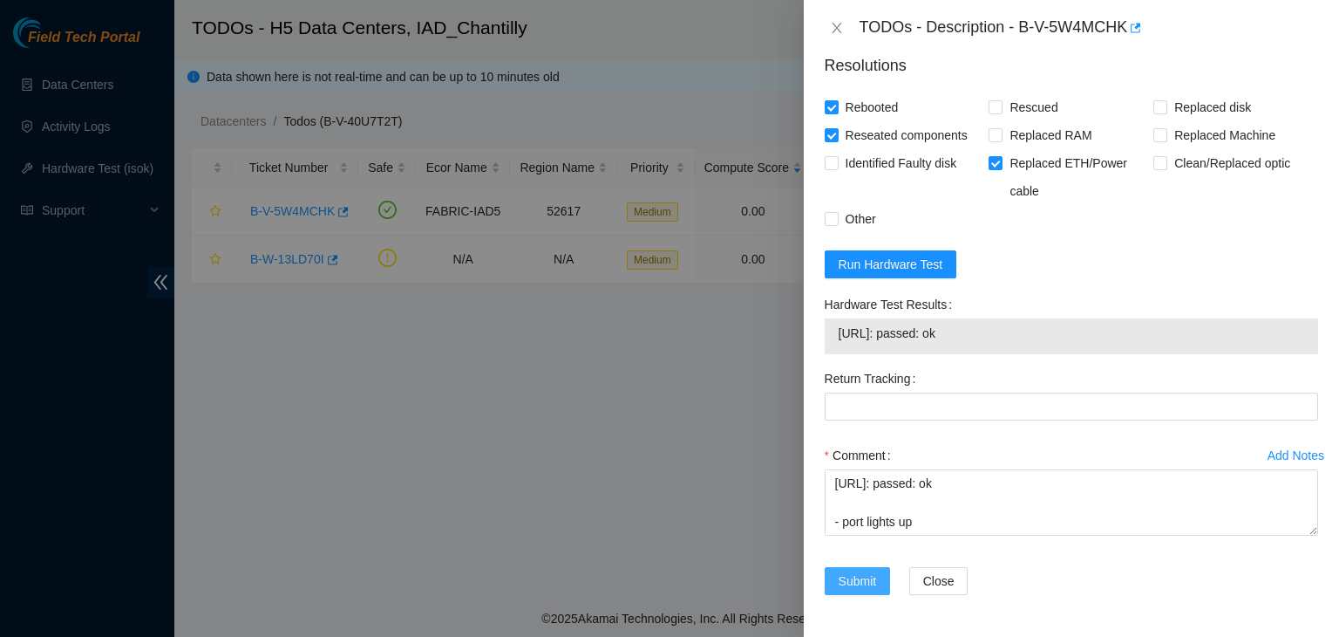
click at [852, 582] on span "Submit" at bounding box center [858, 580] width 38 height 19
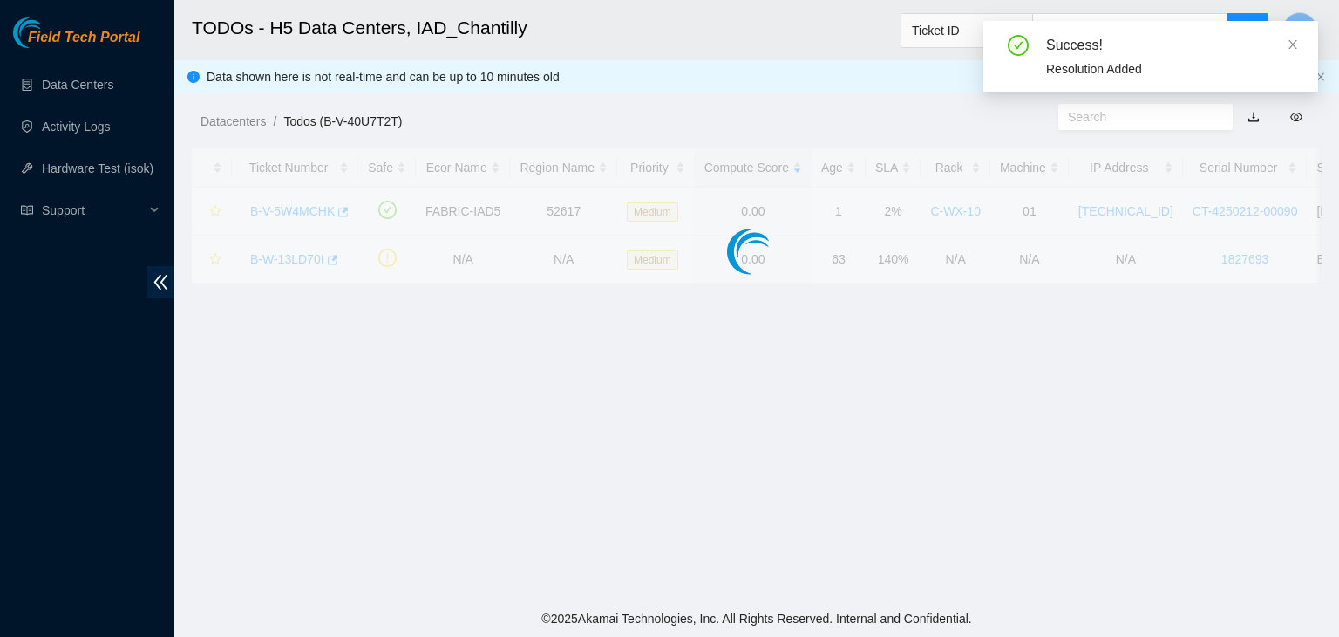
scroll to position [475, 0]
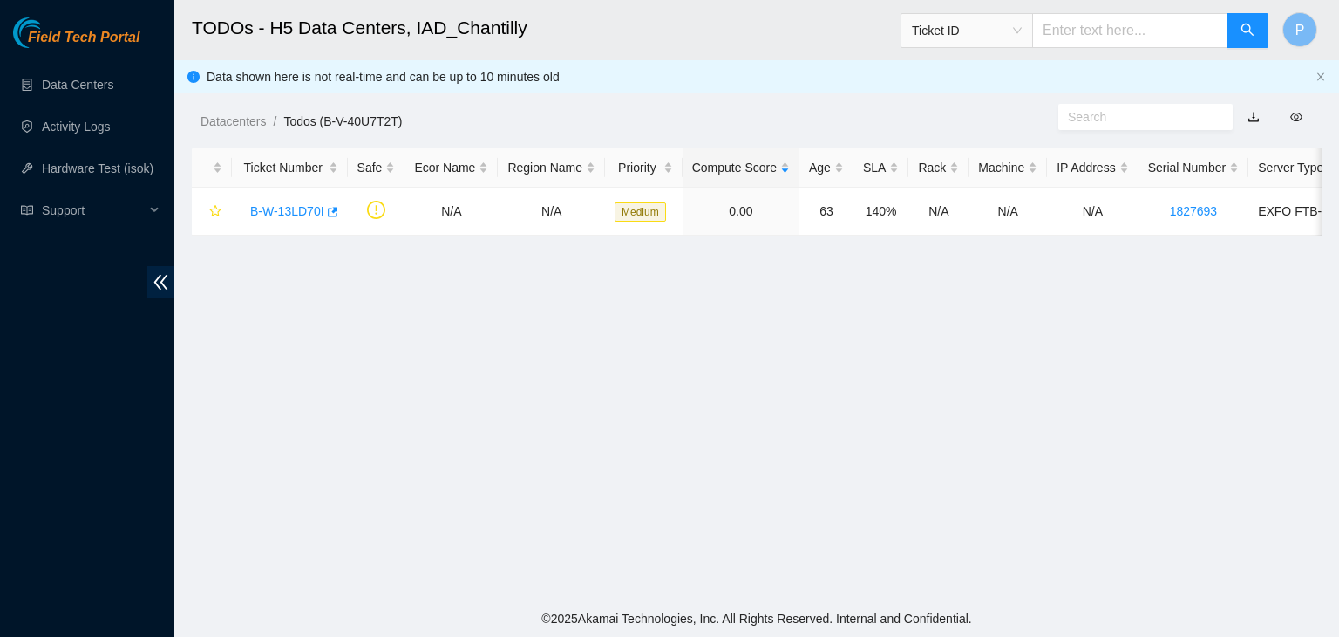
click at [140, 440] on div "Field Tech Portal Data Centers Activity Logs Hardware Test (isok) Support" at bounding box center [87, 326] width 174 height 619
